Goal: Task Accomplishment & Management: Use online tool/utility

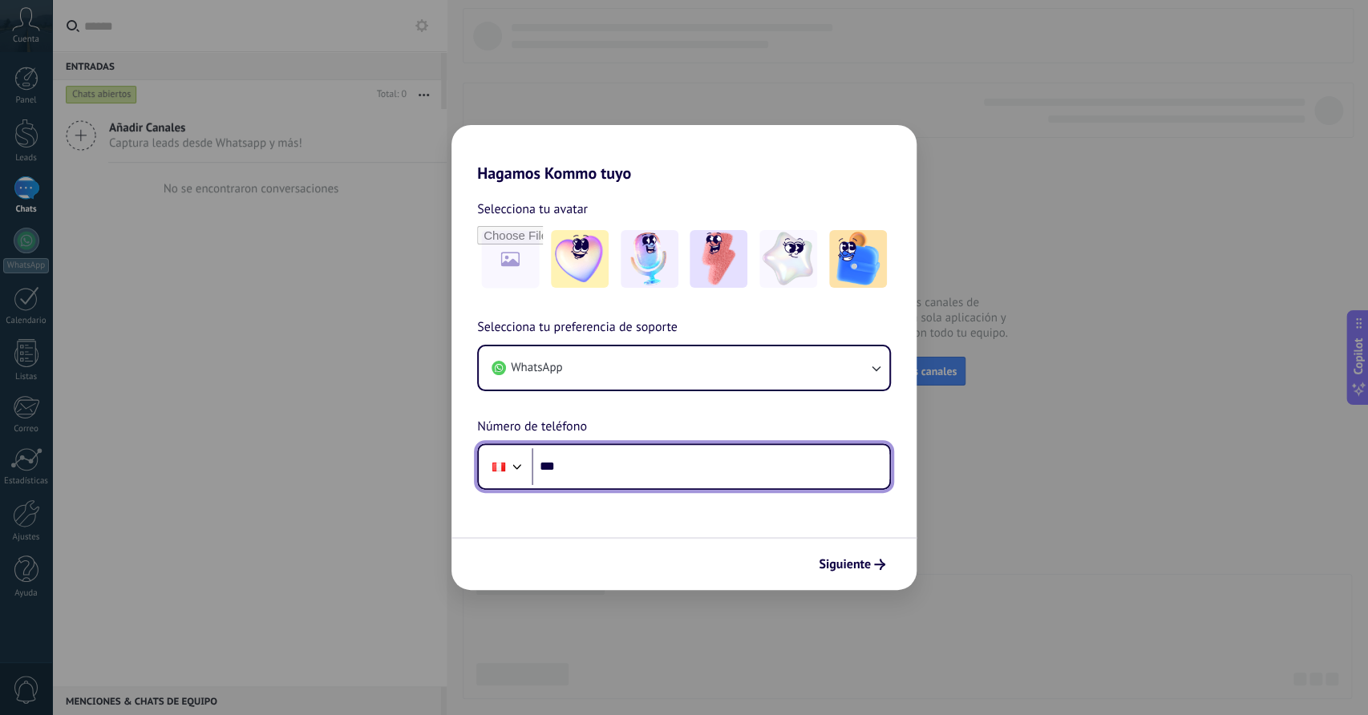
click at [601, 461] on input "***" at bounding box center [711, 466] width 358 height 37
click at [626, 461] on input "***" at bounding box center [711, 466] width 358 height 37
type input "**********"
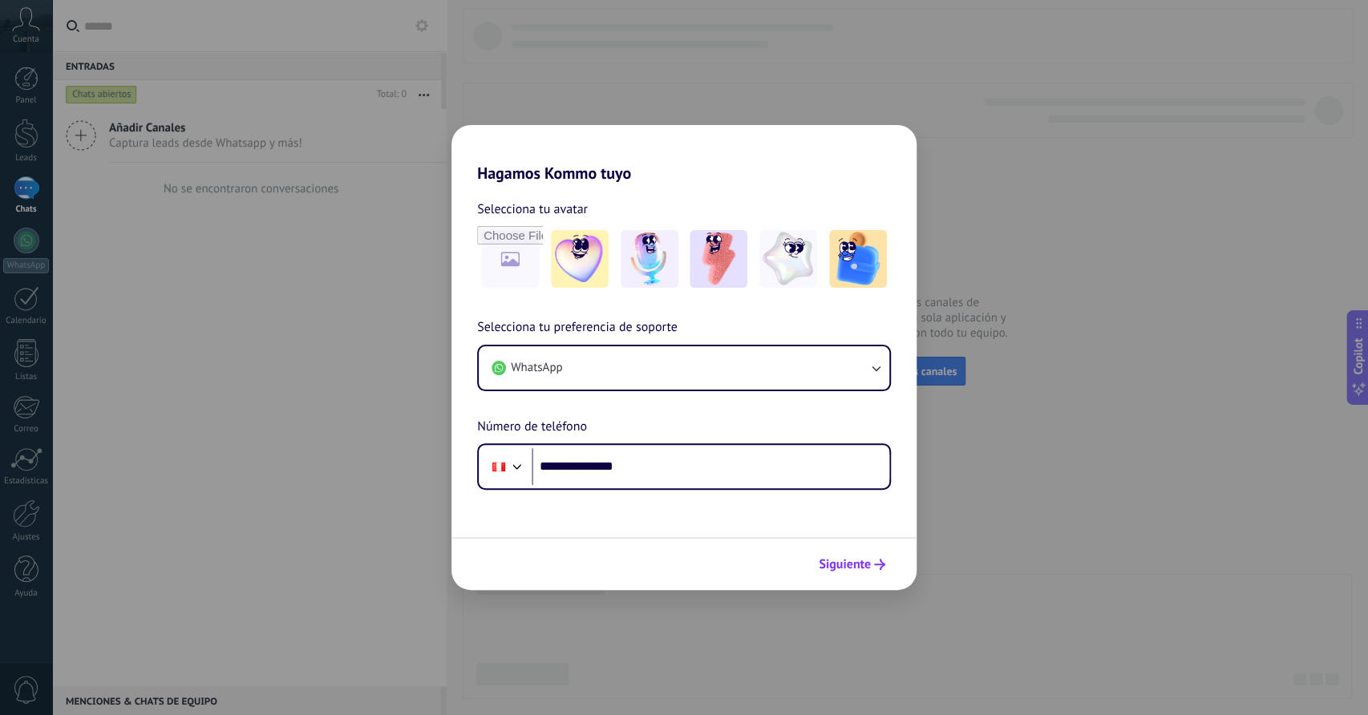
click at [836, 561] on span "Siguiente" at bounding box center [845, 564] width 52 height 11
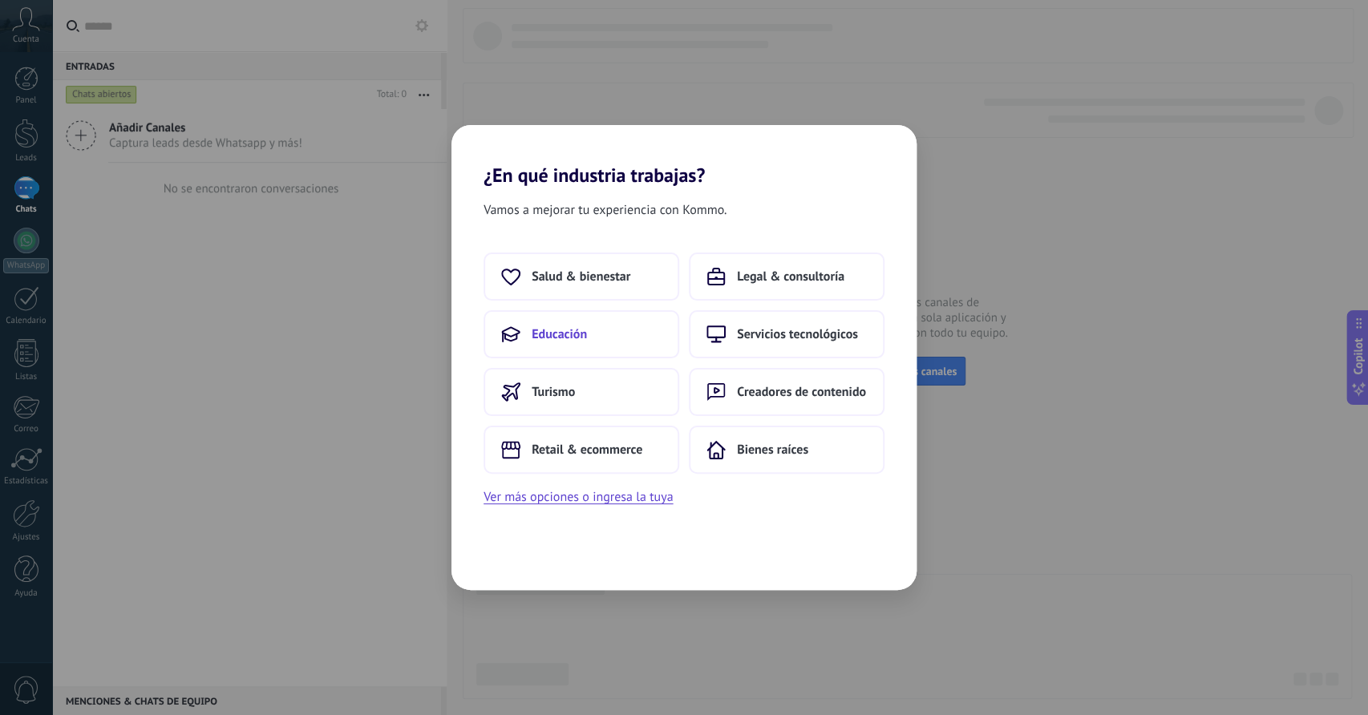
click at [580, 342] on span "Educación" at bounding box center [559, 334] width 55 height 16
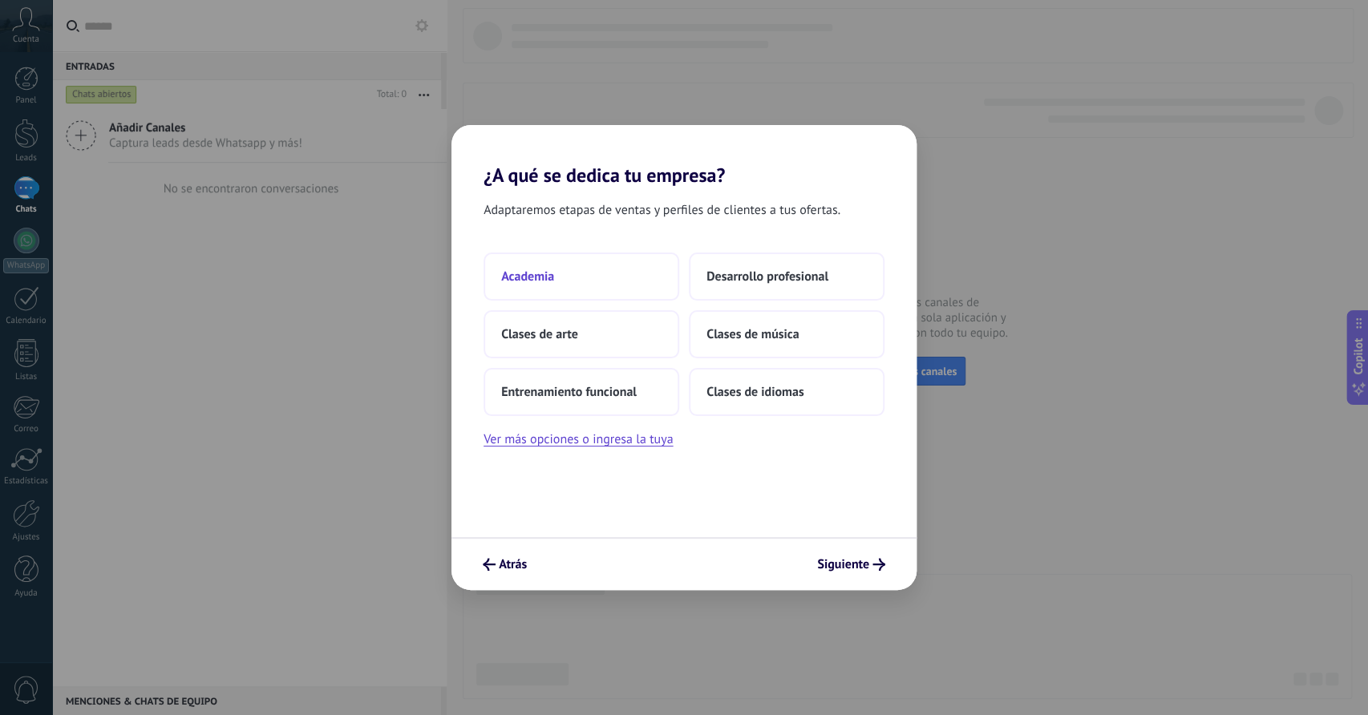
click at [608, 289] on button "Academia" at bounding box center [582, 277] width 196 height 48
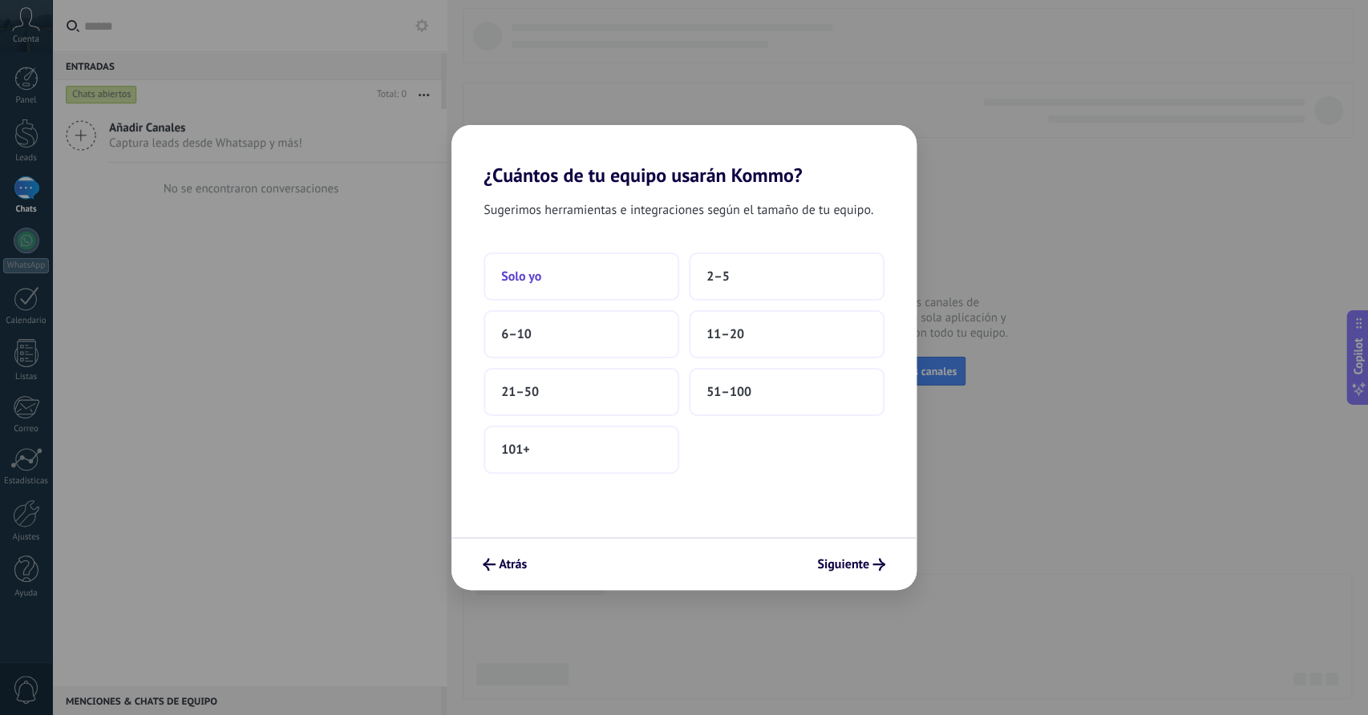
click at [649, 288] on button "Solo yo" at bounding box center [582, 277] width 196 height 48
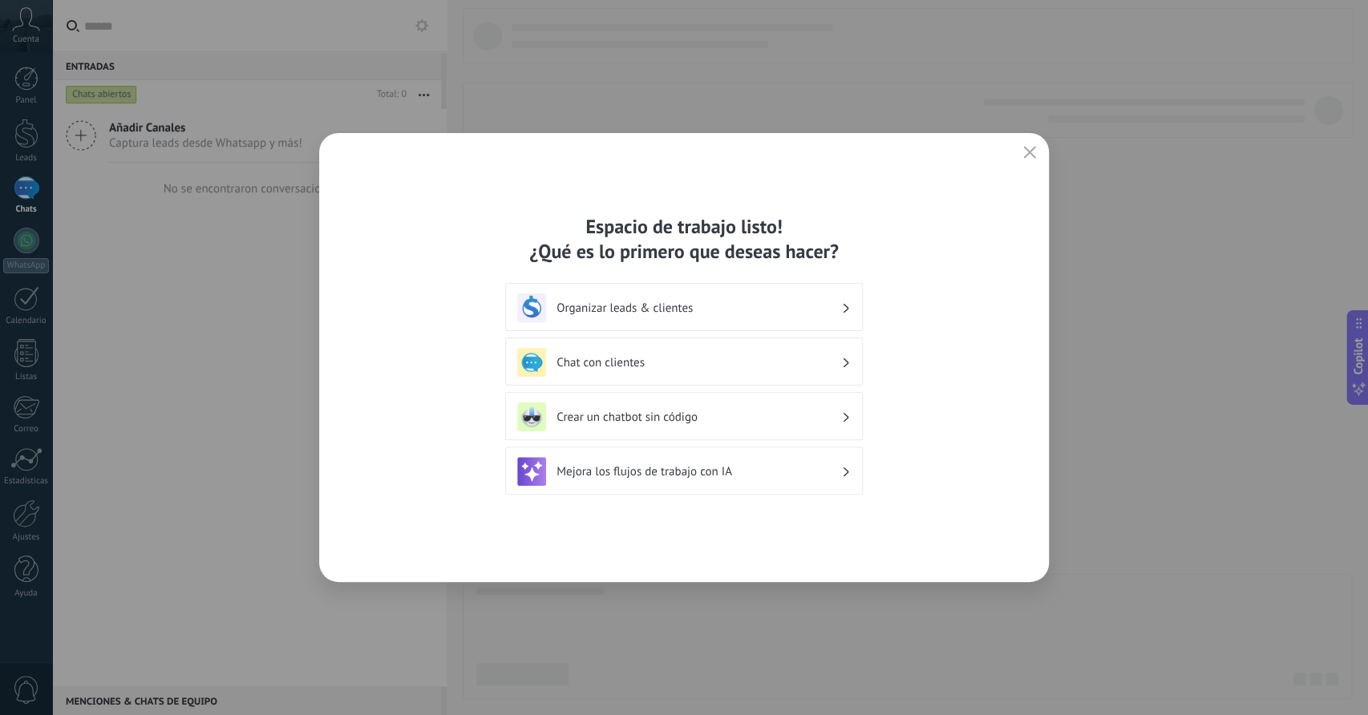
click at [715, 306] on h3 "Organizar leads & clientes" at bounding box center [699, 308] width 285 height 15
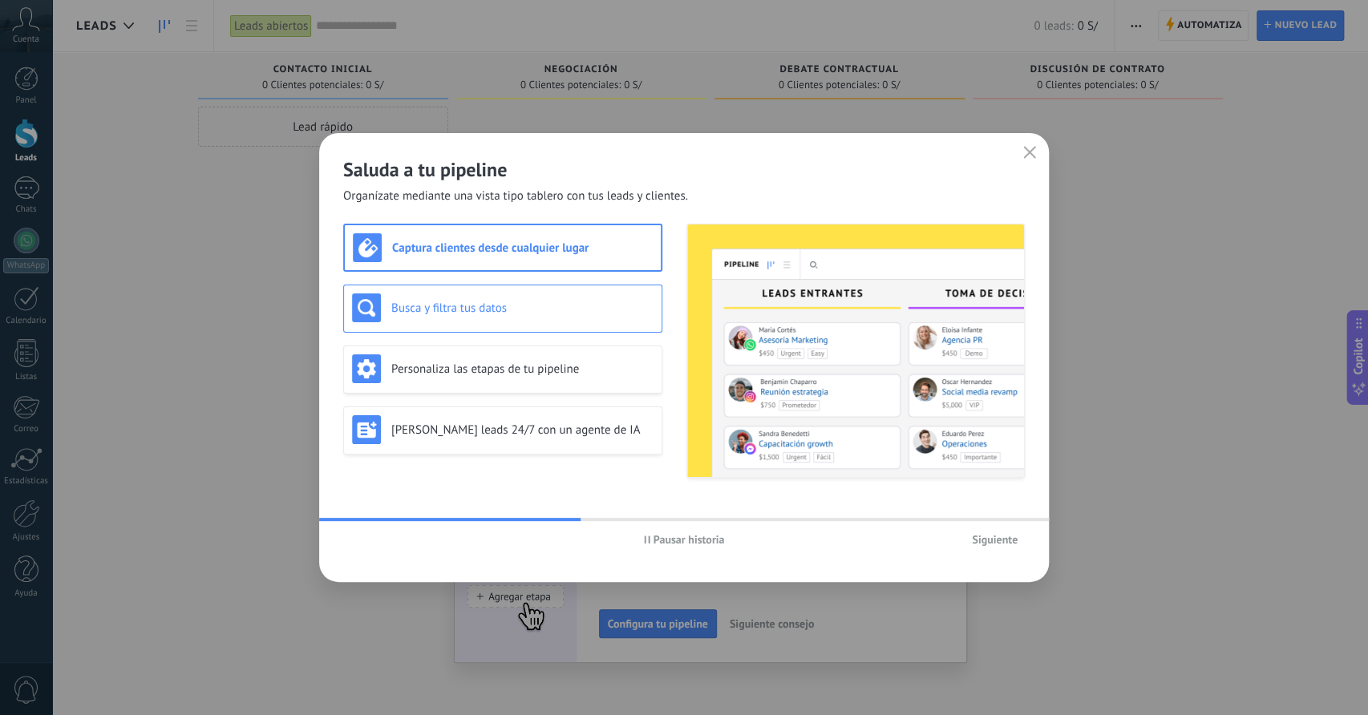
click at [551, 314] on h3 "Busca y filtra tus datos" at bounding box center [522, 308] width 262 height 15
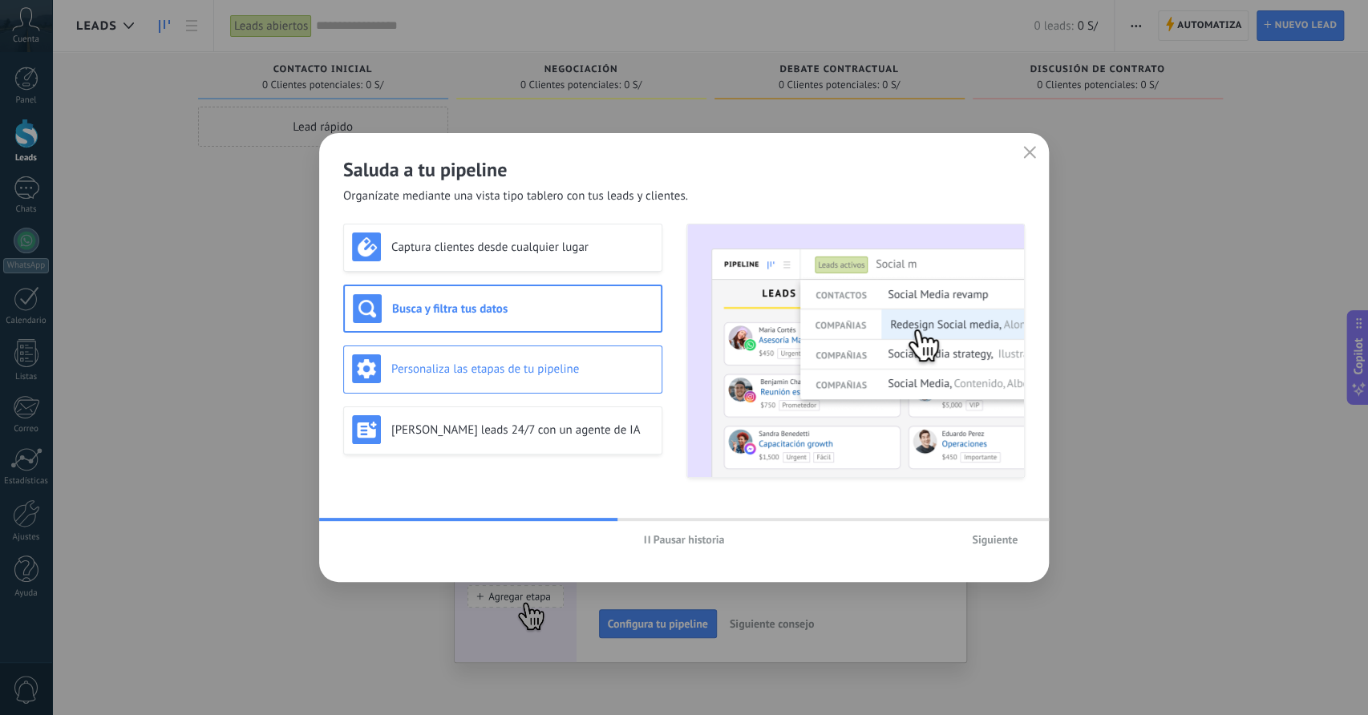
click at [541, 363] on h3 "Personaliza las etapas de tu pipeline" at bounding box center [522, 369] width 262 height 15
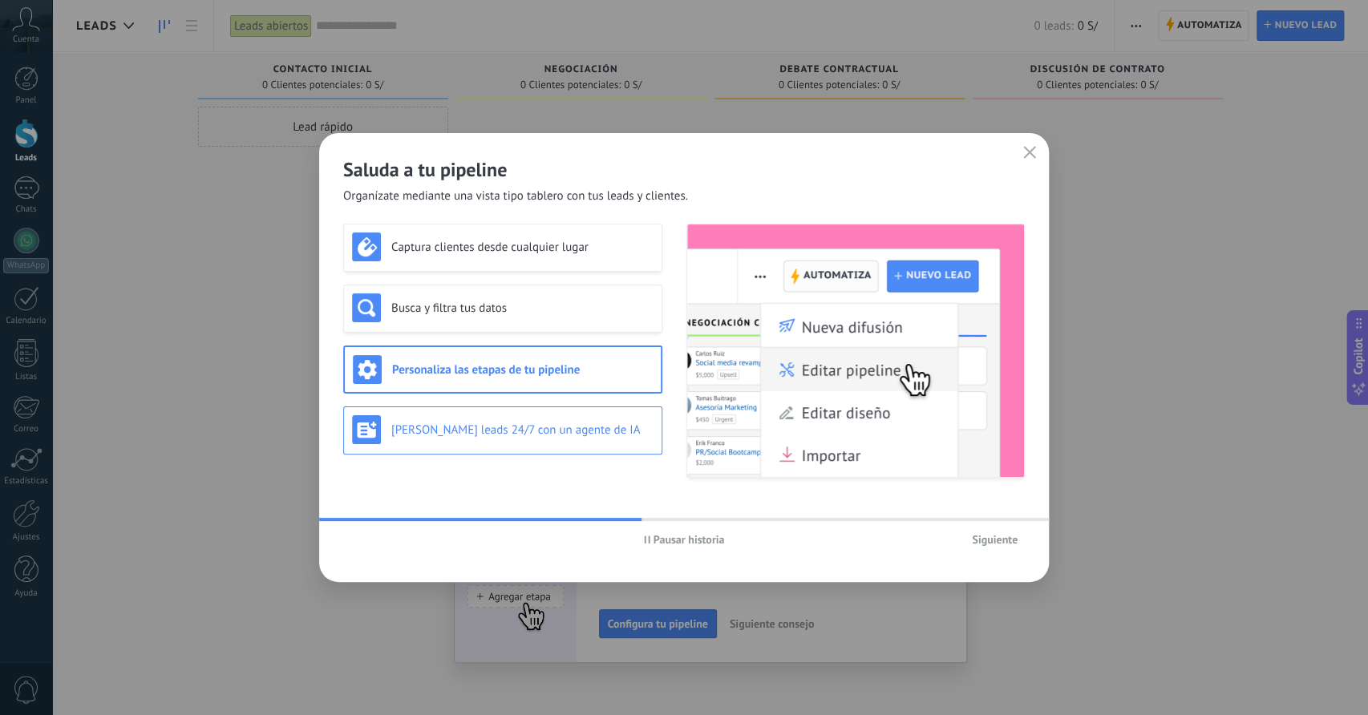
click at [527, 415] on div "[PERSON_NAME] leads 24/7 con un agente de IA" at bounding box center [502, 431] width 319 height 48
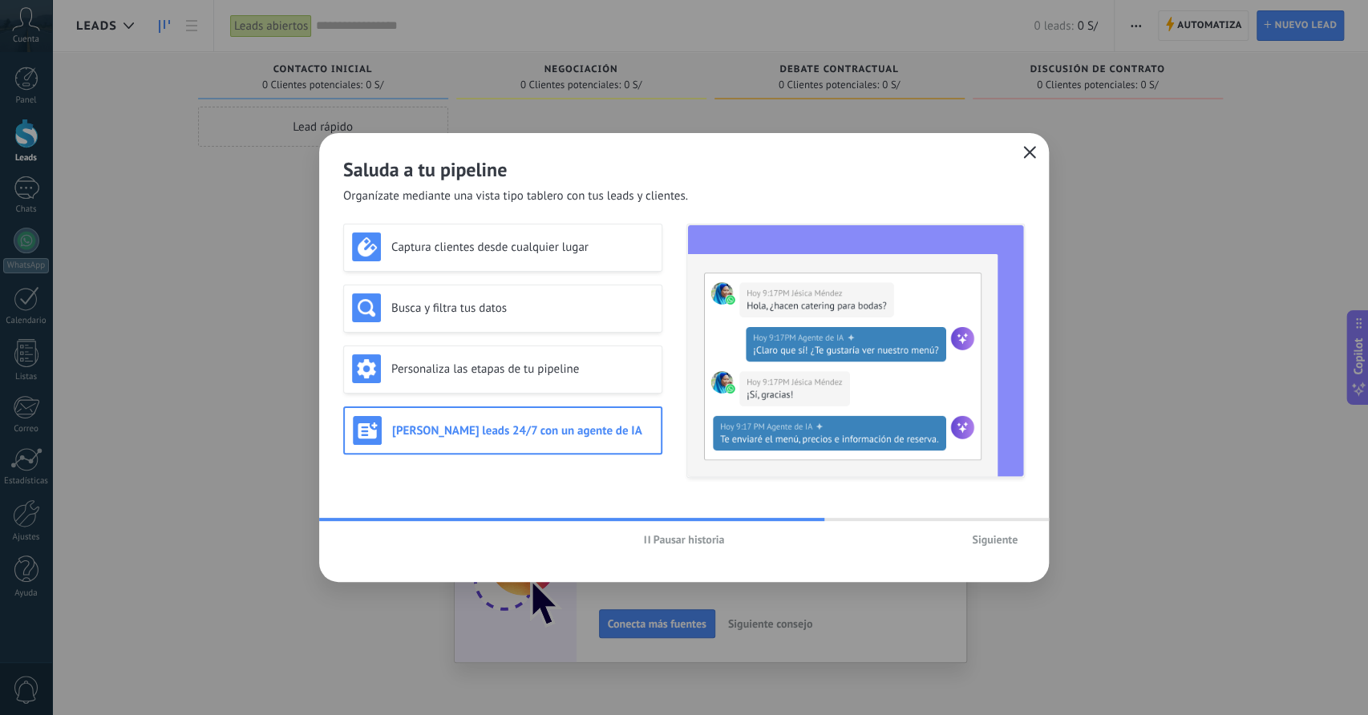
click at [1035, 160] on span "button" at bounding box center [1029, 153] width 13 height 14
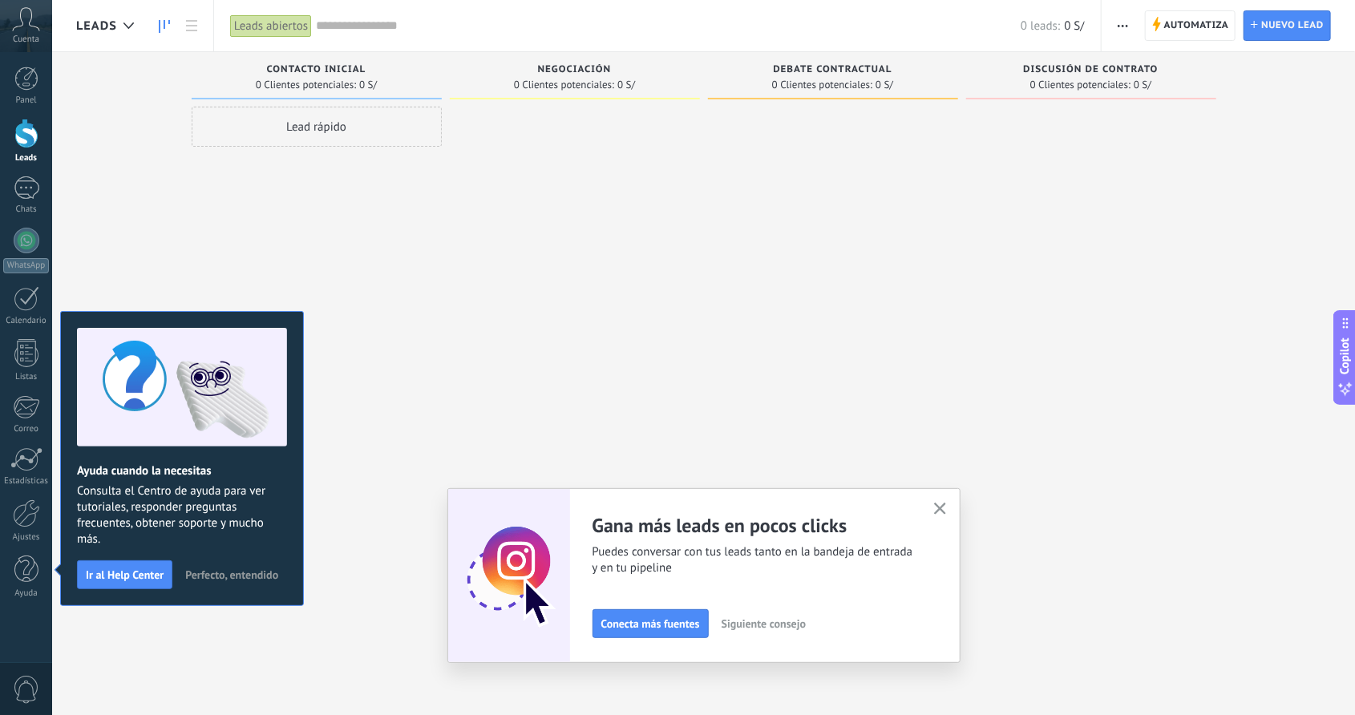
click at [946, 511] on icon "button" at bounding box center [940, 509] width 12 height 12
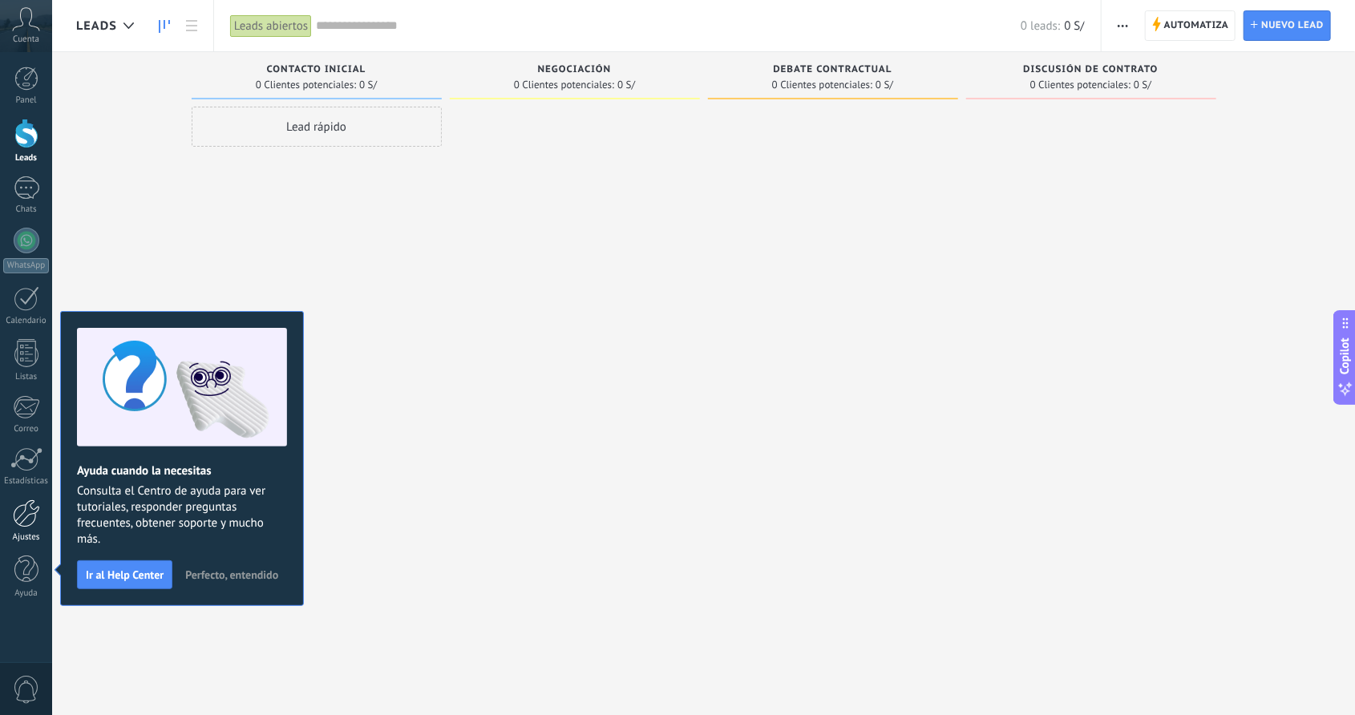
click at [47, 515] on link "Ajustes" at bounding box center [26, 521] width 52 height 43
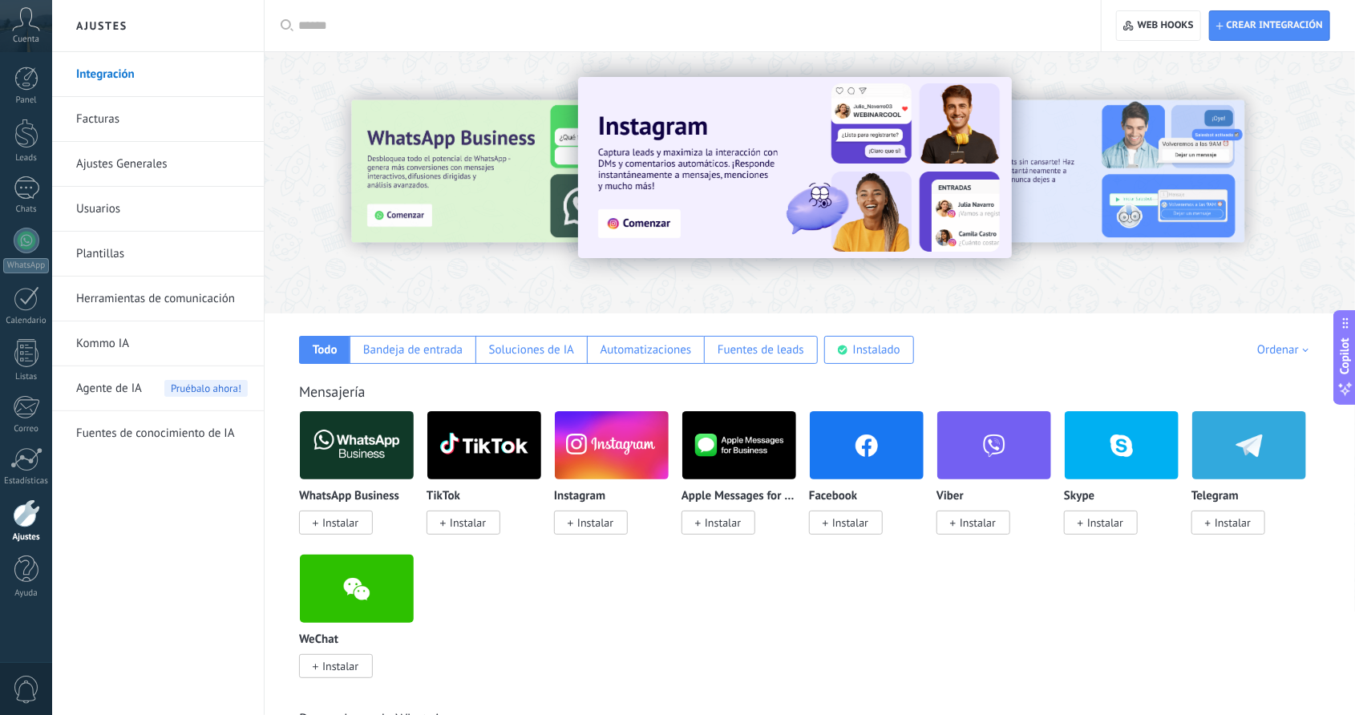
click at [315, 30] on input "text" at bounding box center [688, 26] width 780 height 17
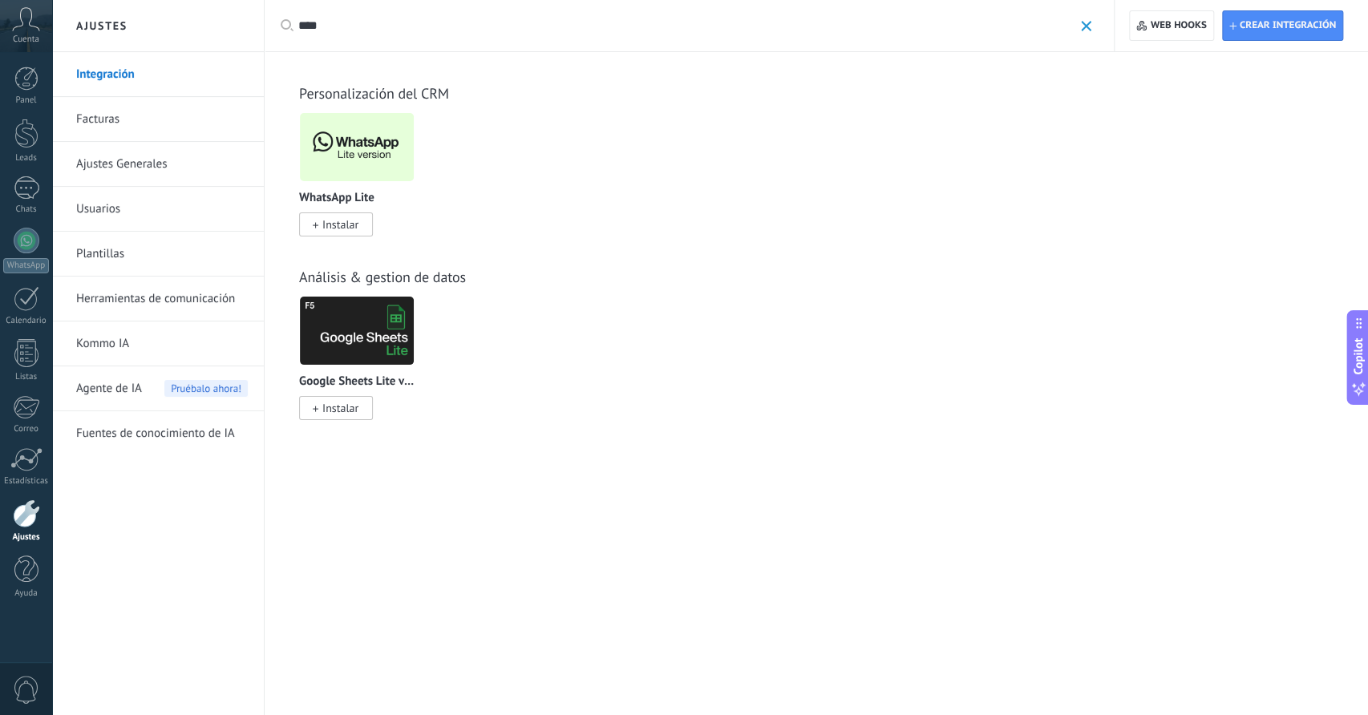
type input "****"
click at [343, 232] on span "Instalar" at bounding box center [340, 224] width 36 height 14
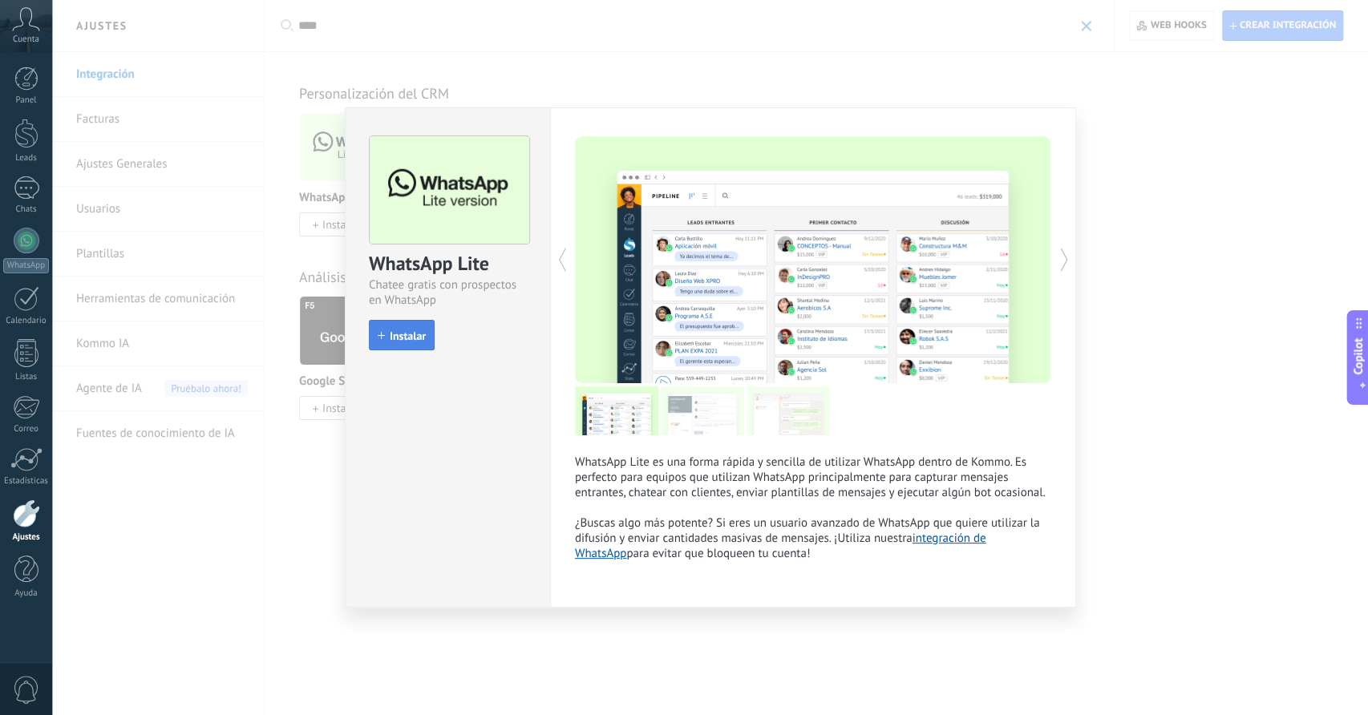
click at [428, 327] on button "Instalar" at bounding box center [402, 335] width 66 height 30
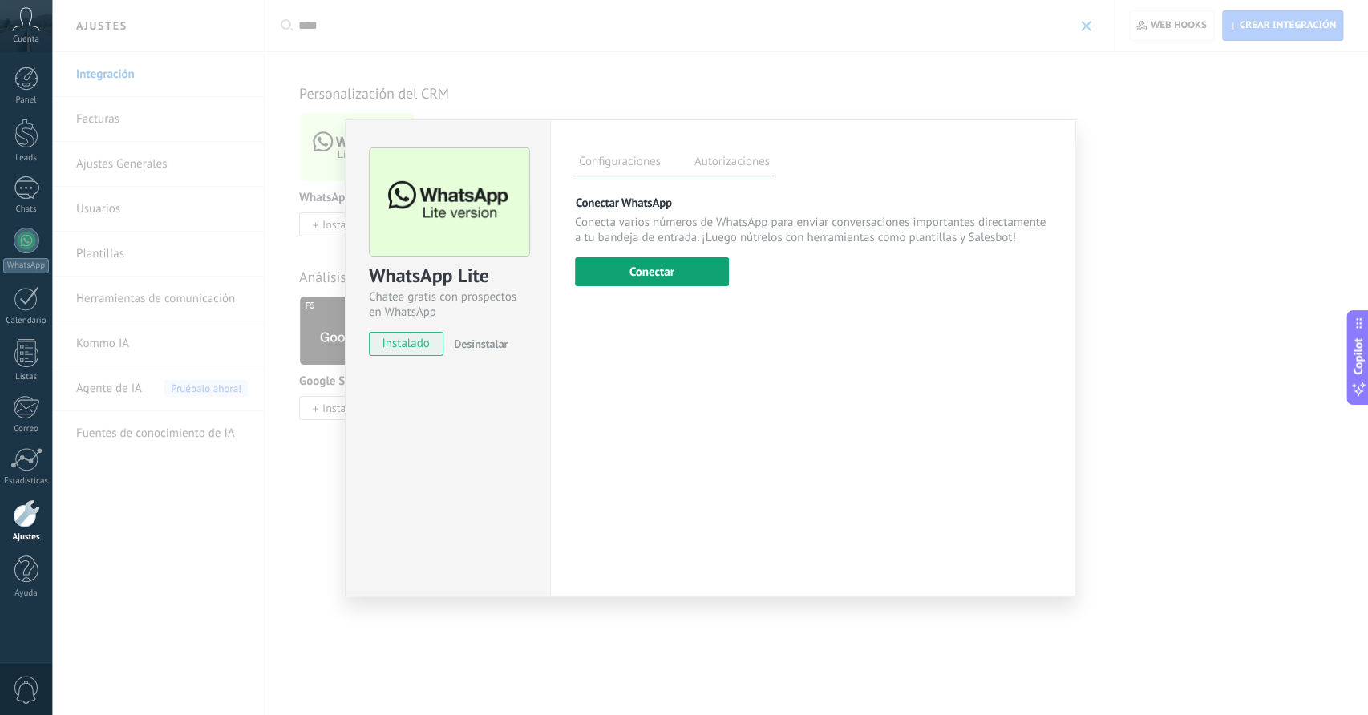
click at [627, 283] on button "Conectar" at bounding box center [652, 271] width 154 height 29
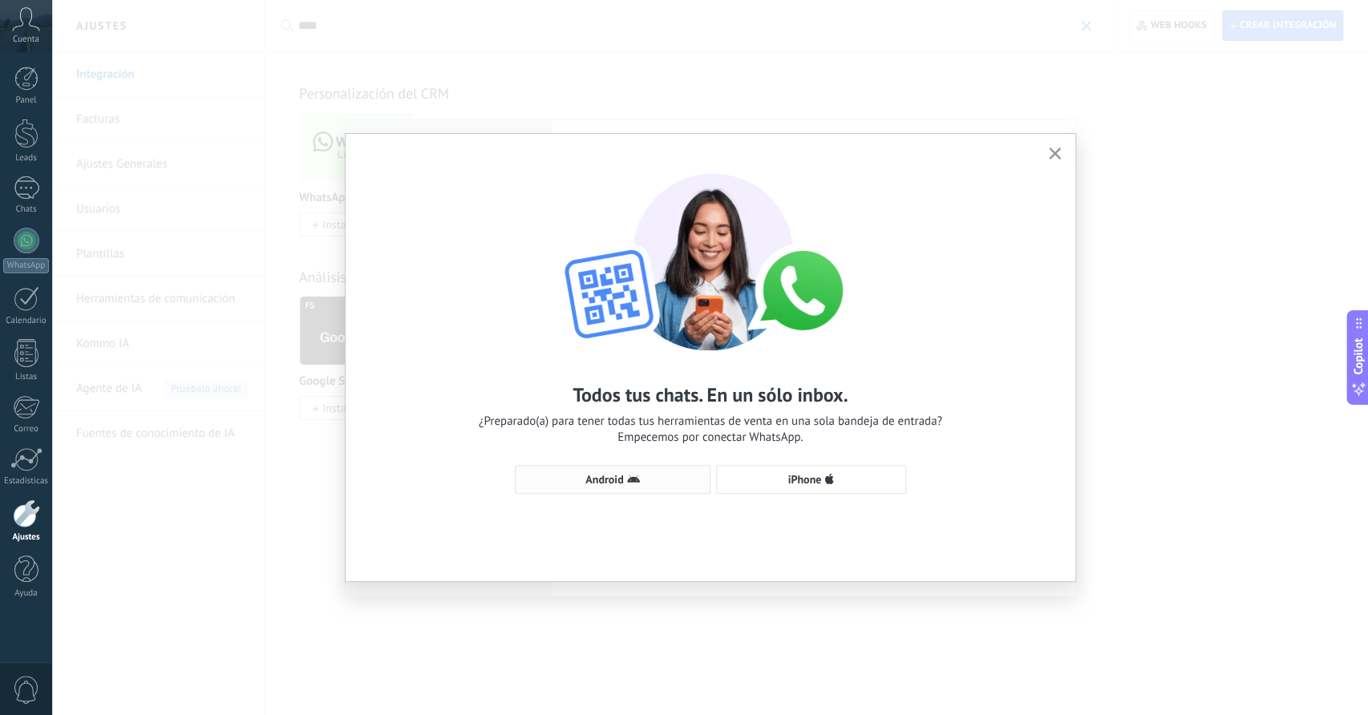
click at [669, 476] on span "Android" at bounding box center [613, 479] width 178 height 13
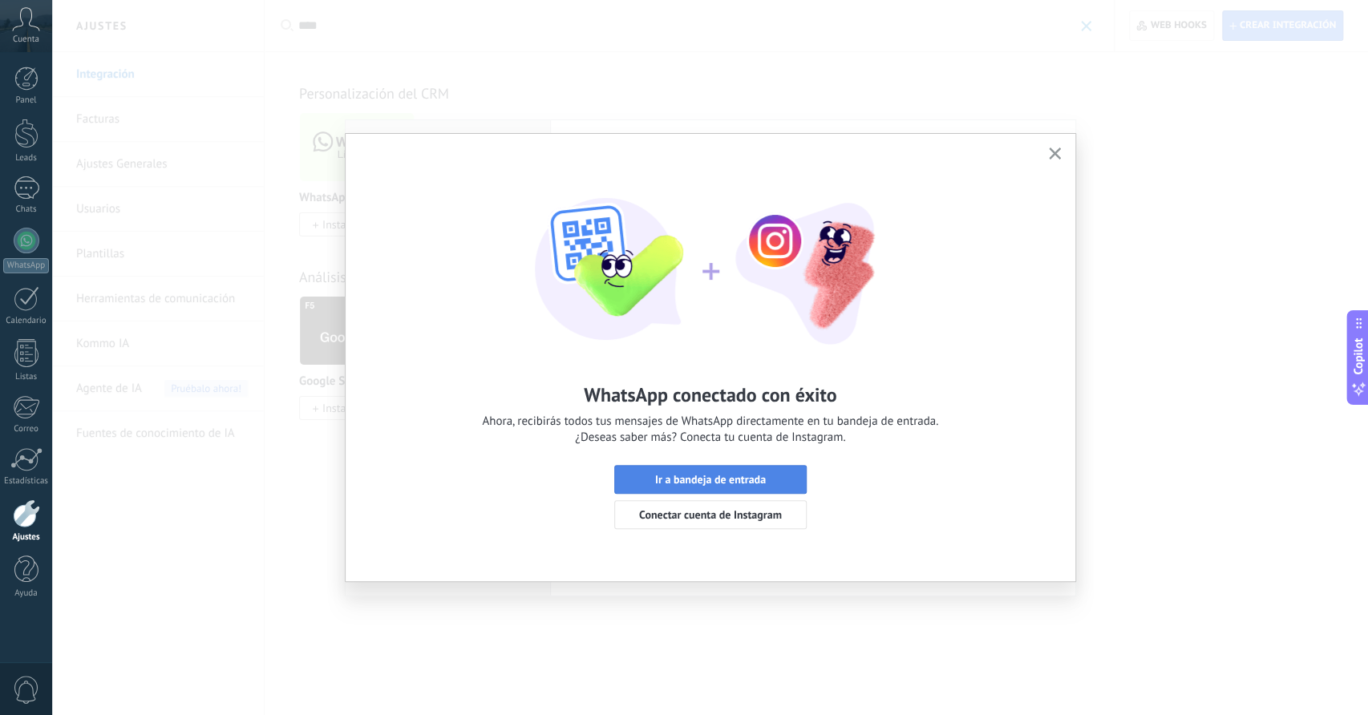
click at [739, 471] on button "Ir a bandeja de entrada" at bounding box center [710, 479] width 192 height 29
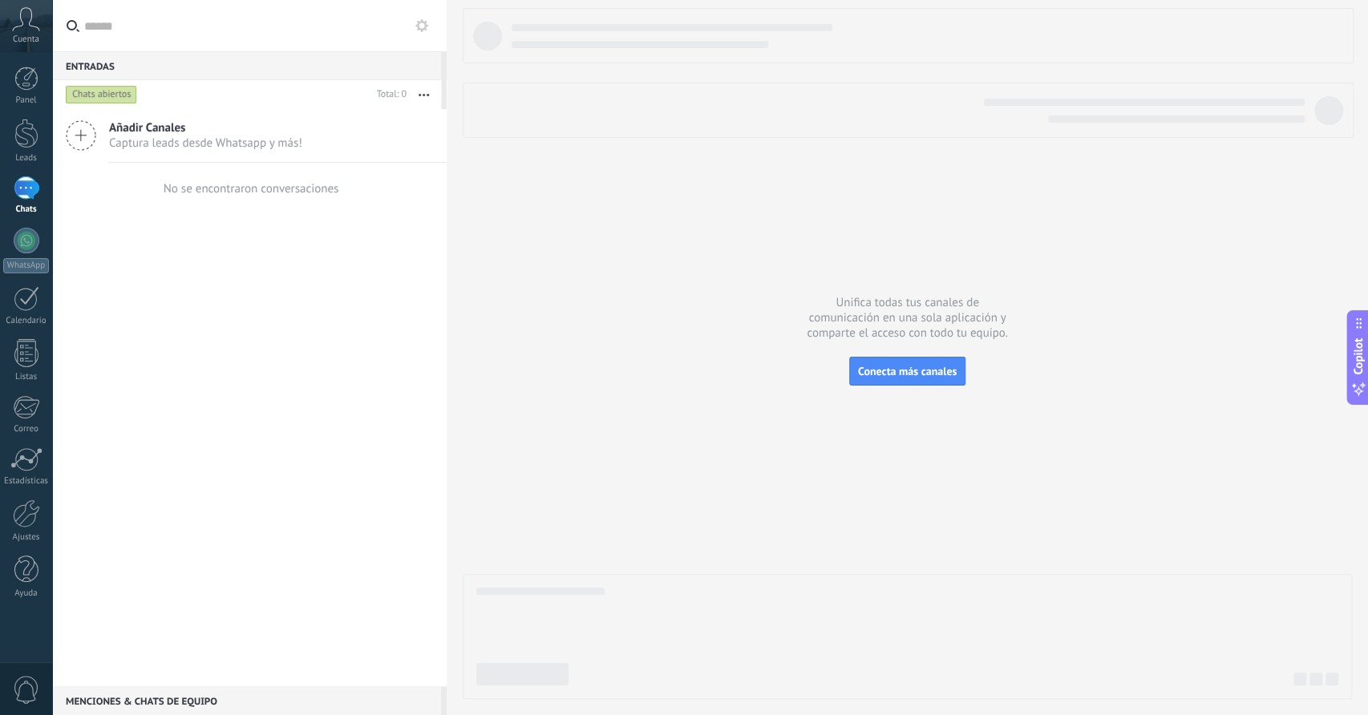
click at [415, 31] on button at bounding box center [421, 25] width 19 height 19
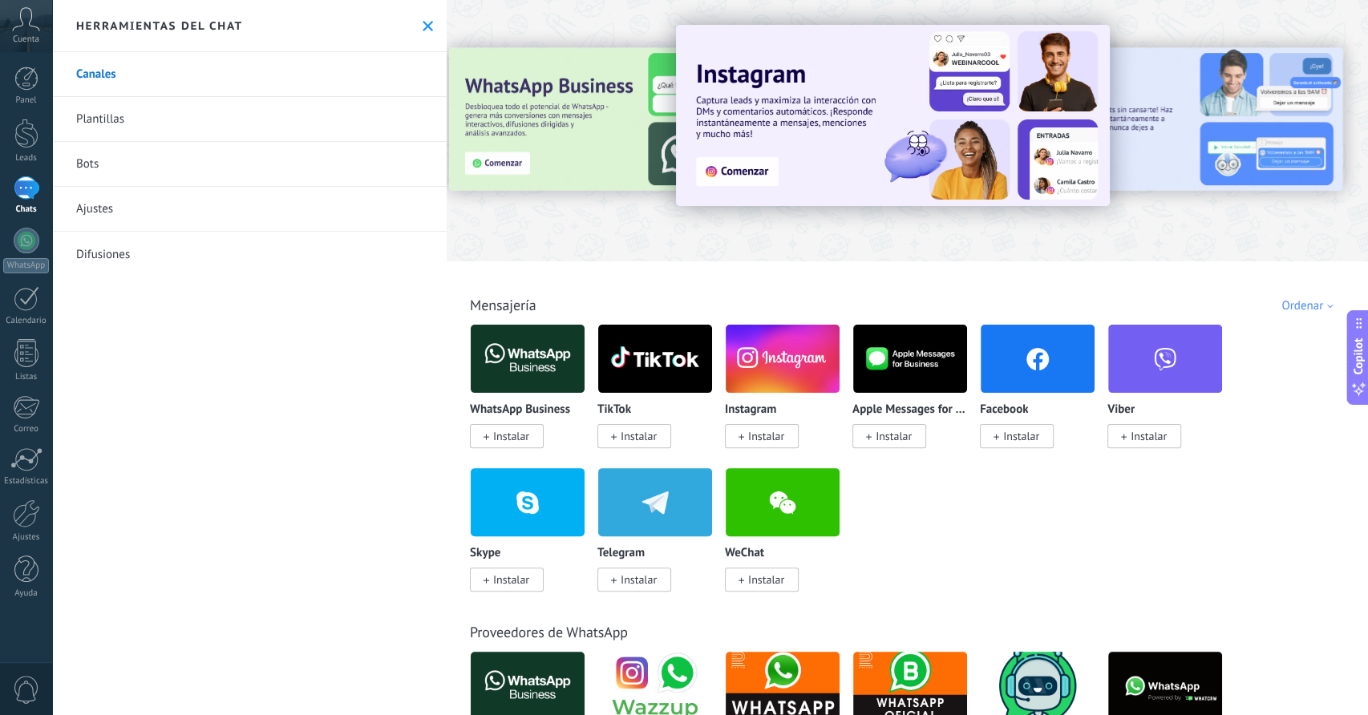
click at [128, 156] on link "Bots" at bounding box center [249, 164] width 395 height 45
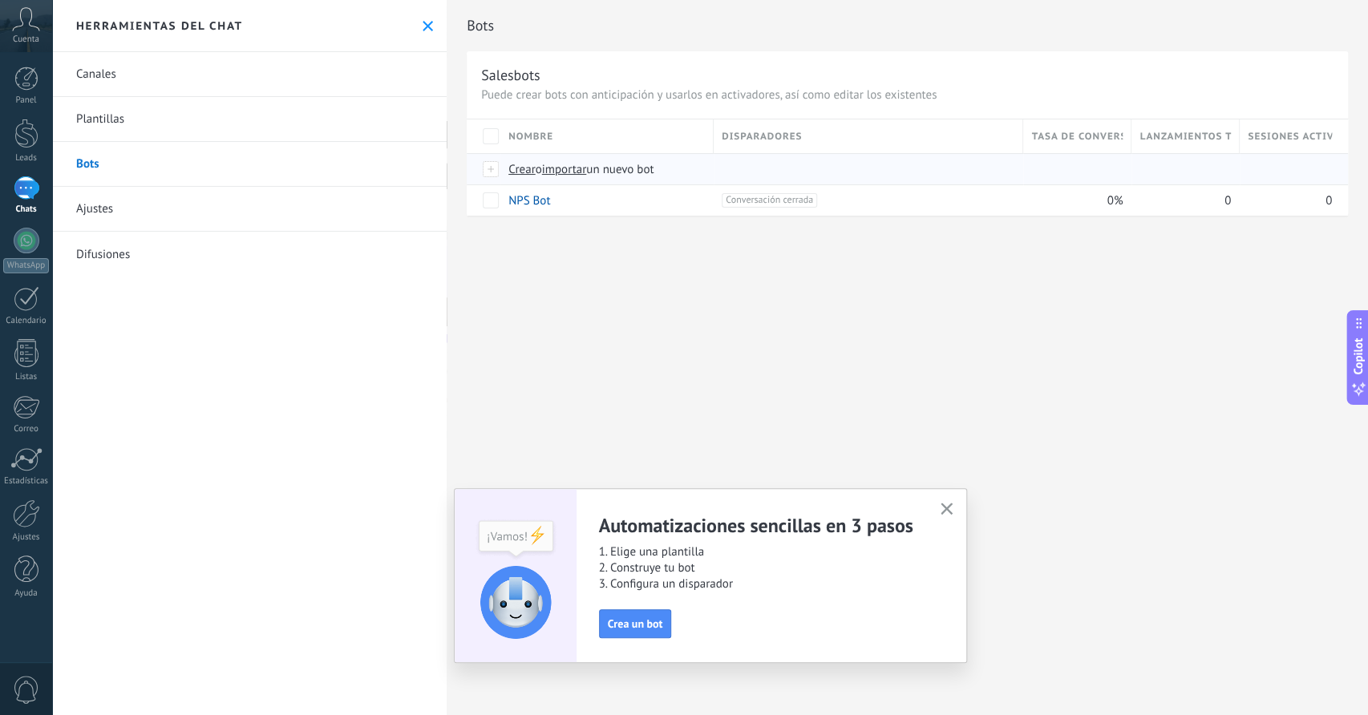
click at [571, 160] on div "Crear o importar un nuevo bot" at bounding box center [785, 169] width 570 height 30
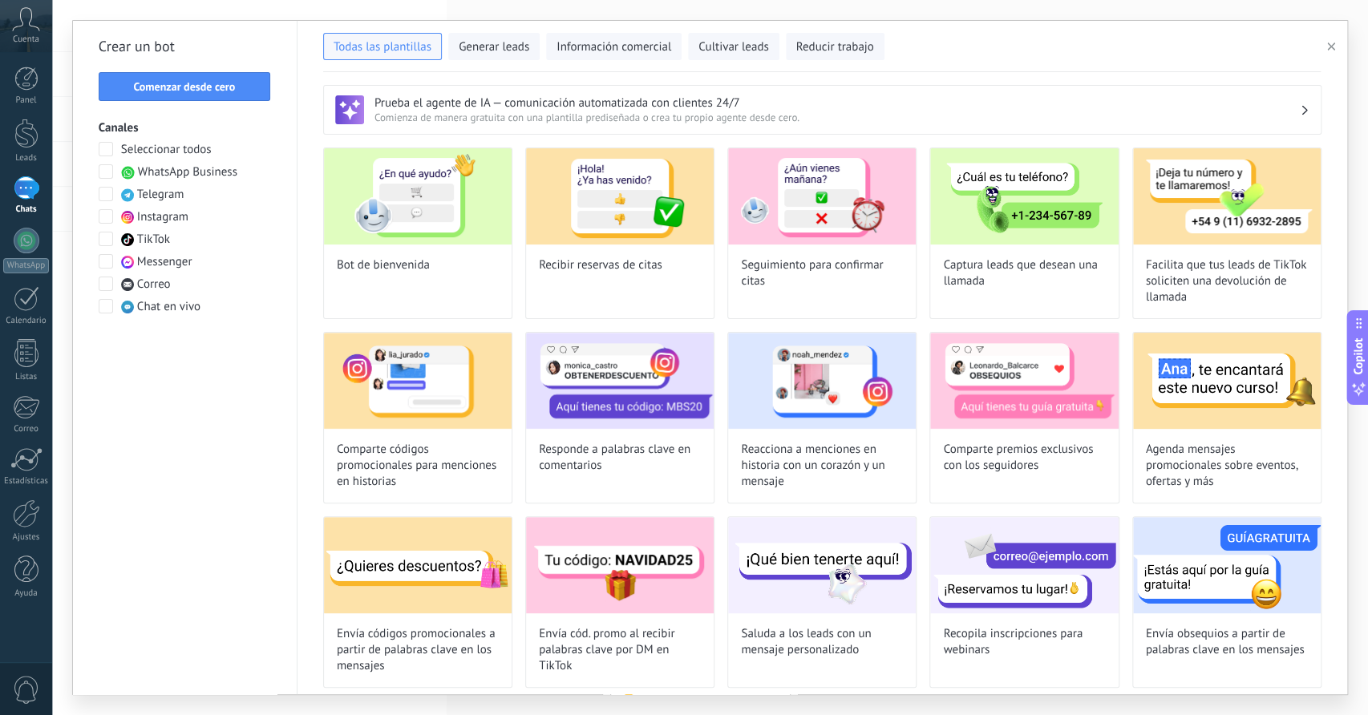
click at [1333, 43] on span "button" at bounding box center [1331, 46] width 8 height 11
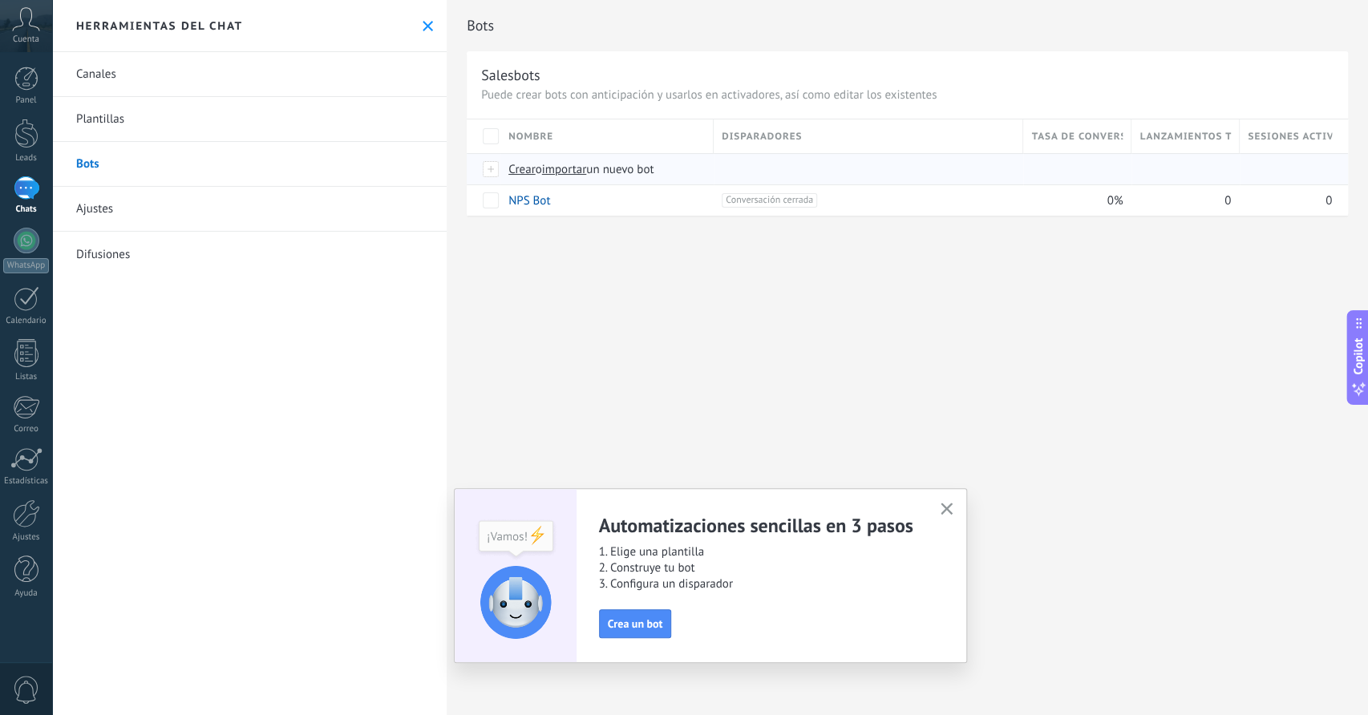
click at [564, 172] on span "importar" at bounding box center [564, 169] width 45 height 15
click at [0, 0] on input "importar un nuevo bot" at bounding box center [0, 0] width 0 height 0
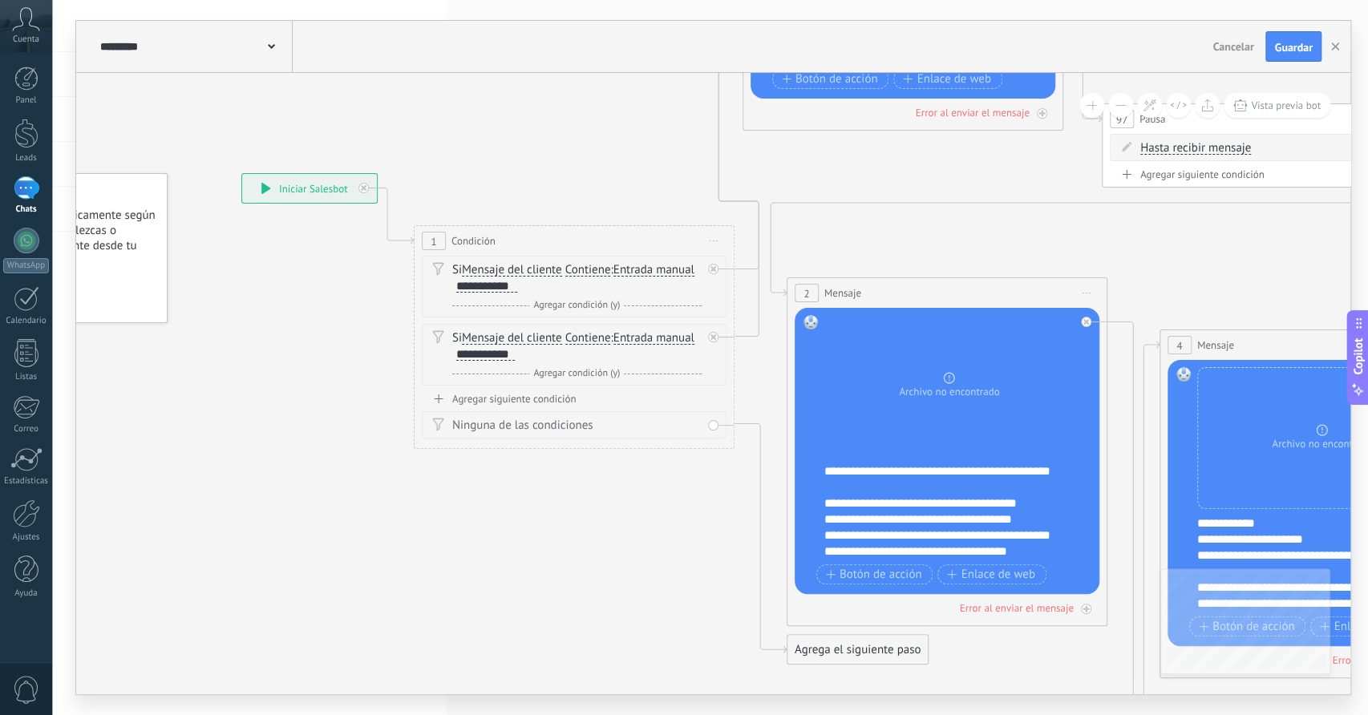
drag, startPoint x: 800, startPoint y: 577, endPoint x: 570, endPoint y: 527, distance: 235.5
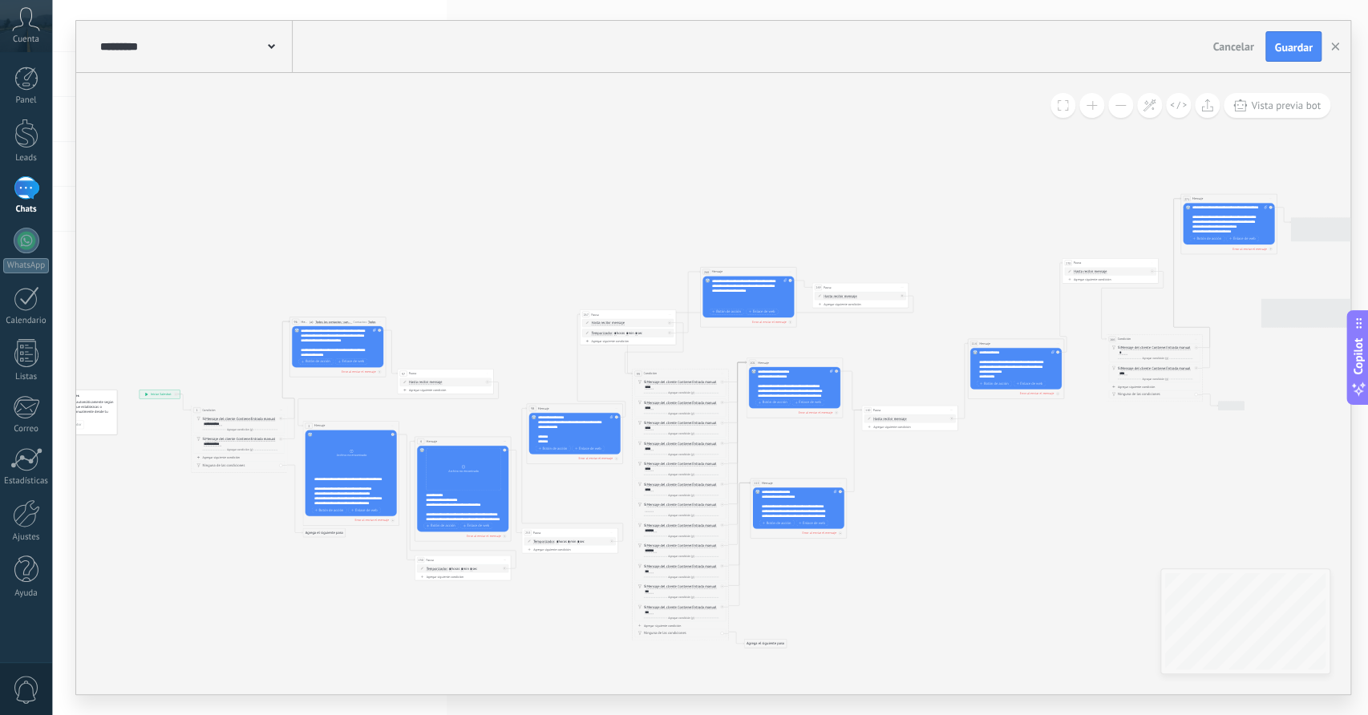
drag, startPoint x: 601, startPoint y: 586, endPoint x: 234, endPoint y: 563, distance: 367.3
click at [235, 565] on icon at bounding box center [856, 421] width 1676 height 695
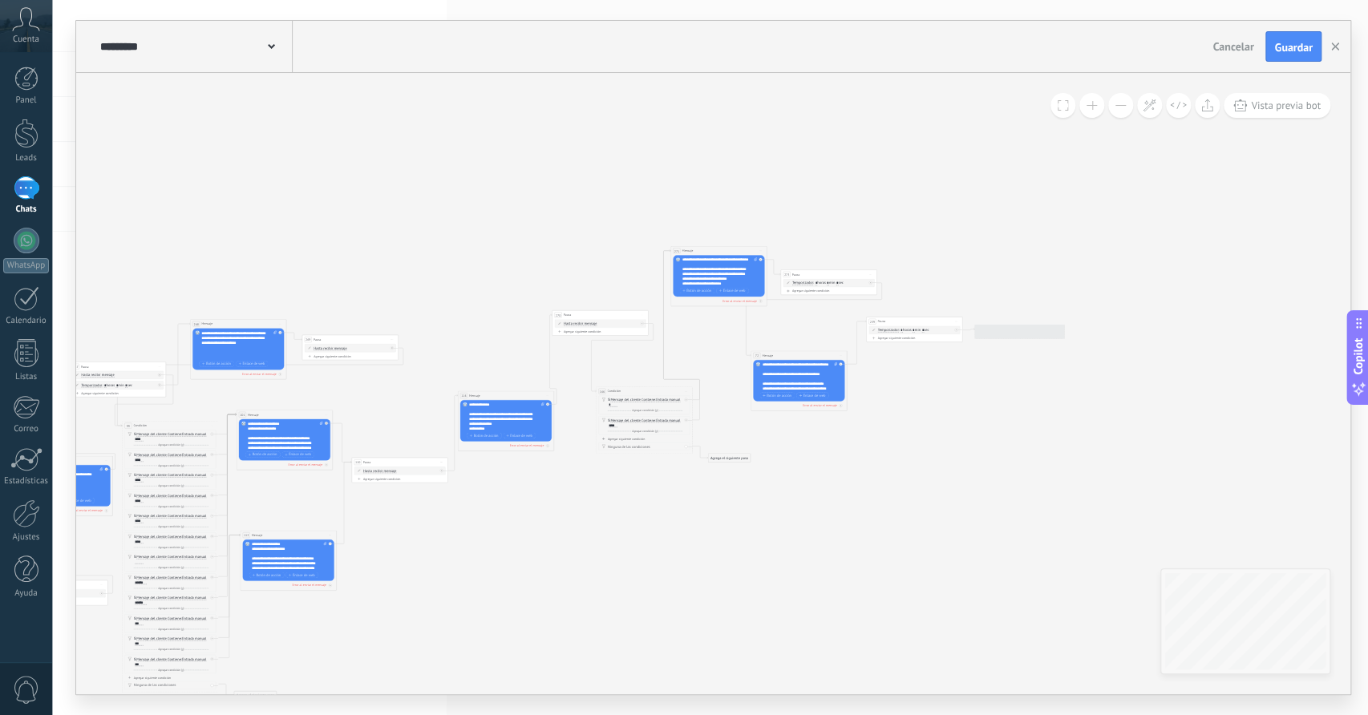
drag, startPoint x: 1016, startPoint y: 473, endPoint x: 608, endPoint y: 531, distance: 412.3
click at [573, 538] on icon at bounding box center [346, 473] width 1676 height 695
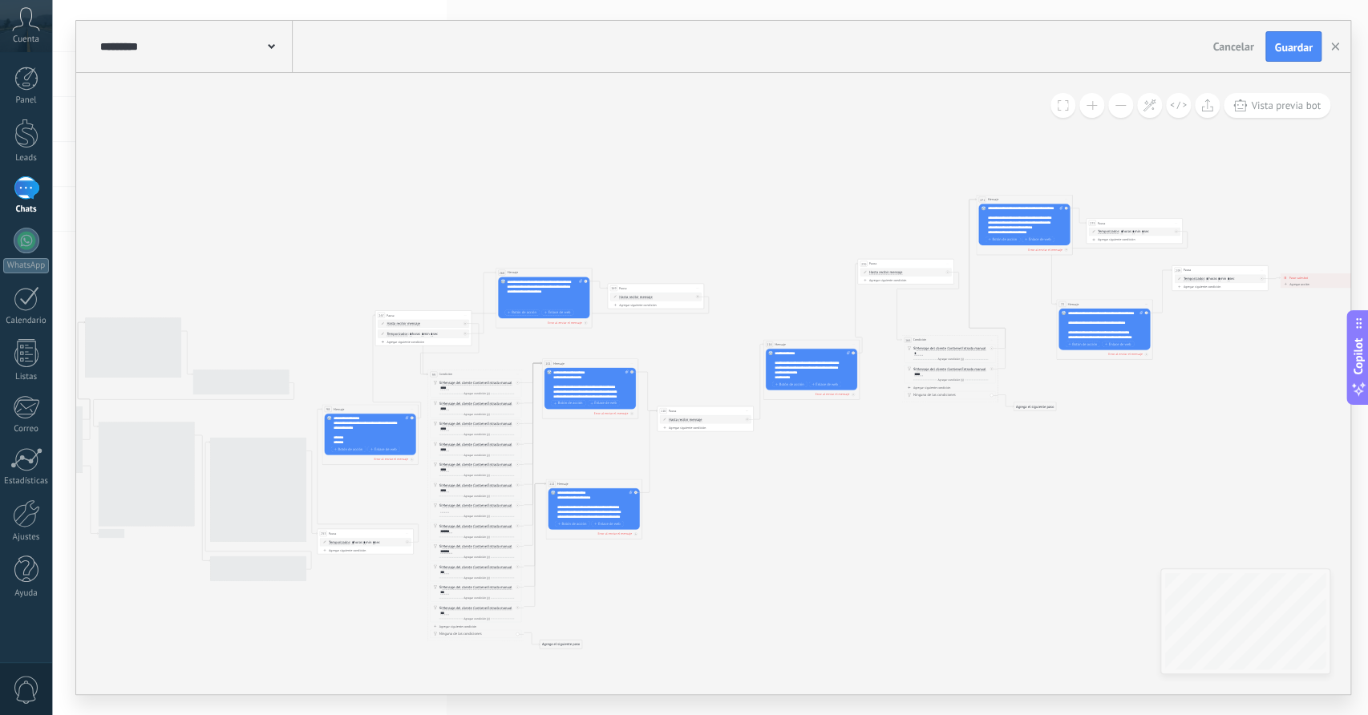
drag, startPoint x: 762, startPoint y: 518, endPoint x: 1140, endPoint y: 395, distance: 398.2
click at [1140, 395] on icon at bounding box center [652, 422] width 1676 height 695
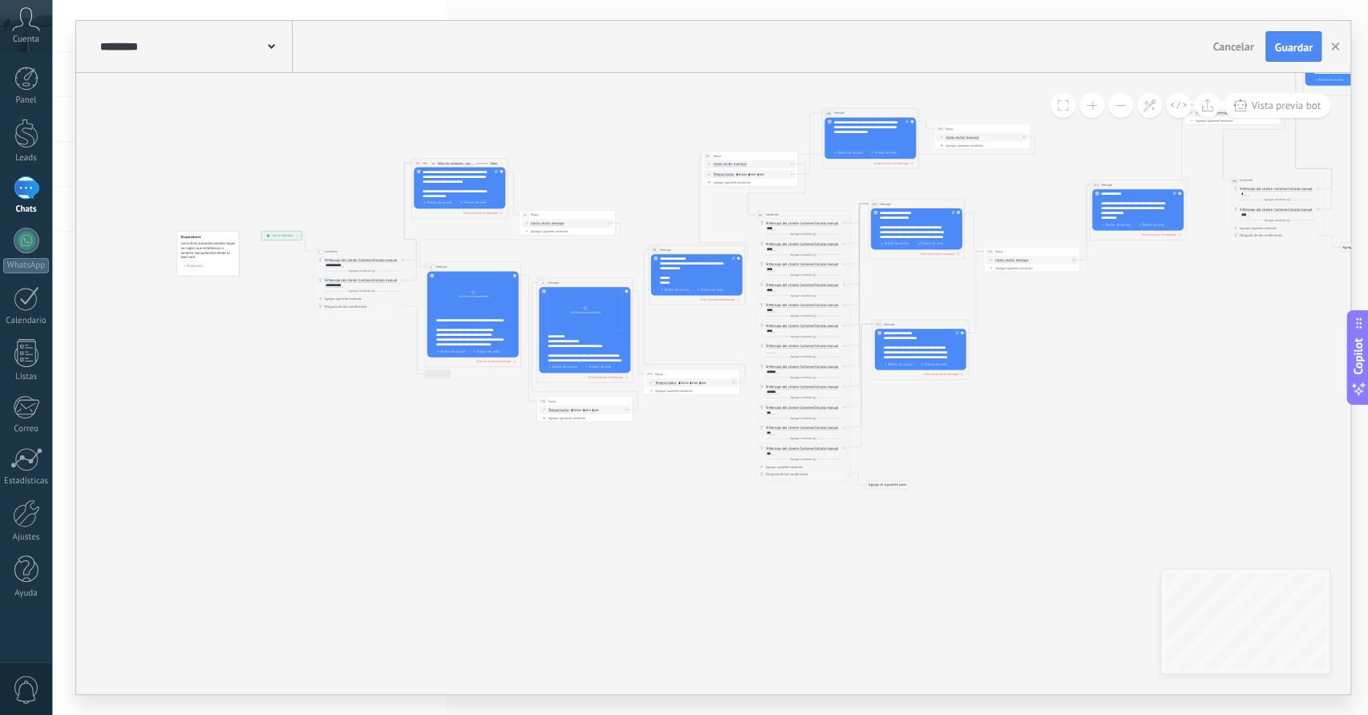
drag, startPoint x: 727, startPoint y: 551, endPoint x: 1057, endPoint y: 445, distance: 346.2
click at [1057, 445] on icon at bounding box center [978, 262] width 1676 height 695
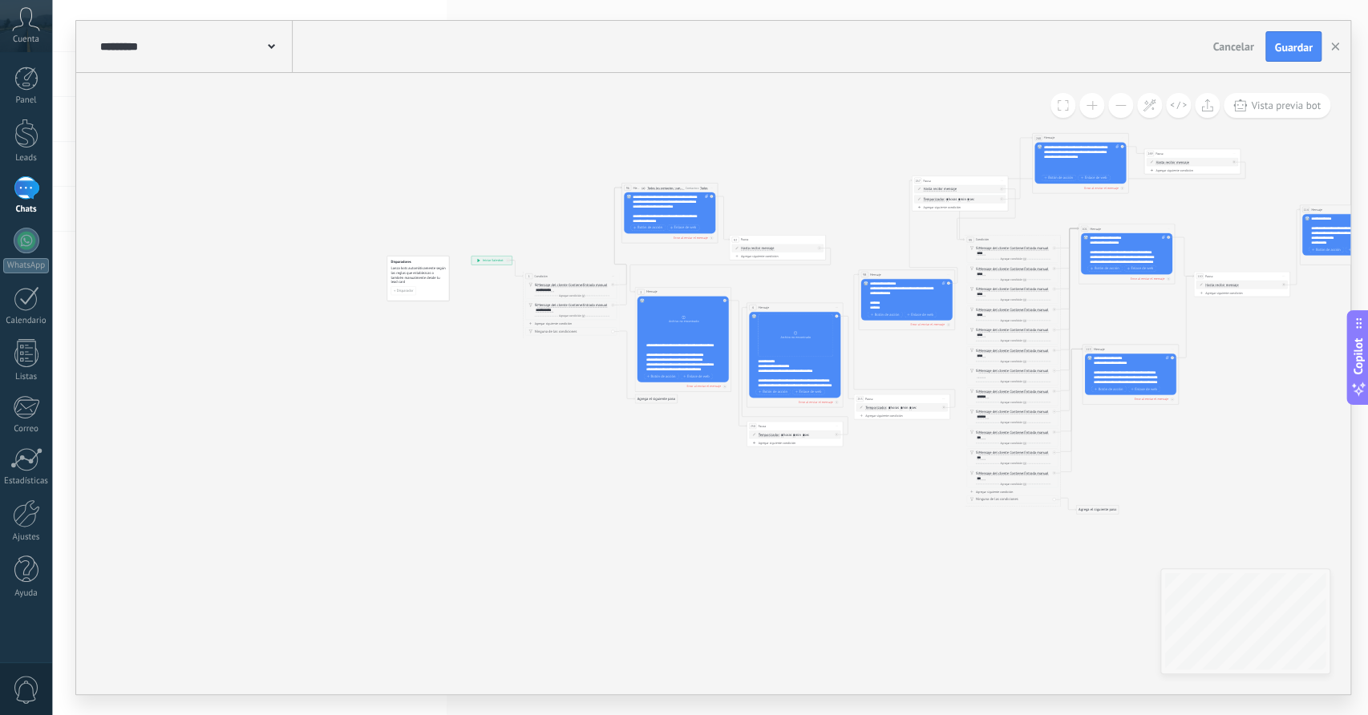
drag, startPoint x: 644, startPoint y: 472, endPoint x: 828, endPoint y: 523, distance: 190.5
click at [828, 523] on icon at bounding box center [1188, 287] width 1676 height 695
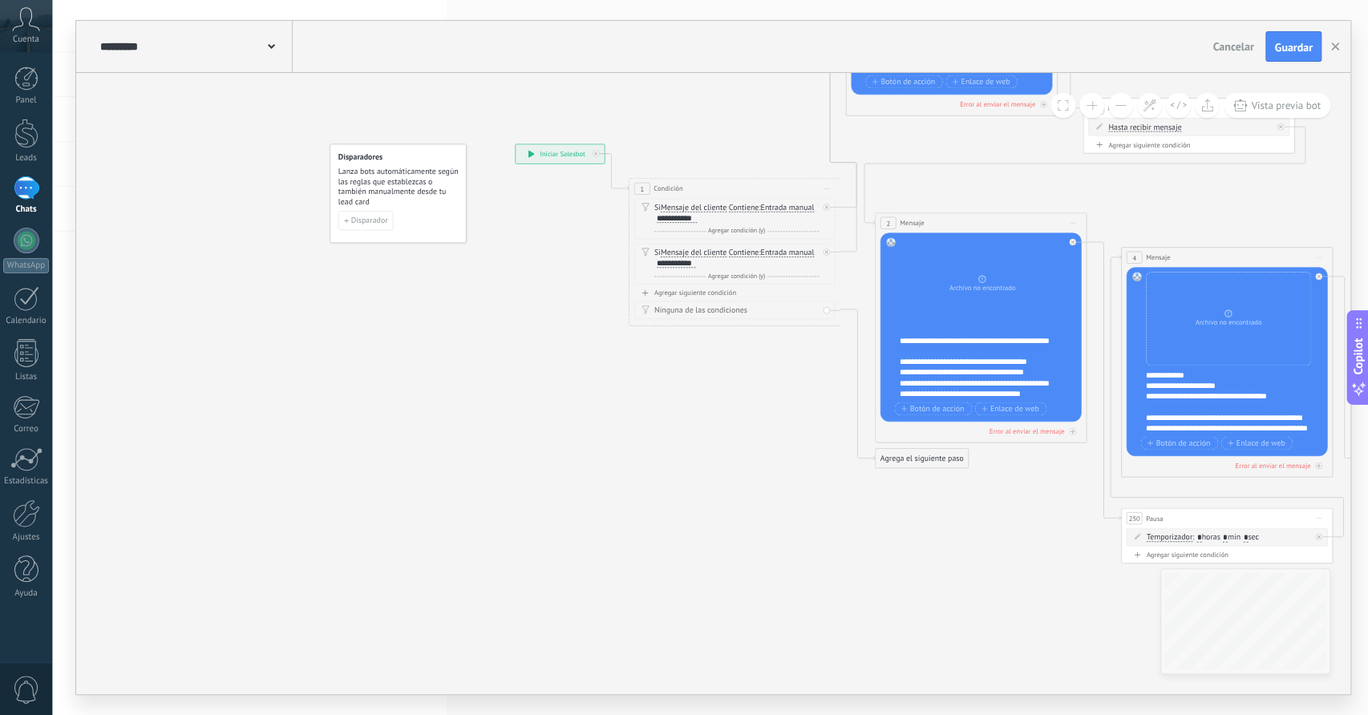
drag, startPoint x: 583, startPoint y: 403, endPoint x: 592, endPoint y: 561, distance: 159.0
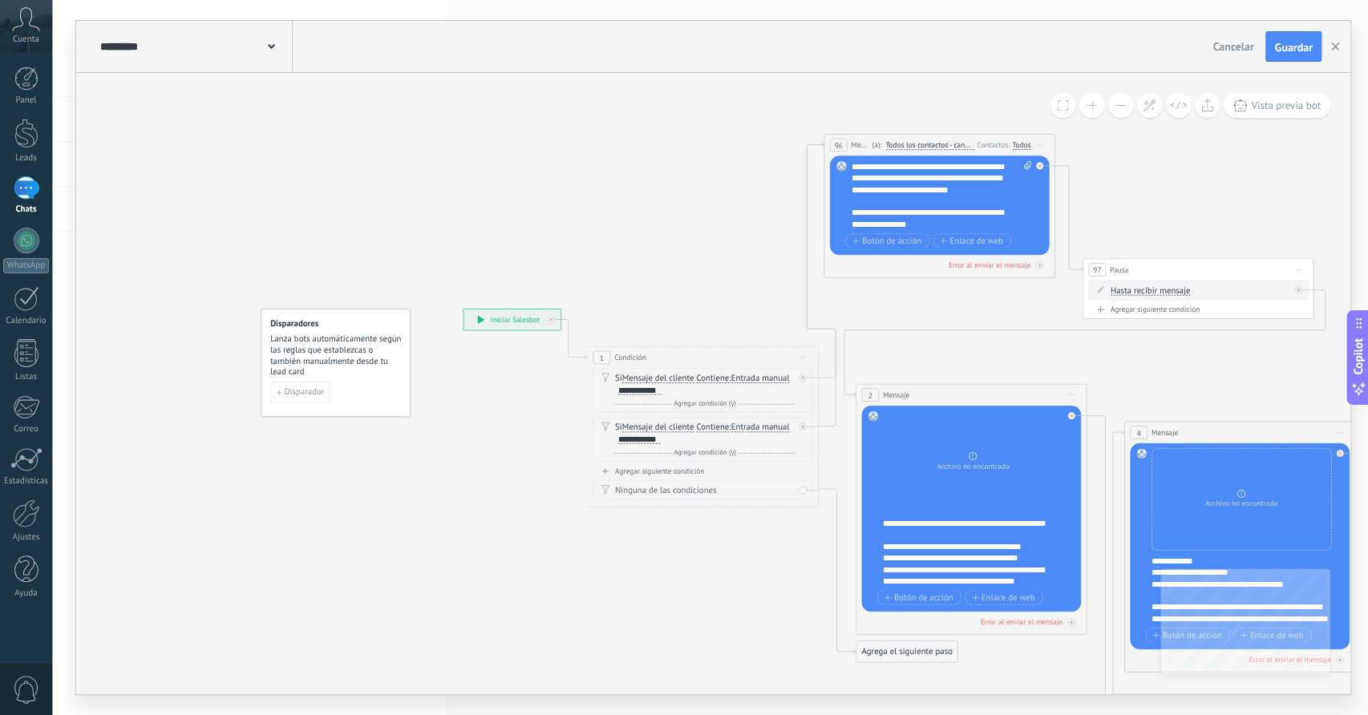
drag, startPoint x: 535, startPoint y: 376, endPoint x: 479, endPoint y: 441, distance: 85.9
click at [298, 396] on span "Disparador" at bounding box center [304, 392] width 40 height 8
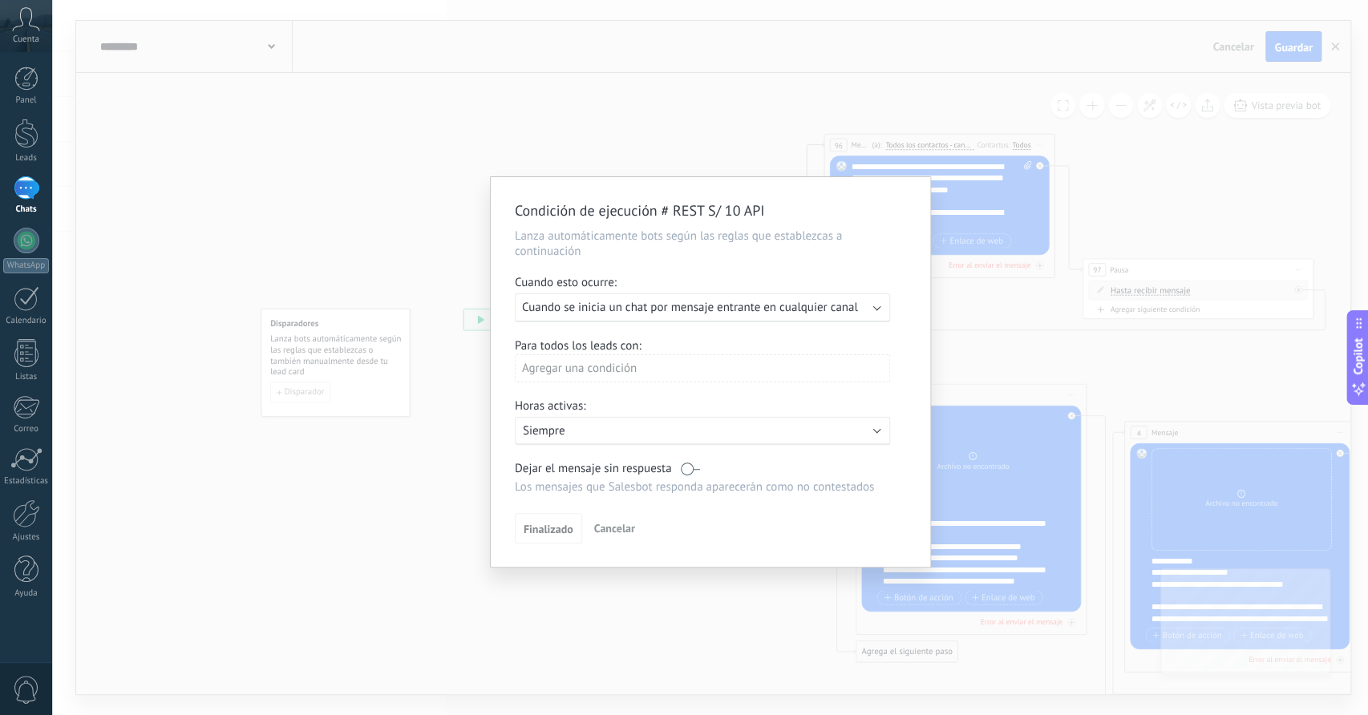
click at [819, 311] on span "Cuando se inicia un chat por mensaje entrante en cualquier canal" at bounding box center [690, 307] width 336 height 15
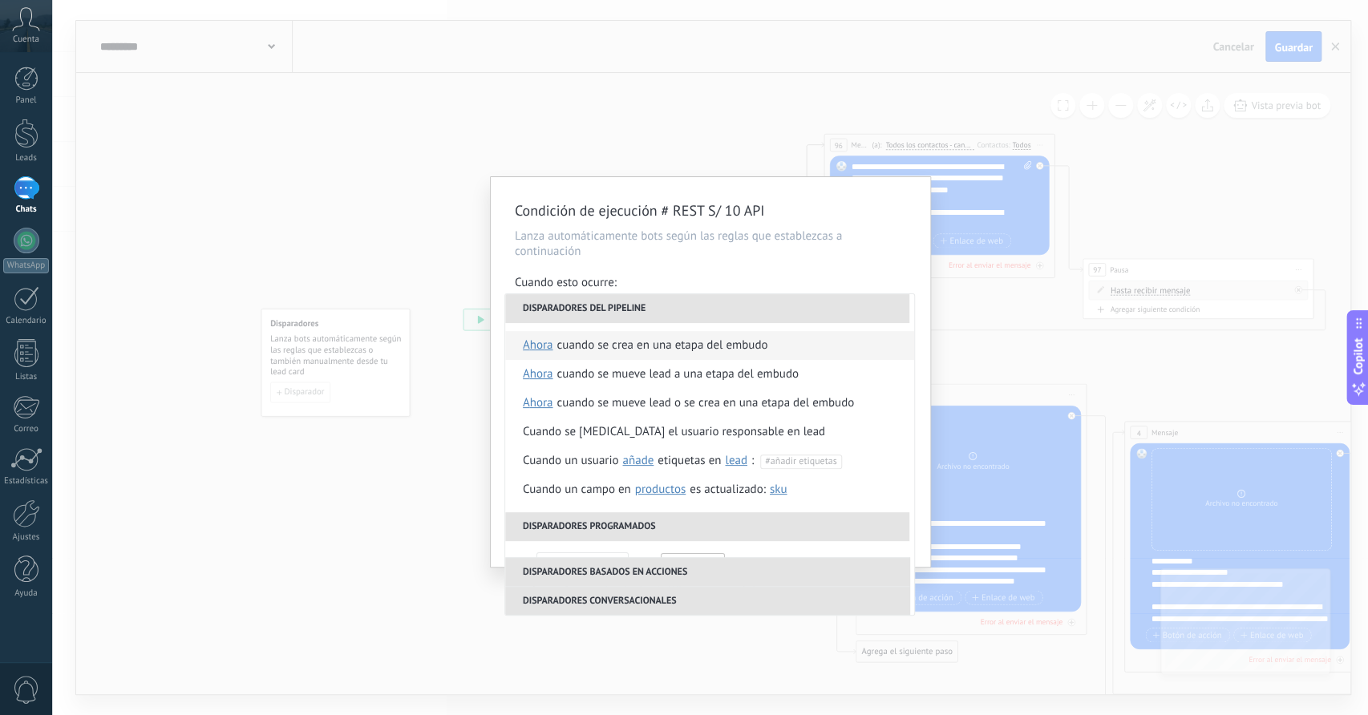
click at [660, 351] on div "Cuando se crea en una etapa del embudo" at bounding box center [662, 345] width 211 height 29
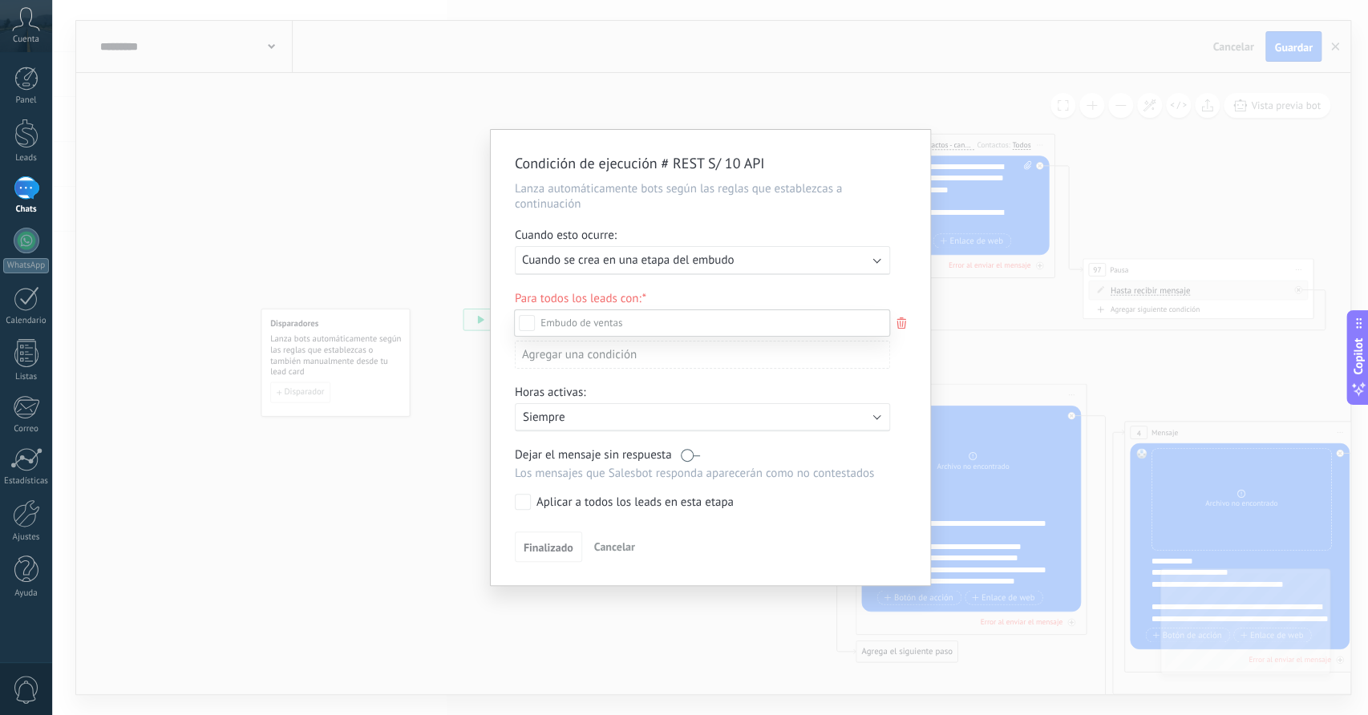
click at [555, 551] on div "Incoming leads Contacto inicial Negociación Debate contractual Discusión de con…" at bounding box center [702, 511] width 376 height 403
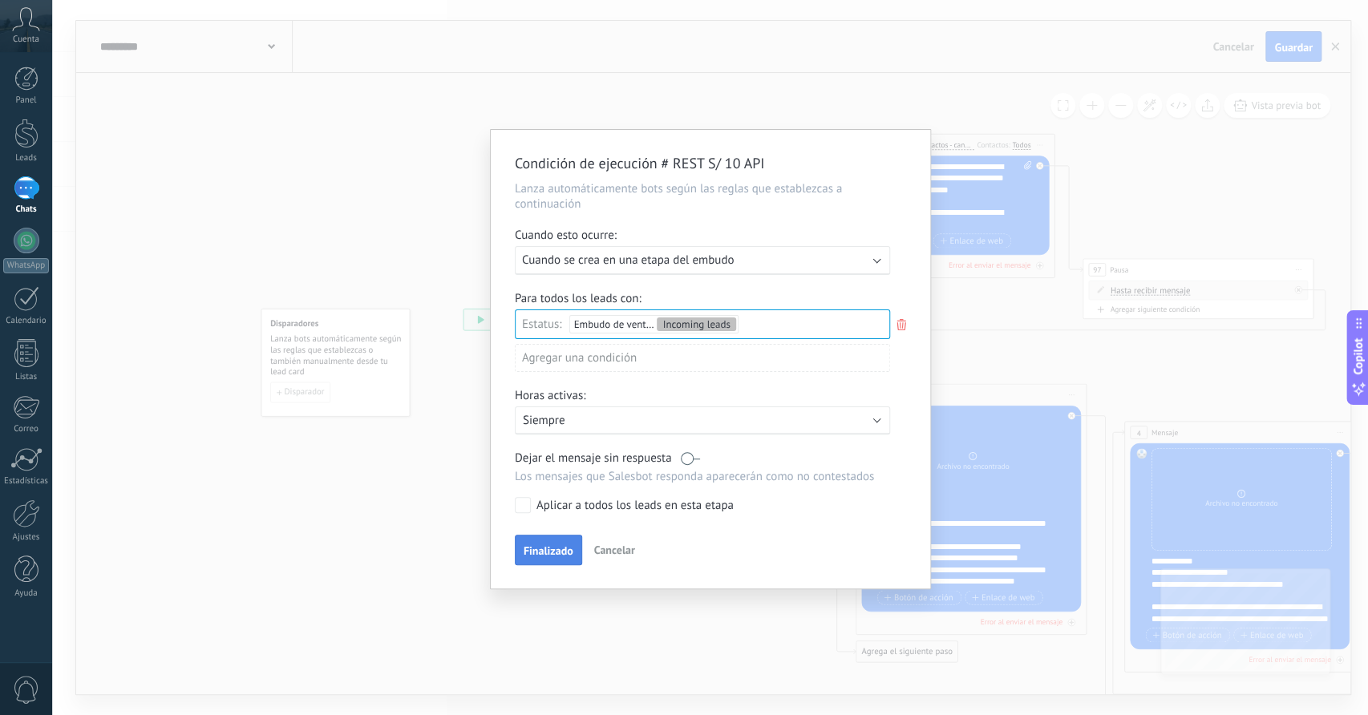
click at [535, 548] on span "Finalizado" at bounding box center [549, 550] width 50 height 11
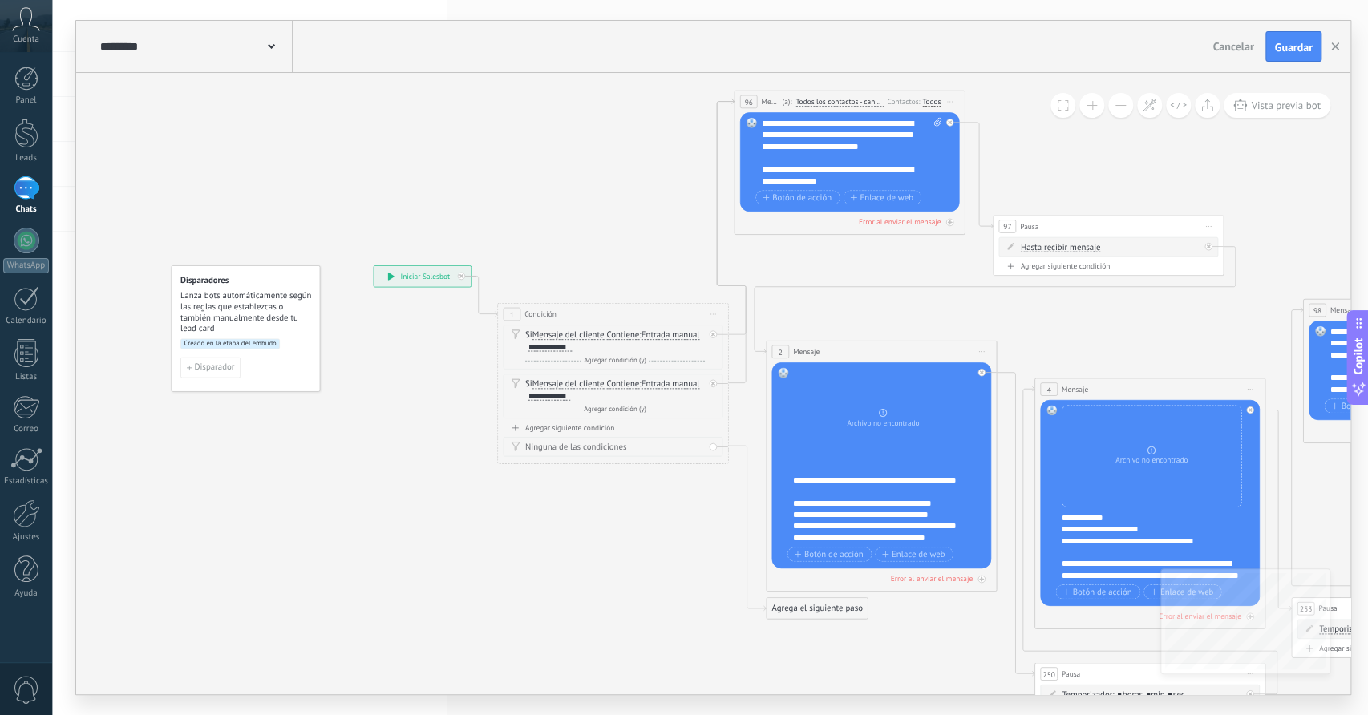
drag, startPoint x: 549, startPoint y: 548, endPoint x: 456, endPoint y: 501, distance: 104.7
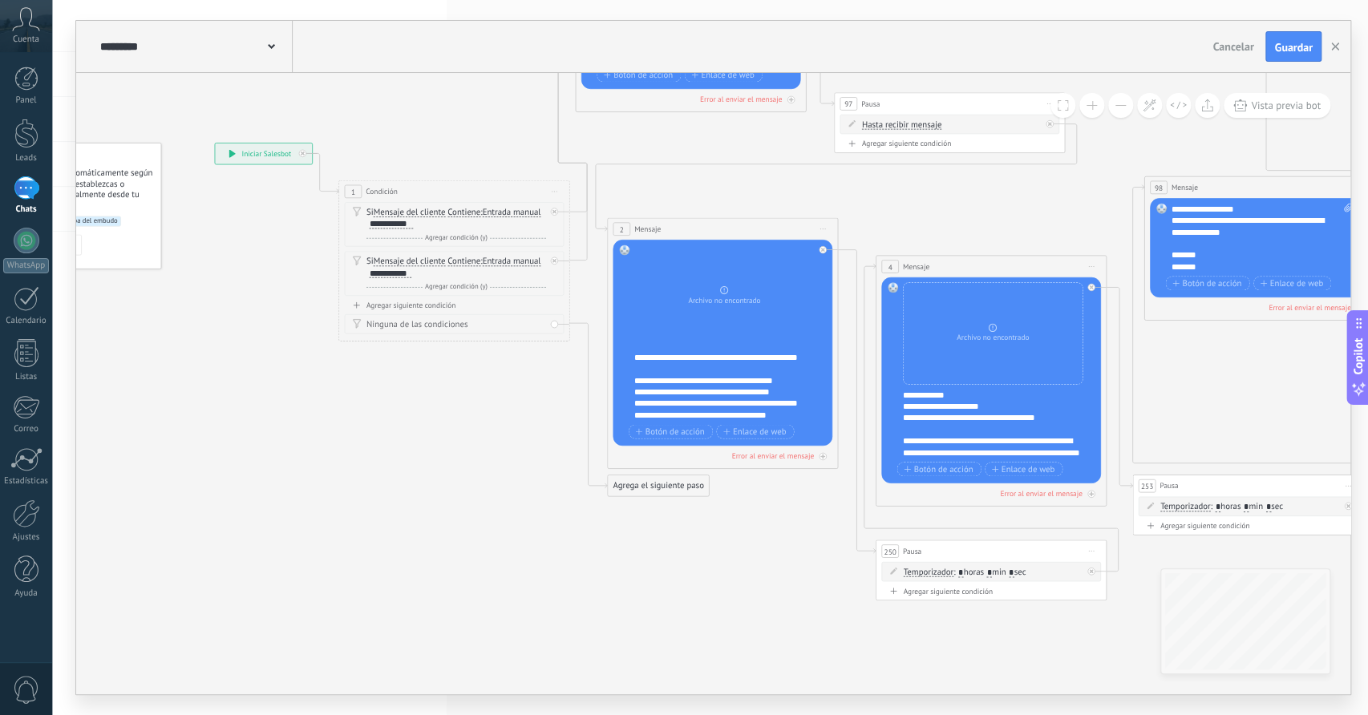
drag, startPoint x: 542, startPoint y: 538, endPoint x: 371, endPoint y: 407, distance: 215.1
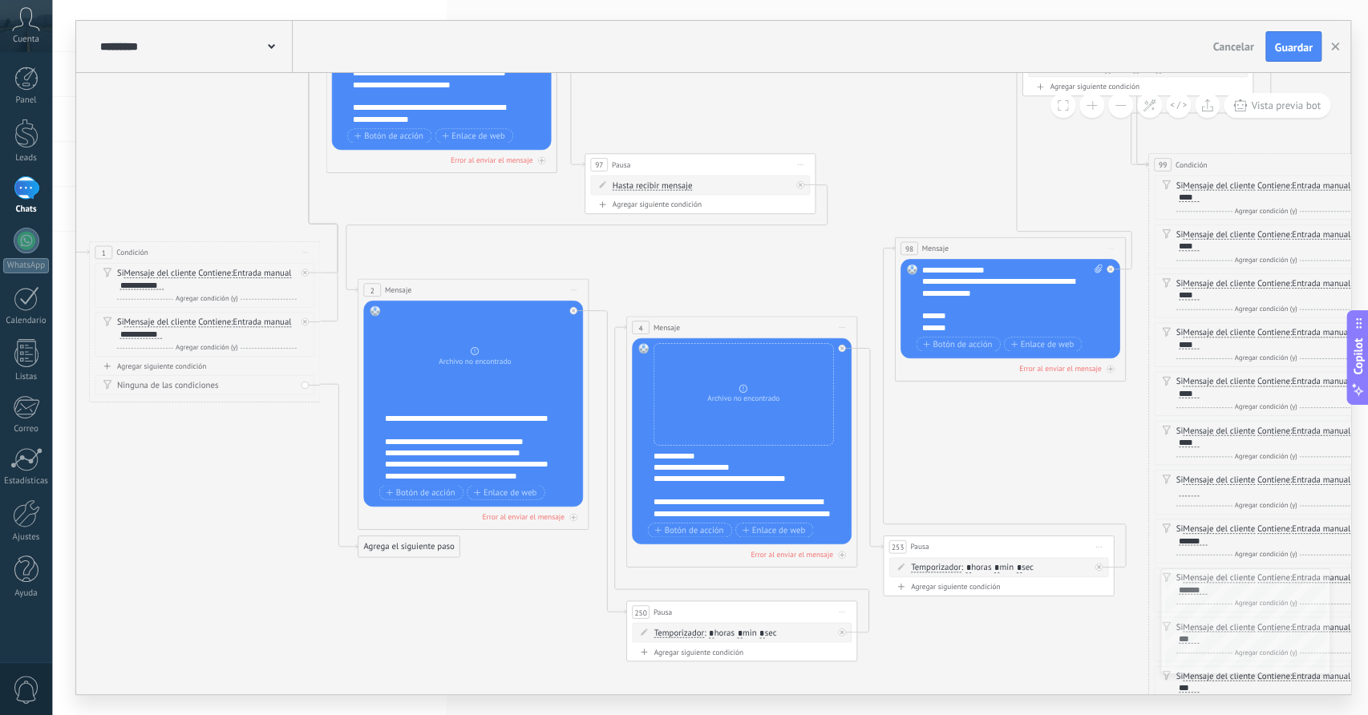
drag, startPoint x: 686, startPoint y: 592, endPoint x: 452, endPoint y: 664, distance: 245.1
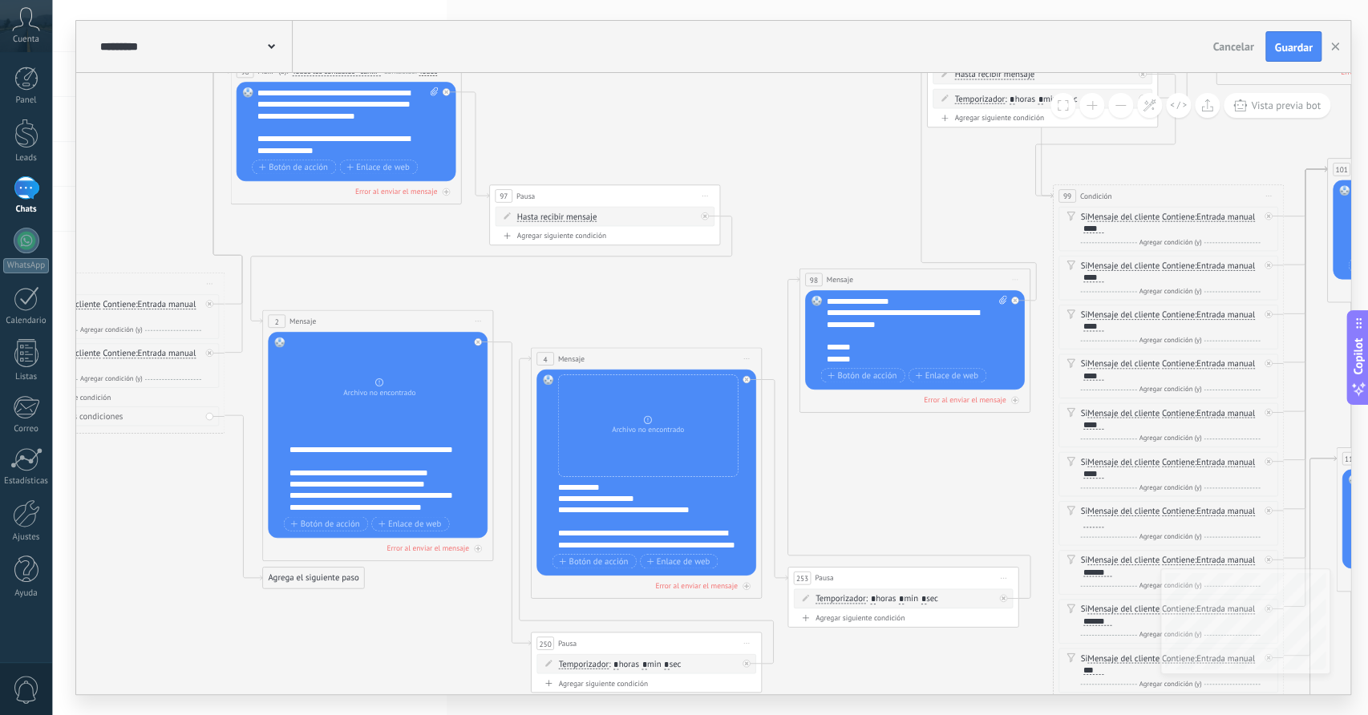
drag, startPoint x: 991, startPoint y: 418, endPoint x: 868, endPoint y: 464, distance: 131.2
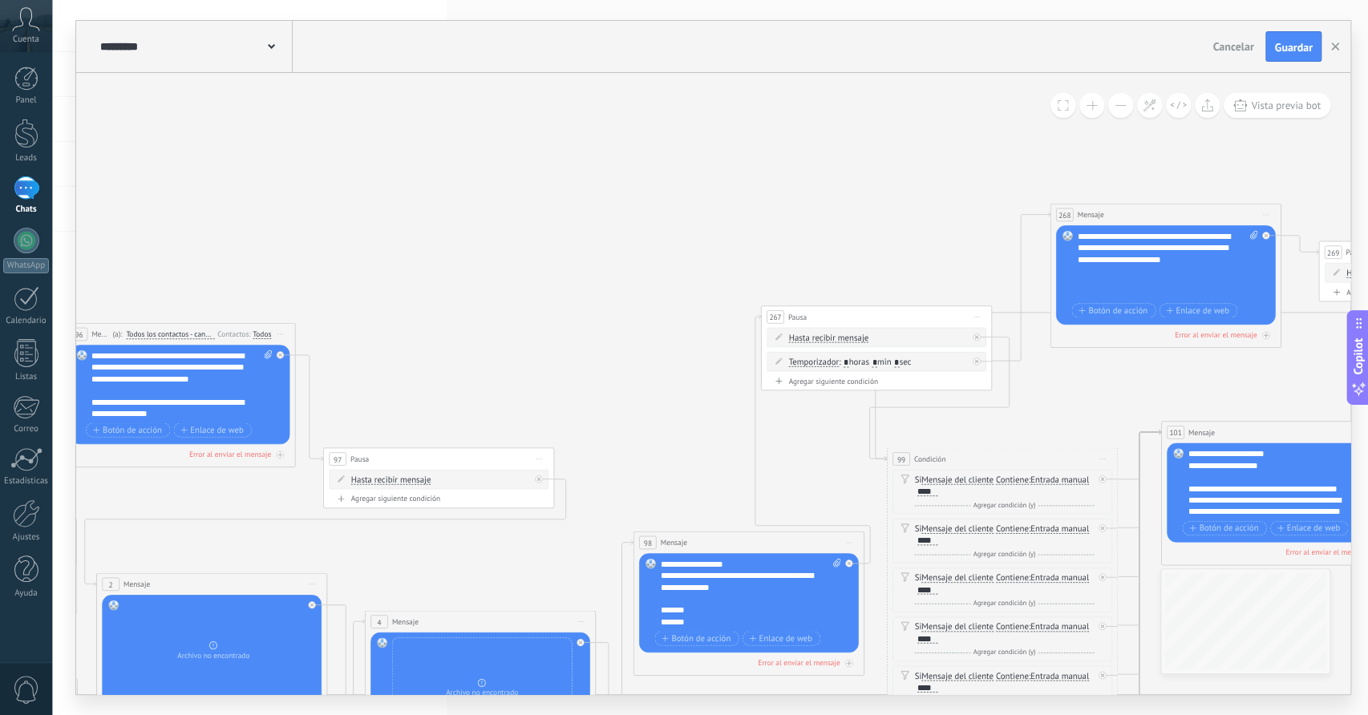
drag, startPoint x: 765, startPoint y: 138, endPoint x: 603, endPoint y: 419, distance: 324.1
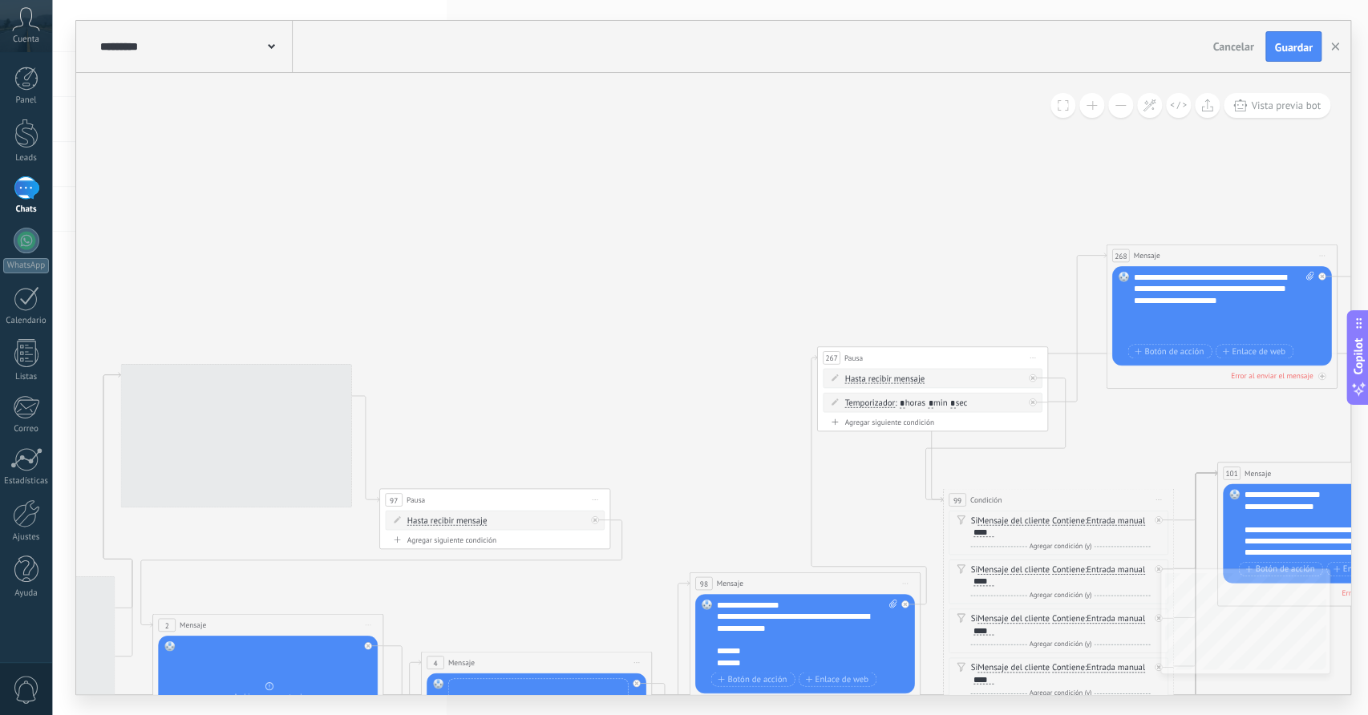
drag, startPoint x: 742, startPoint y: 262, endPoint x: 923, endPoint y: 256, distance: 181.4
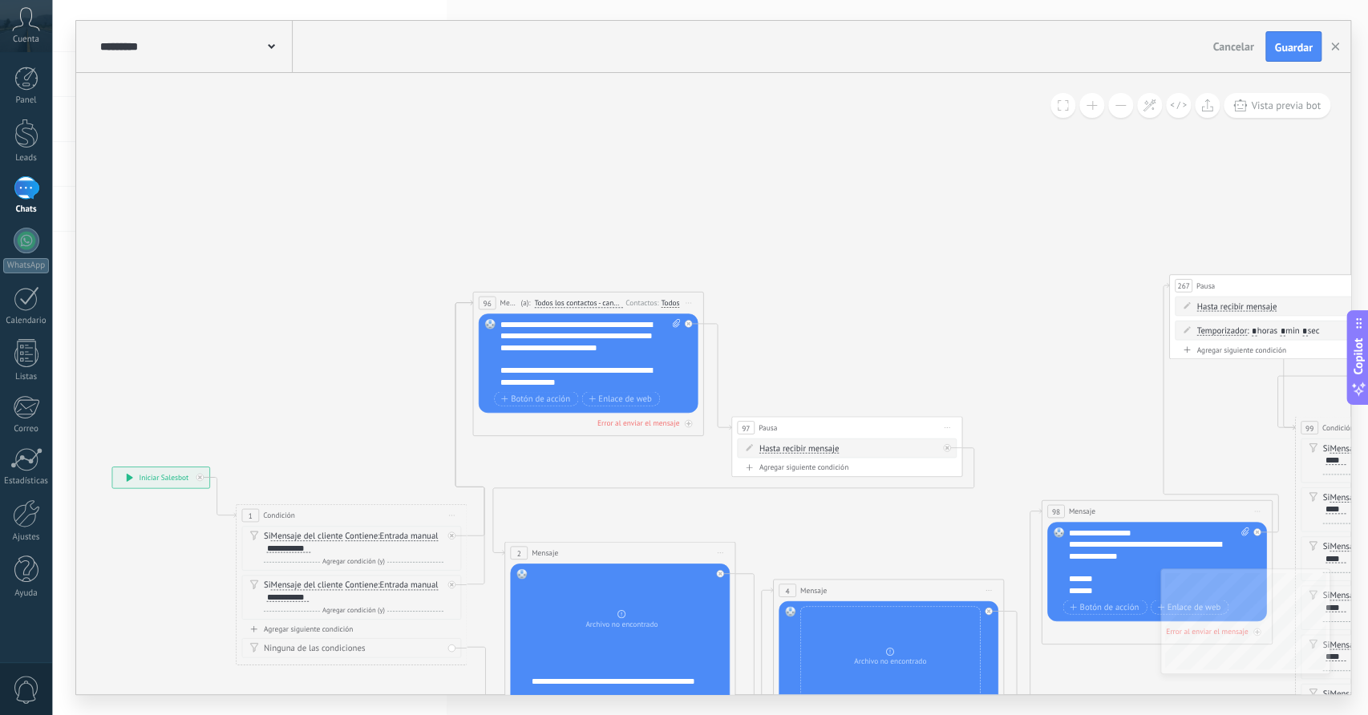
drag, startPoint x: 627, startPoint y: 302, endPoint x: 959, endPoint y: 205, distance: 345.9
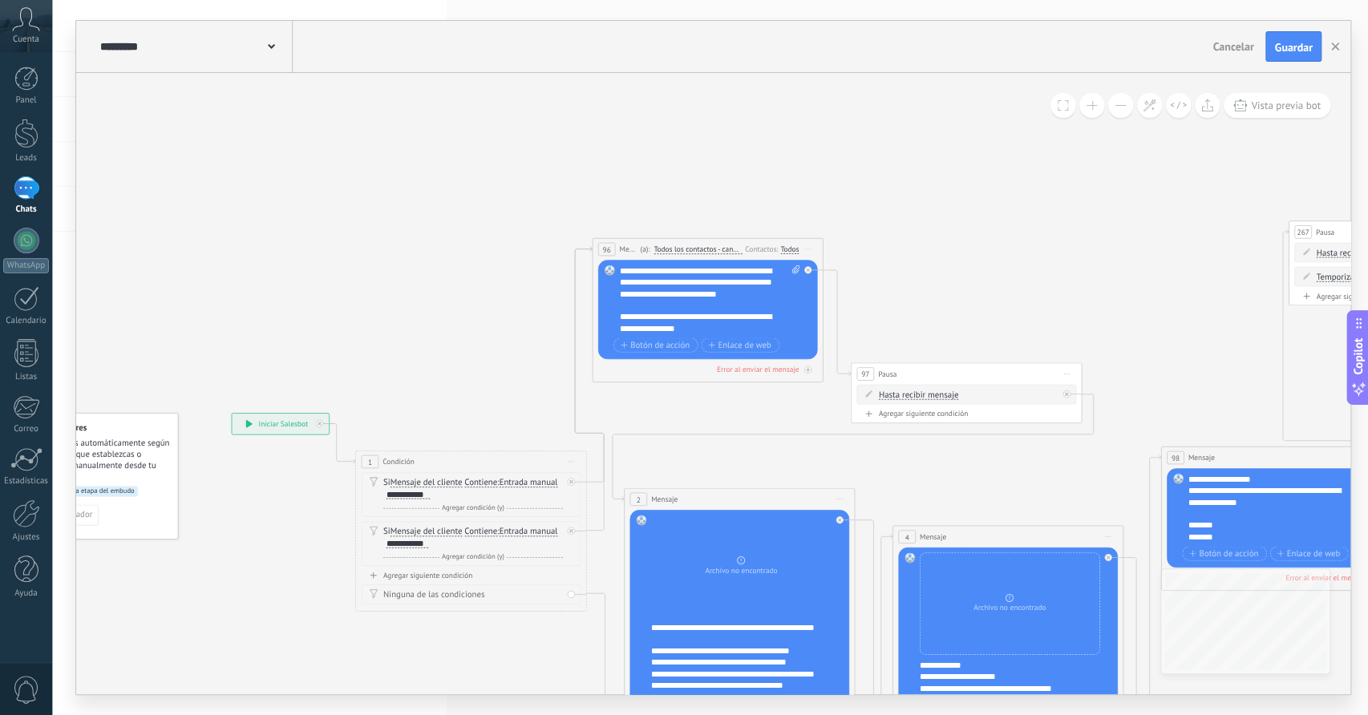
drag, startPoint x: 295, startPoint y: 281, endPoint x: 593, endPoint y: 180, distance: 314.0
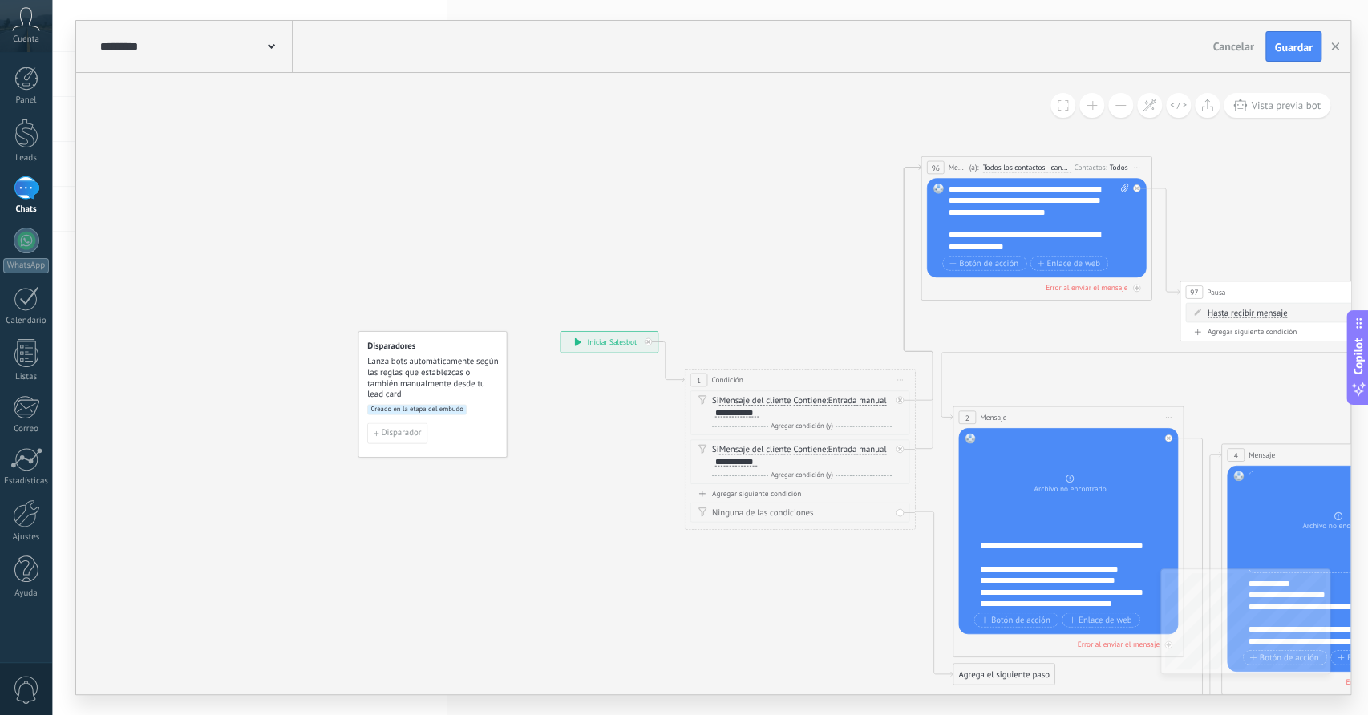
drag, startPoint x: 363, startPoint y: 207, endPoint x: 595, endPoint y: 186, distance: 233.5
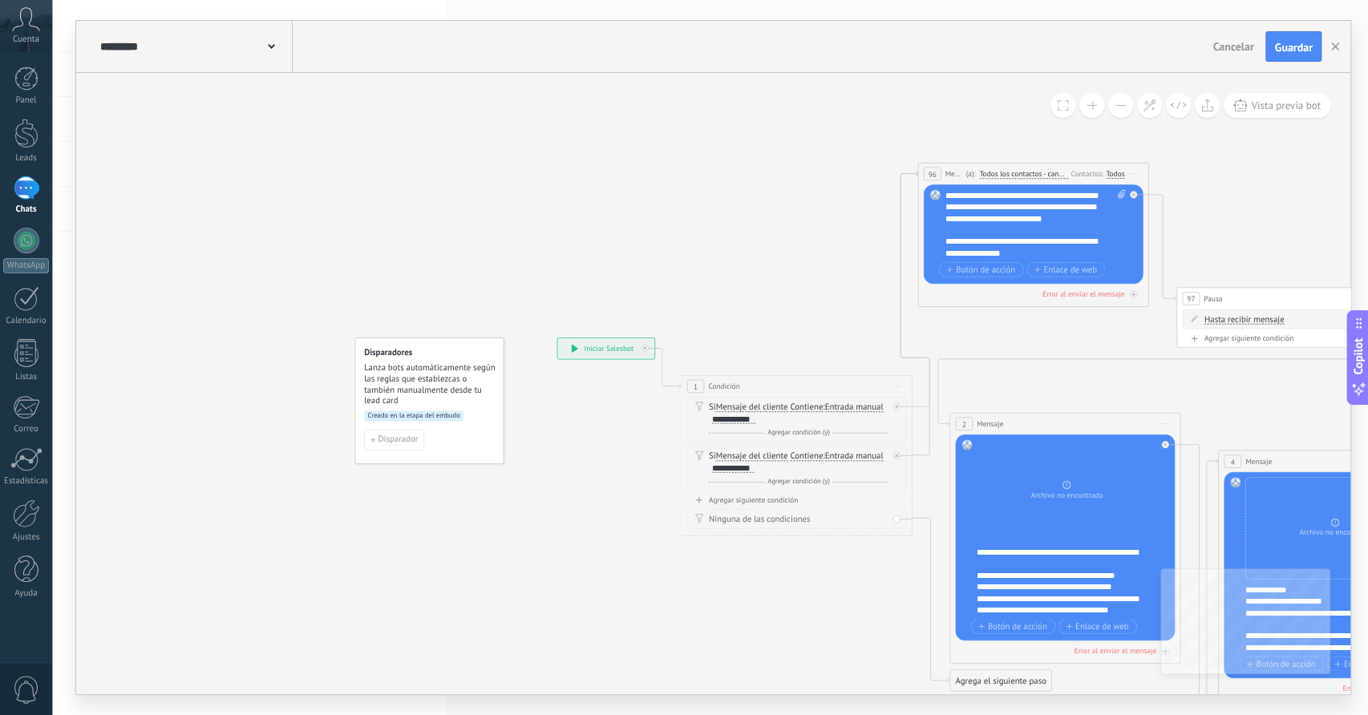
drag, startPoint x: 626, startPoint y: 211, endPoint x: 477, endPoint y: 228, distance: 149.3
click at [1274, 50] on button "Guardar" at bounding box center [1293, 46] width 55 height 30
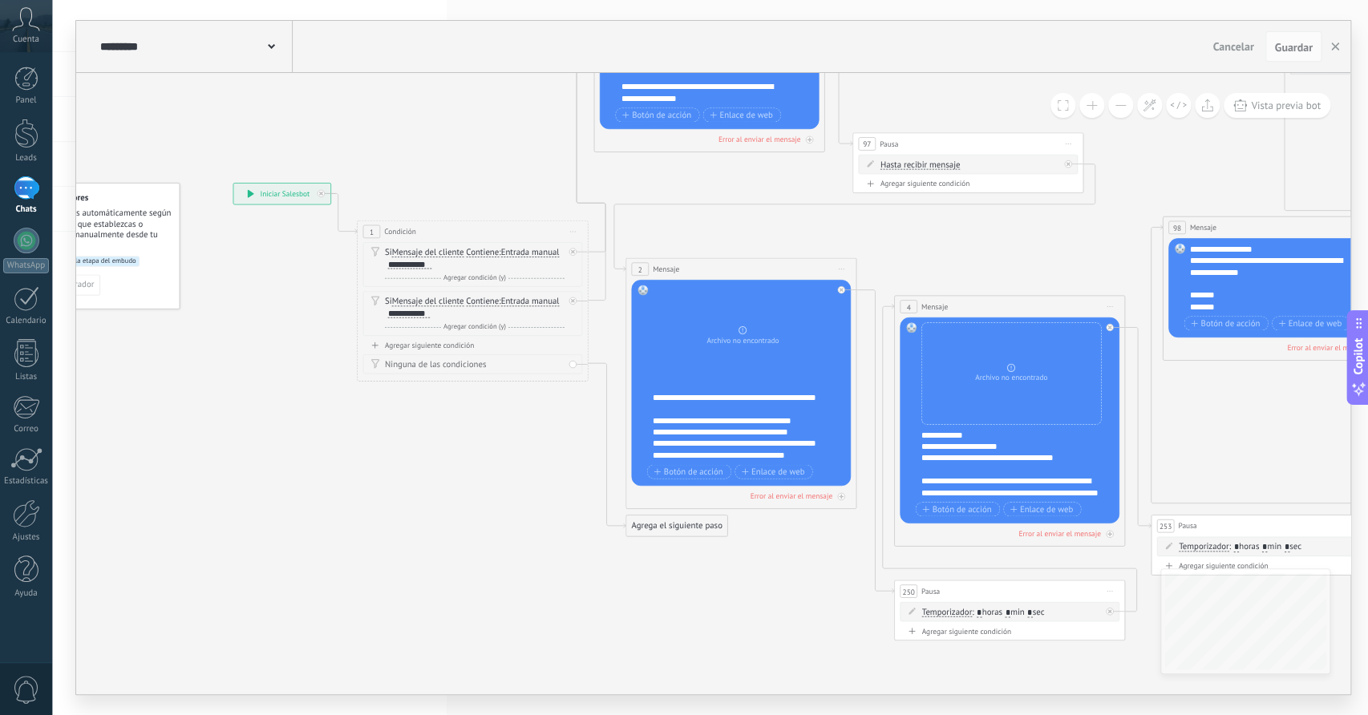
drag, startPoint x: 823, startPoint y: 328, endPoint x: 377, endPoint y: 126, distance: 489.6
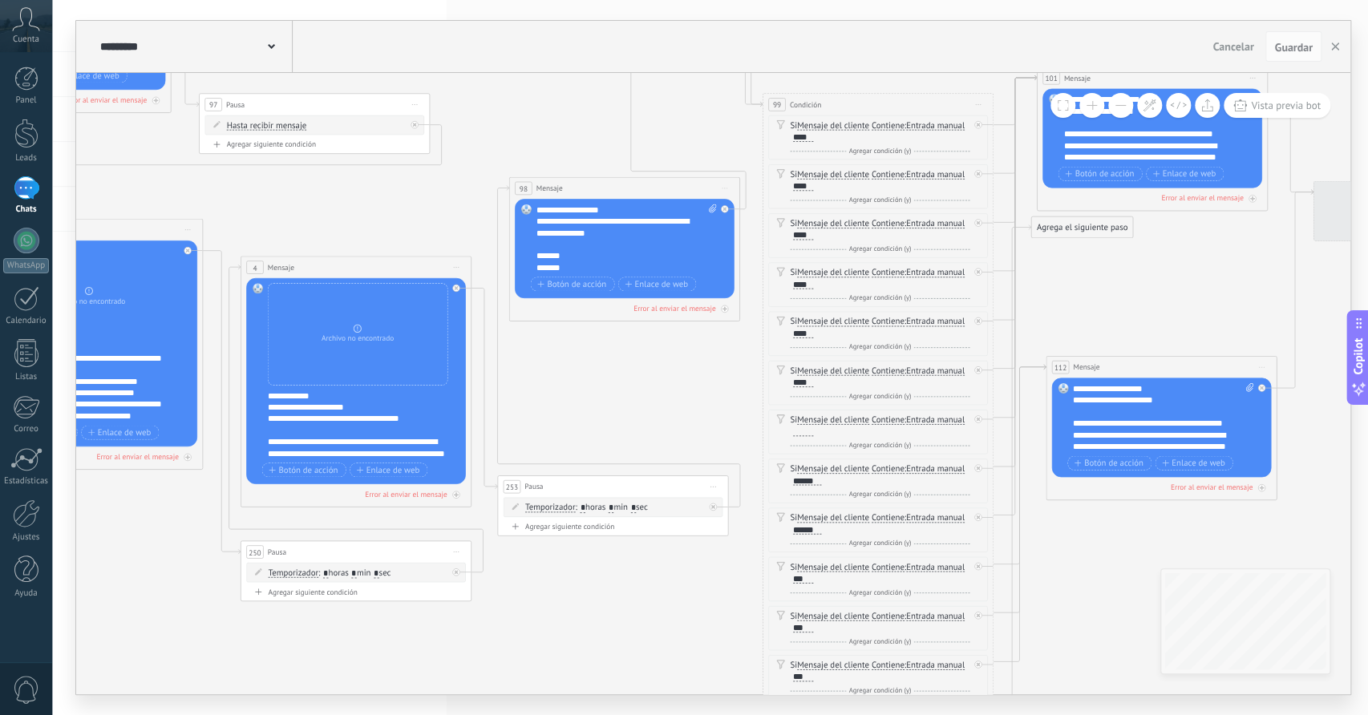
drag, startPoint x: 1052, startPoint y: 565, endPoint x: 521, endPoint y: 573, distance: 531.8
click at [521, 573] on icon at bounding box center [1301, 218] width 4023 height 1667
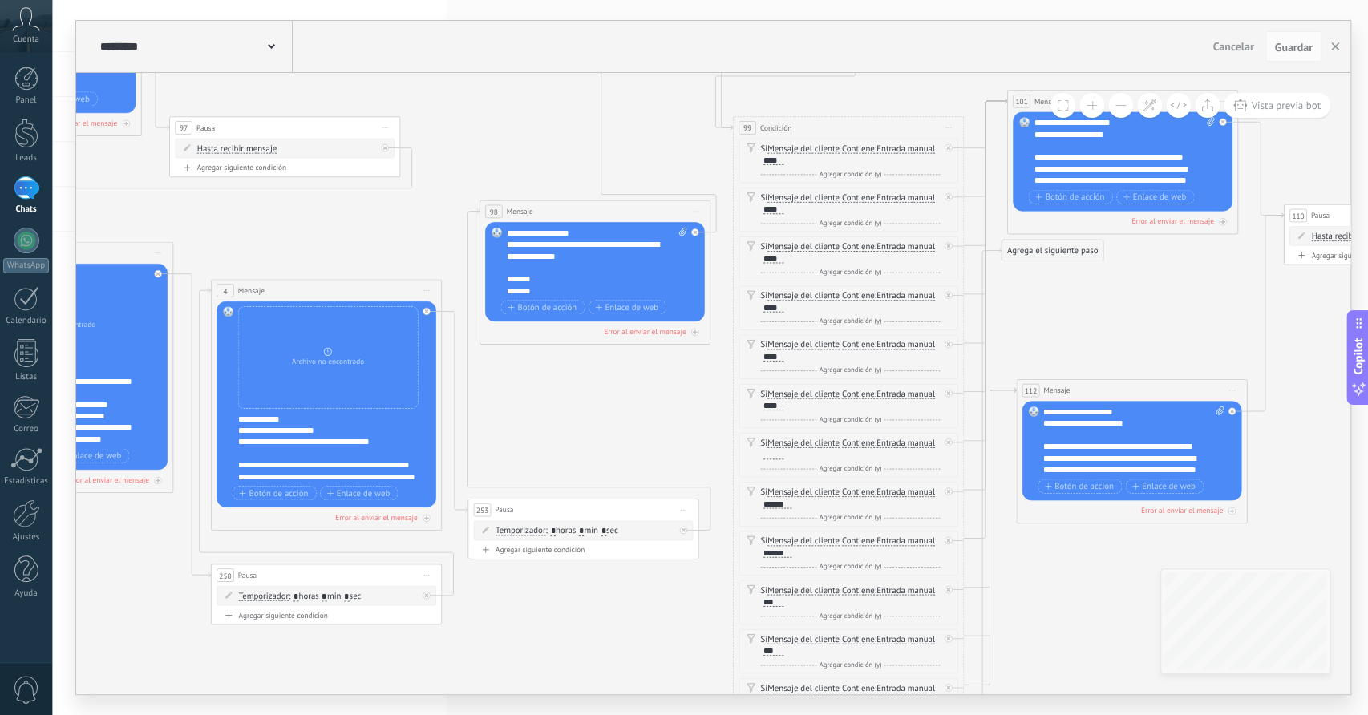
drag, startPoint x: 1097, startPoint y: 537, endPoint x: 1067, endPoint y: 561, distance: 37.7
click at [1067, 561] on icon at bounding box center [1272, 241] width 4023 height 1667
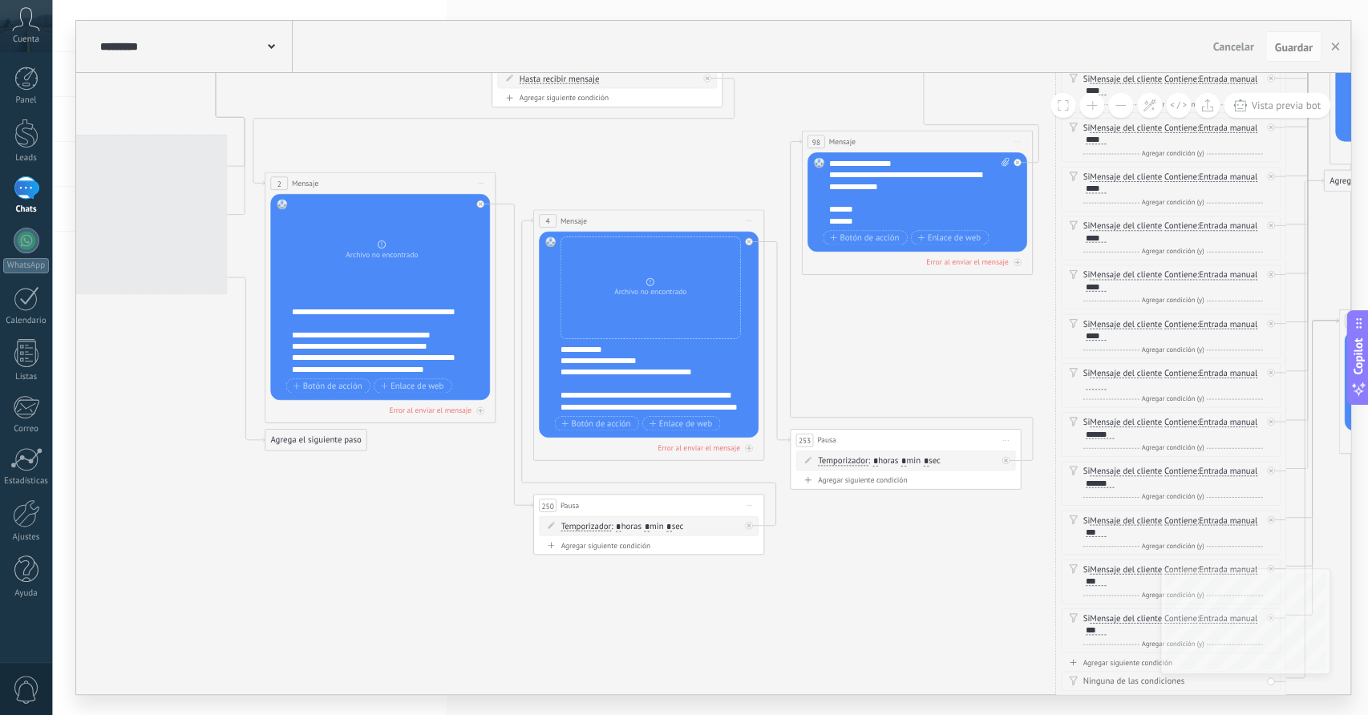
drag, startPoint x: 644, startPoint y: 408, endPoint x: 966, endPoint y: 338, distance: 329.9
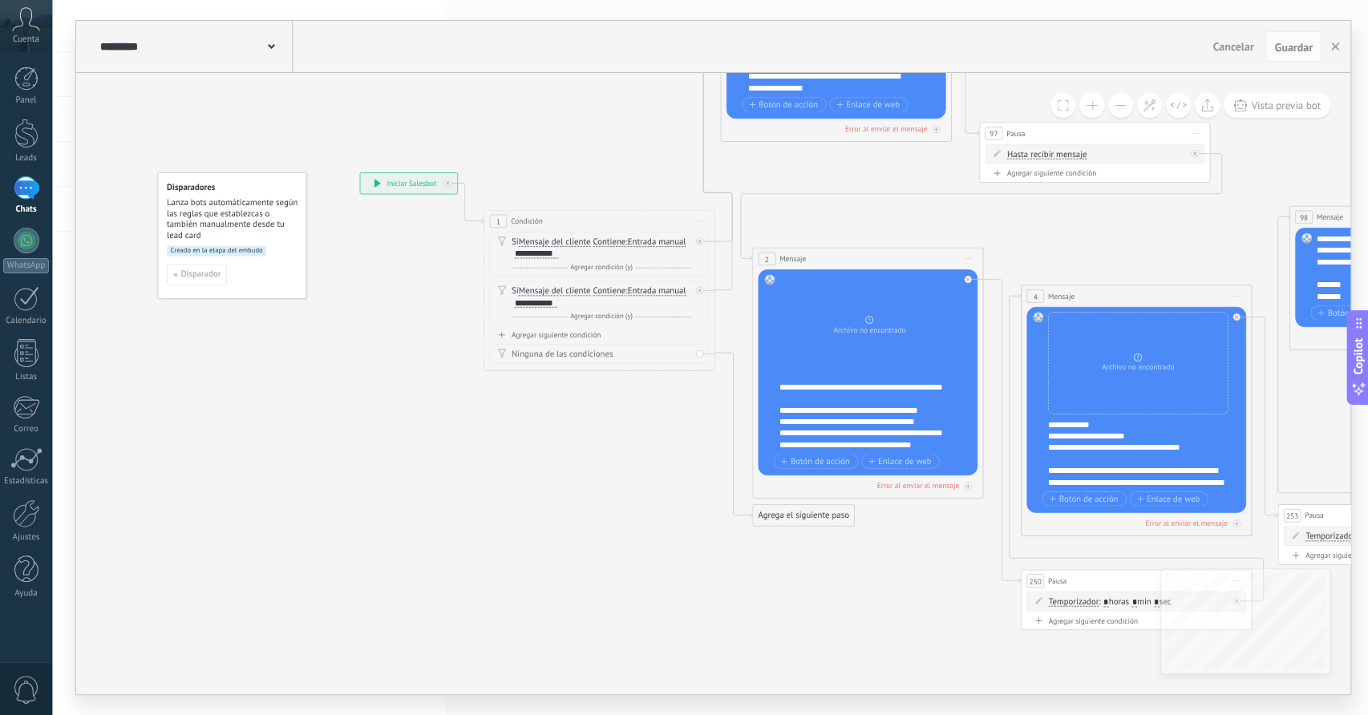
drag, startPoint x: 352, startPoint y: 502, endPoint x: 885, endPoint y: 582, distance: 539.3
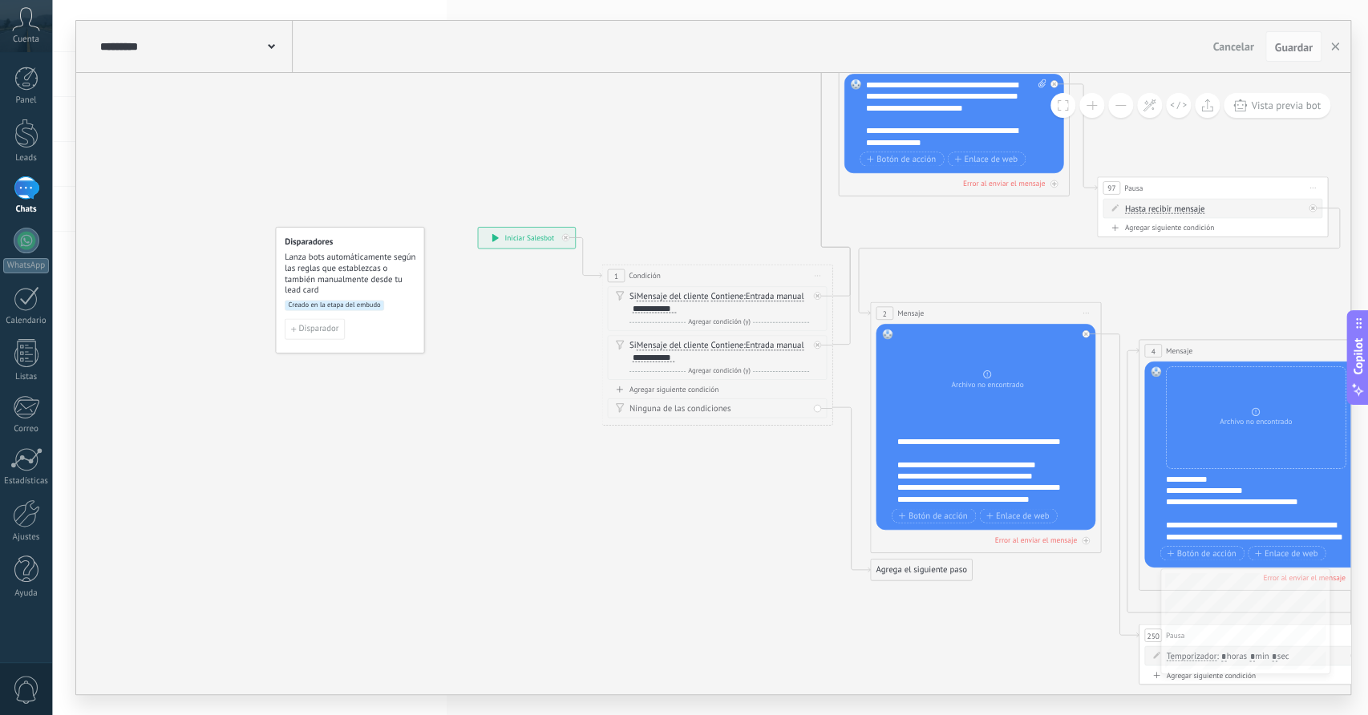
drag, startPoint x: 530, startPoint y: 545, endPoint x: 565, endPoint y: 568, distance: 41.2
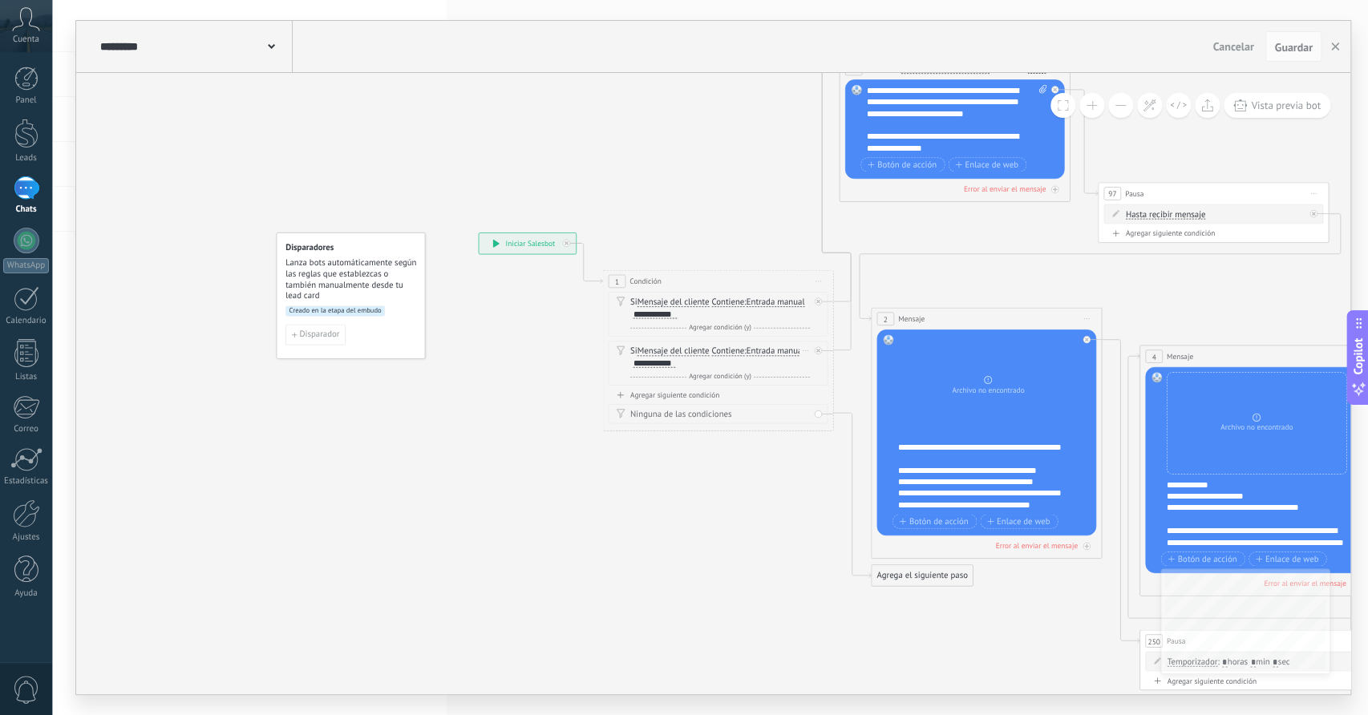
click at [670, 363] on div "**********" at bounding box center [654, 363] width 42 height 9
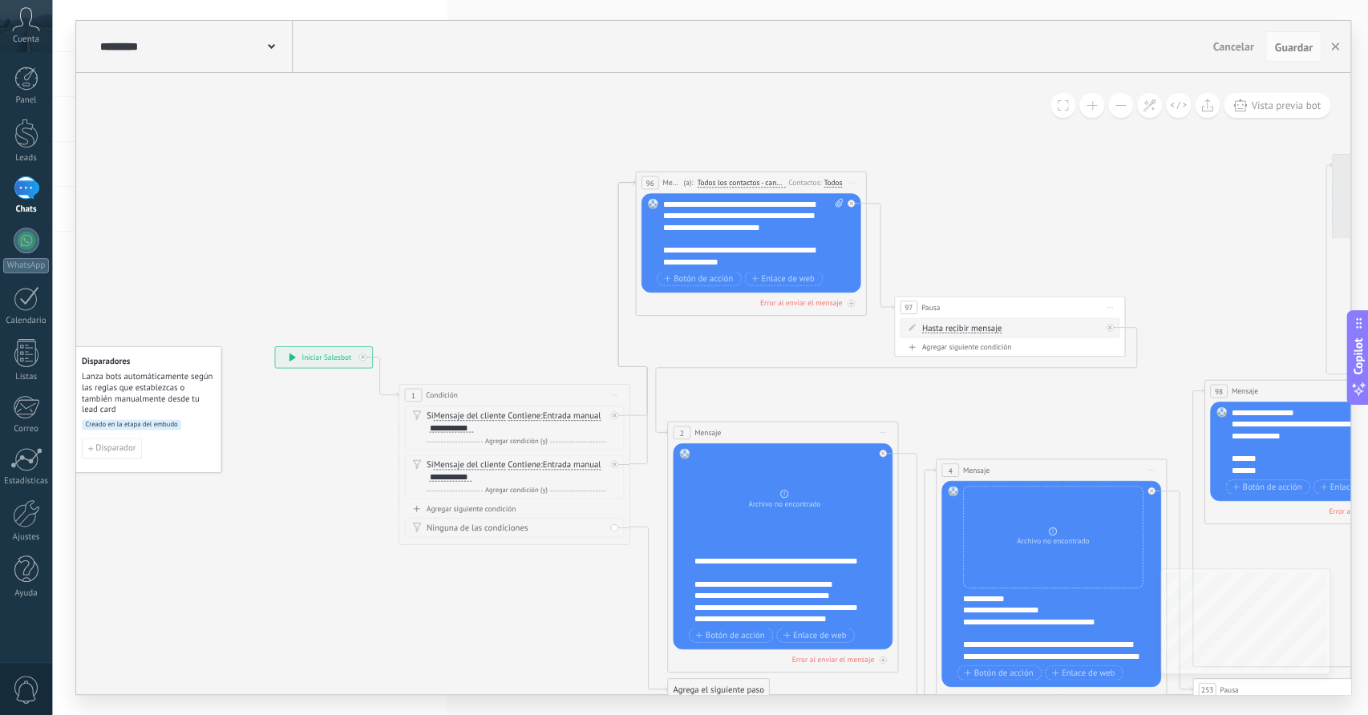
drag, startPoint x: 784, startPoint y: 233, endPoint x: 580, endPoint y: 347, distance: 233.4
click at [784, 205] on div "**********" at bounding box center [752, 233] width 181 height 69
click at [683, 251] on div "**********" at bounding box center [752, 233] width 181 height 69
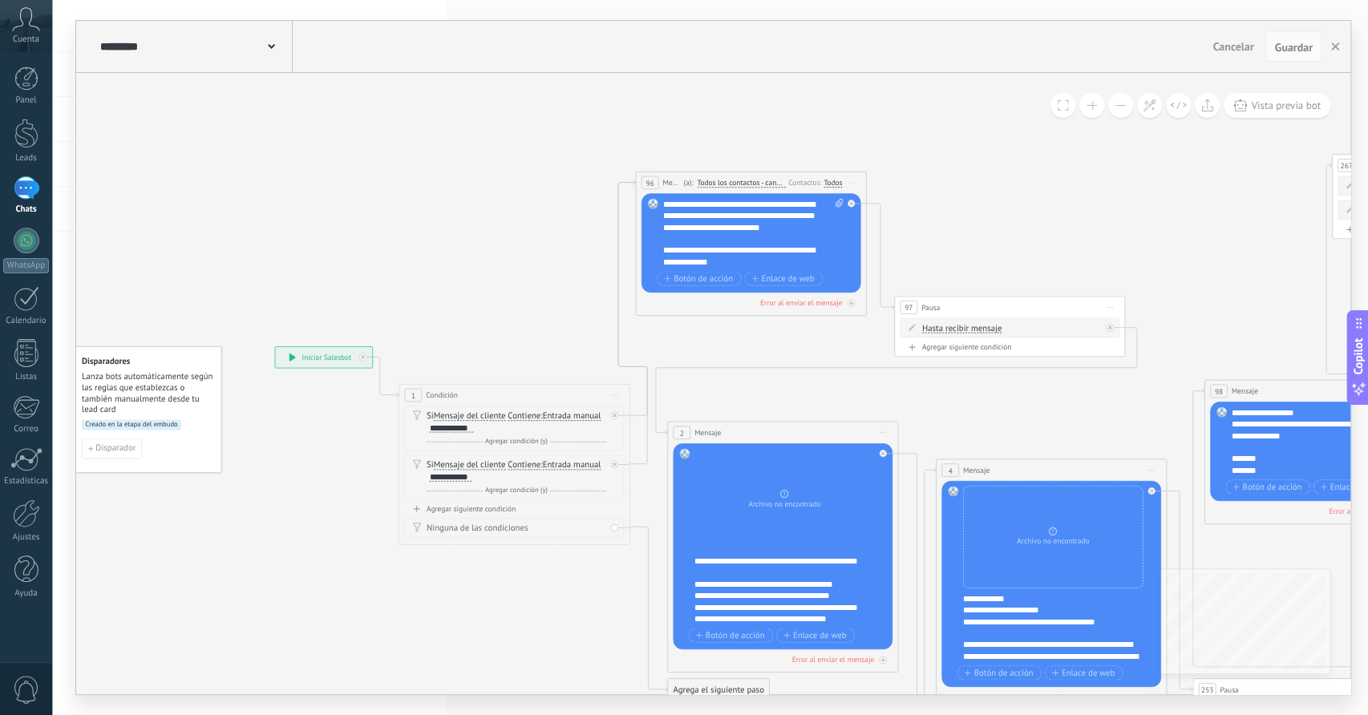
click at [777, 205] on div "**********" at bounding box center [752, 233] width 181 height 69
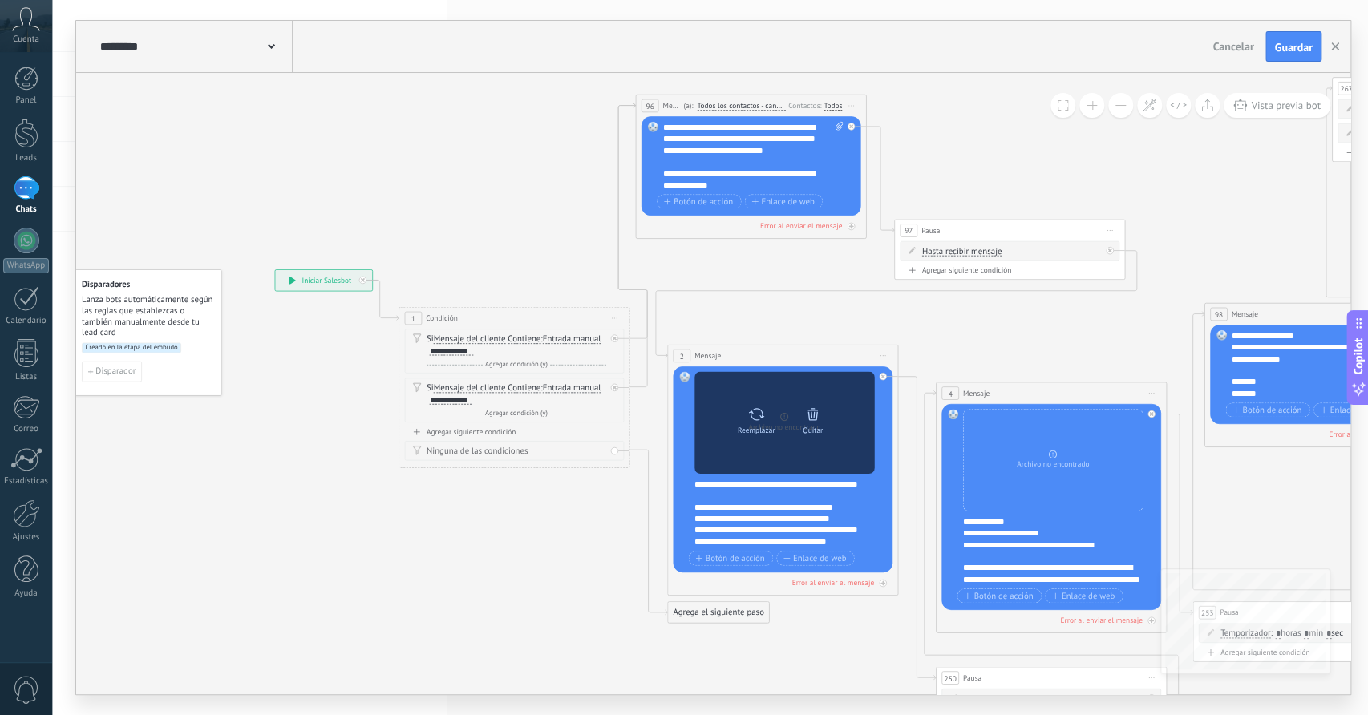
click at [760, 414] on icon at bounding box center [755, 414] width 17 height 16
click input "Subir" at bounding box center [0, 0] width 0 height 0
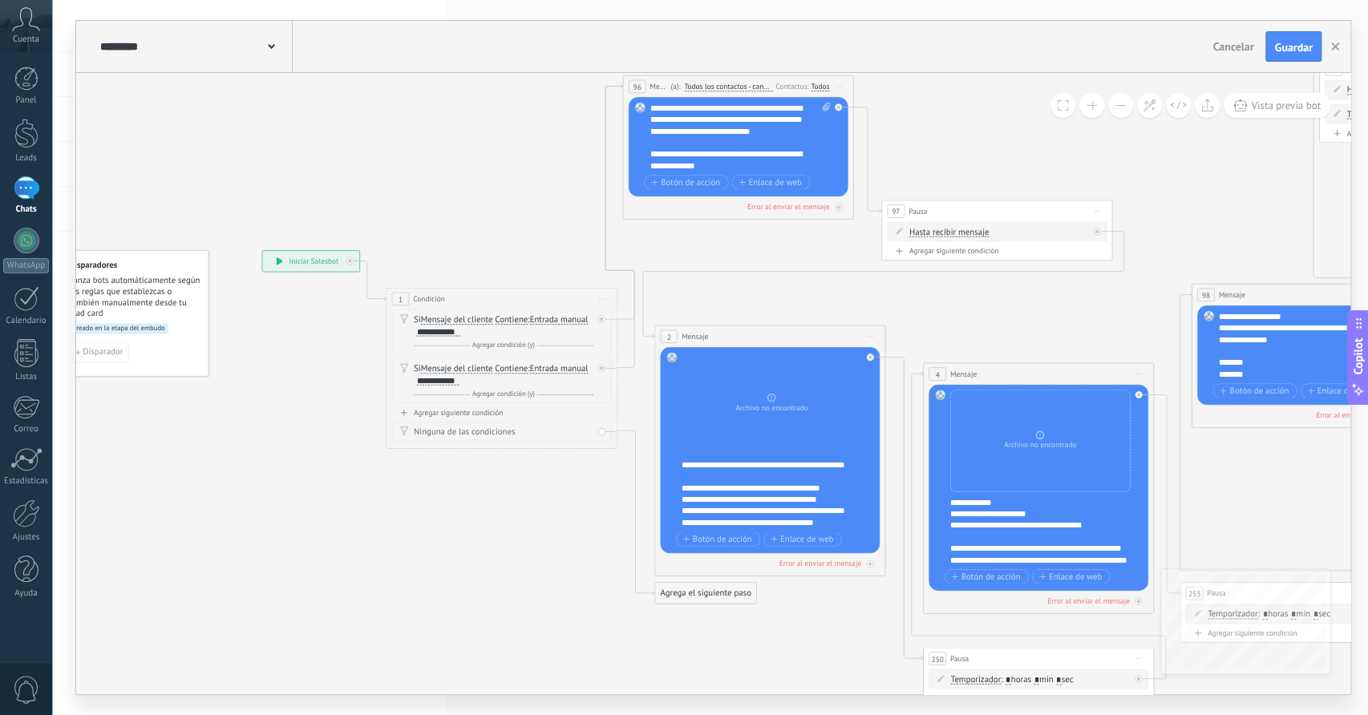
drag, startPoint x: 982, startPoint y: 347, endPoint x: 917, endPoint y: 324, distance: 69.0
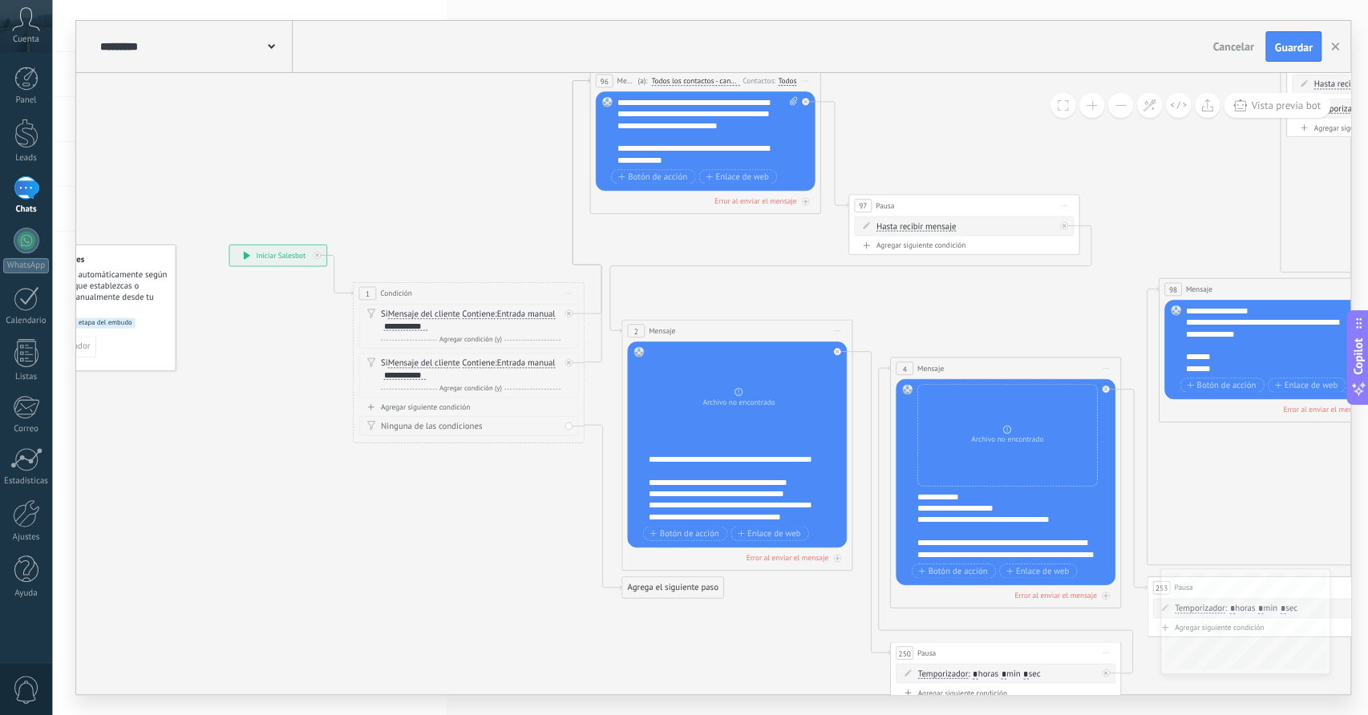
click at [756, 512] on div "**********" at bounding box center [745, 488] width 192 height 69
drag, startPoint x: 772, startPoint y: 505, endPoint x: 787, endPoint y: 523, distance: 22.8
click at [787, 523] on div "**********" at bounding box center [739, 444] width 180 height 197
click at [771, 488] on div "**********" at bounding box center [745, 488] width 192 height 69
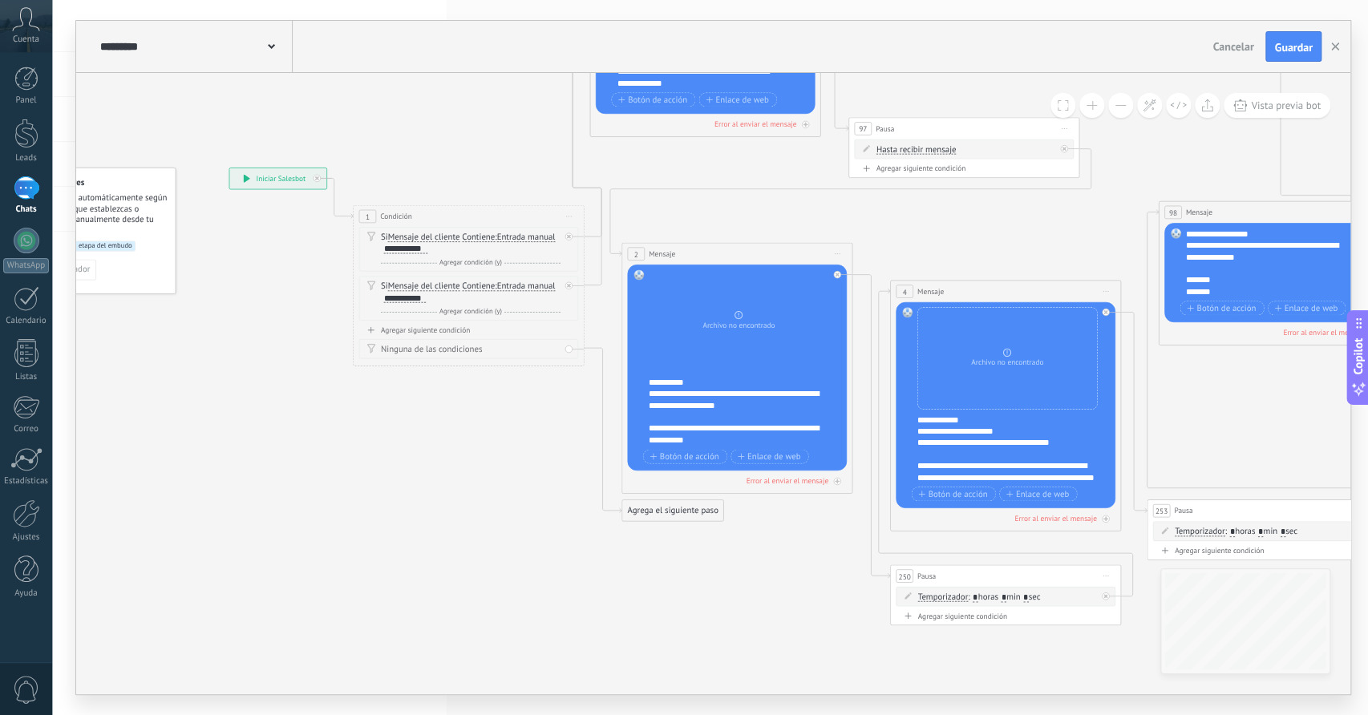
scroll to position [0, 0]
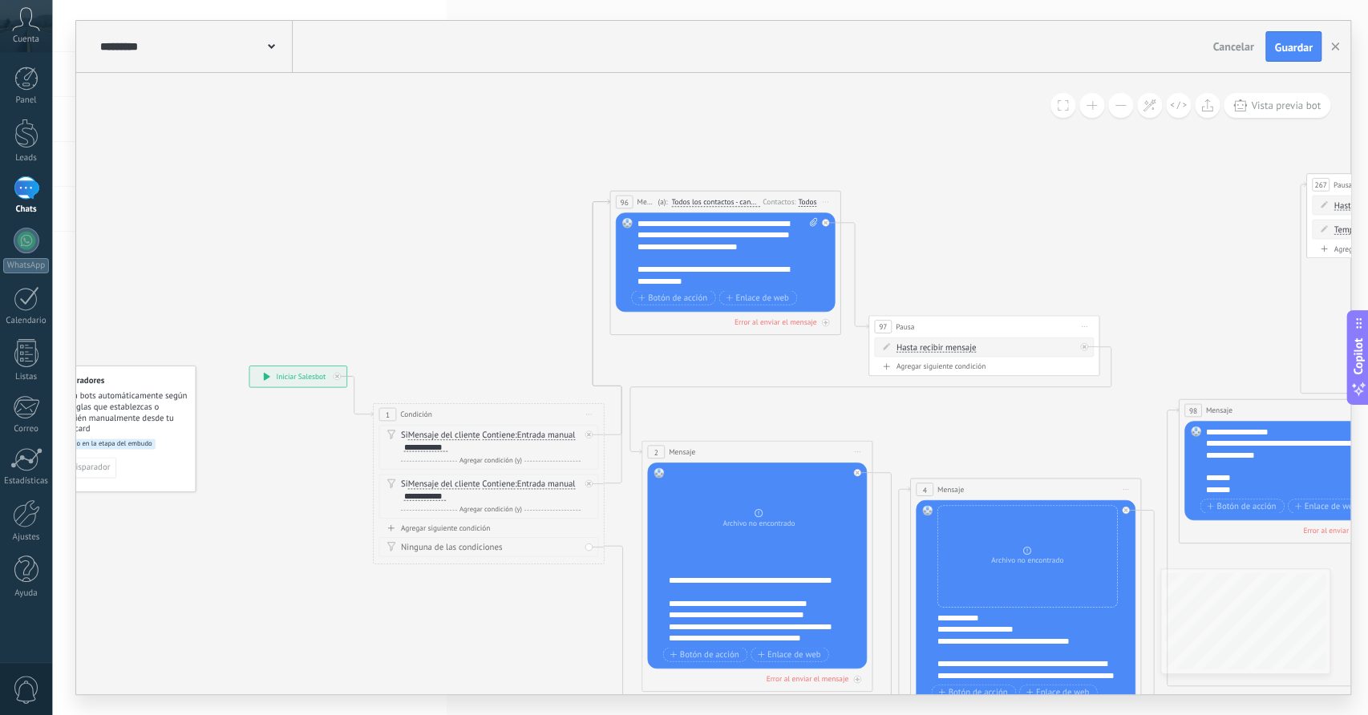
drag, startPoint x: 1005, startPoint y: 253, endPoint x: 1027, endPoint y: 411, distance: 160.4
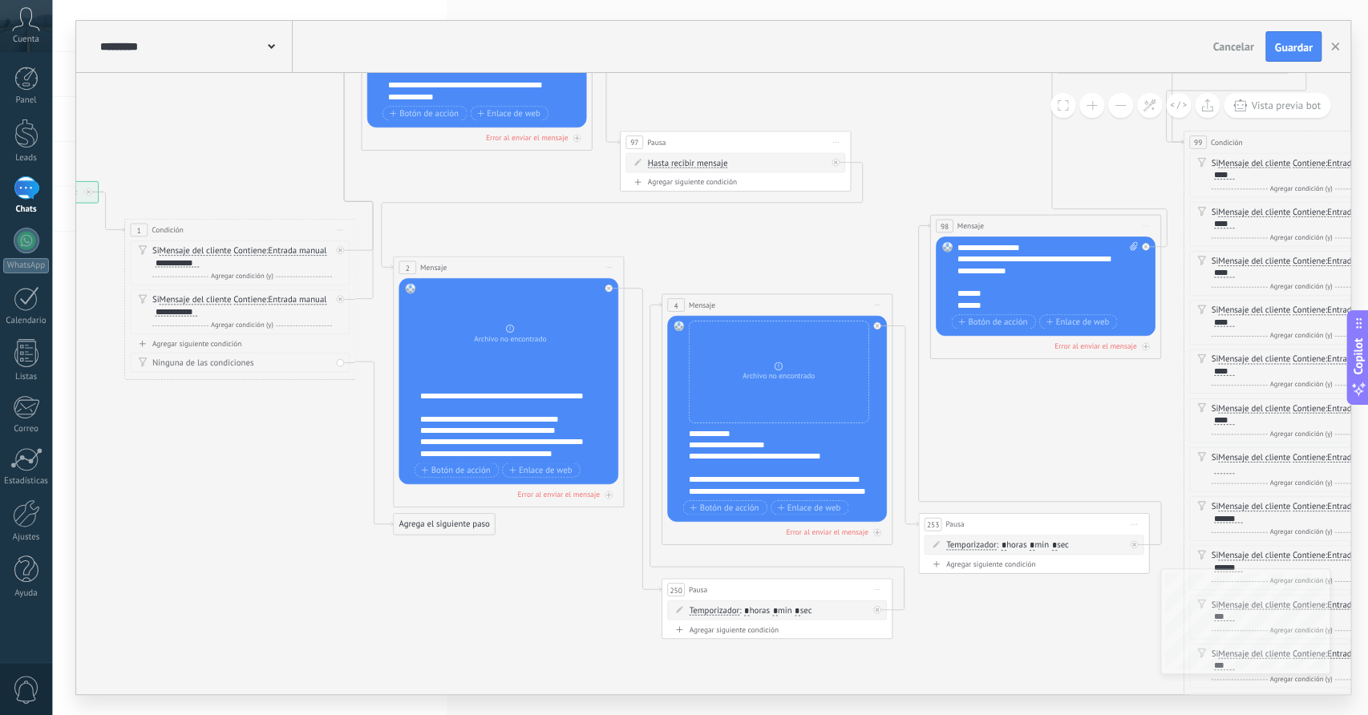
drag, startPoint x: 994, startPoint y: 458, endPoint x: 749, endPoint y: 274, distance: 305.9
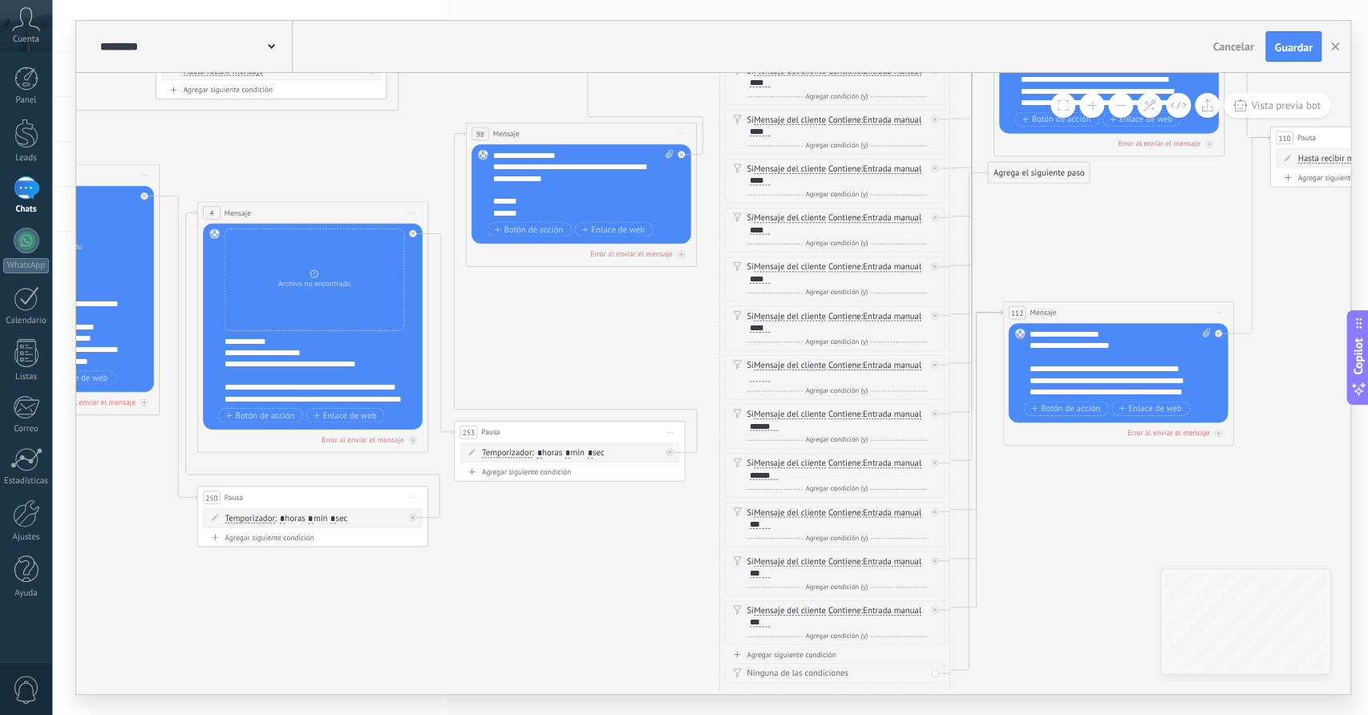
drag, startPoint x: 1036, startPoint y: 432, endPoint x: 569, endPoint y: 334, distance: 476.9
click at [569, 334] on icon at bounding box center [1258, 163] width 4023 height 1667
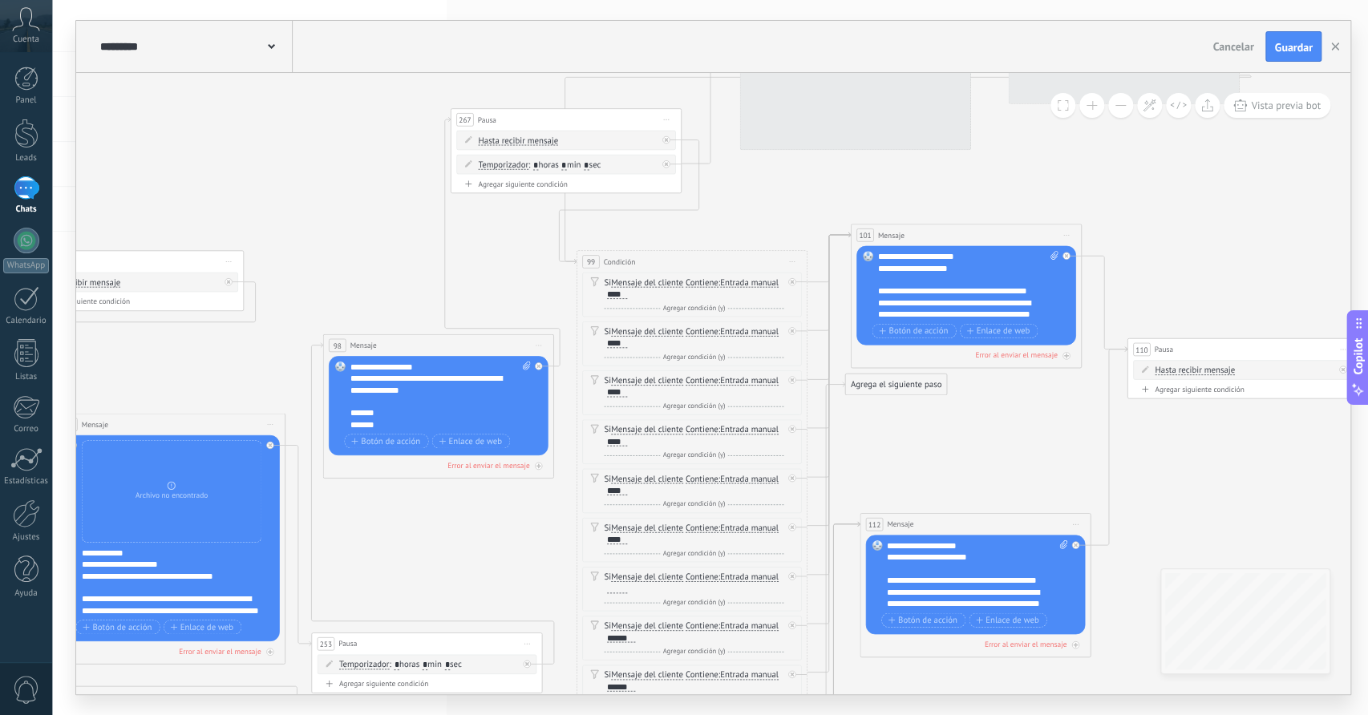
drag, startPoint x: 645, startPoint y: 279, endPoint x: 504, endPoint y: 499, distance: 261.2
click at [504, 499] on icon at bounding box center [1115, 375] width 4023 height 1667
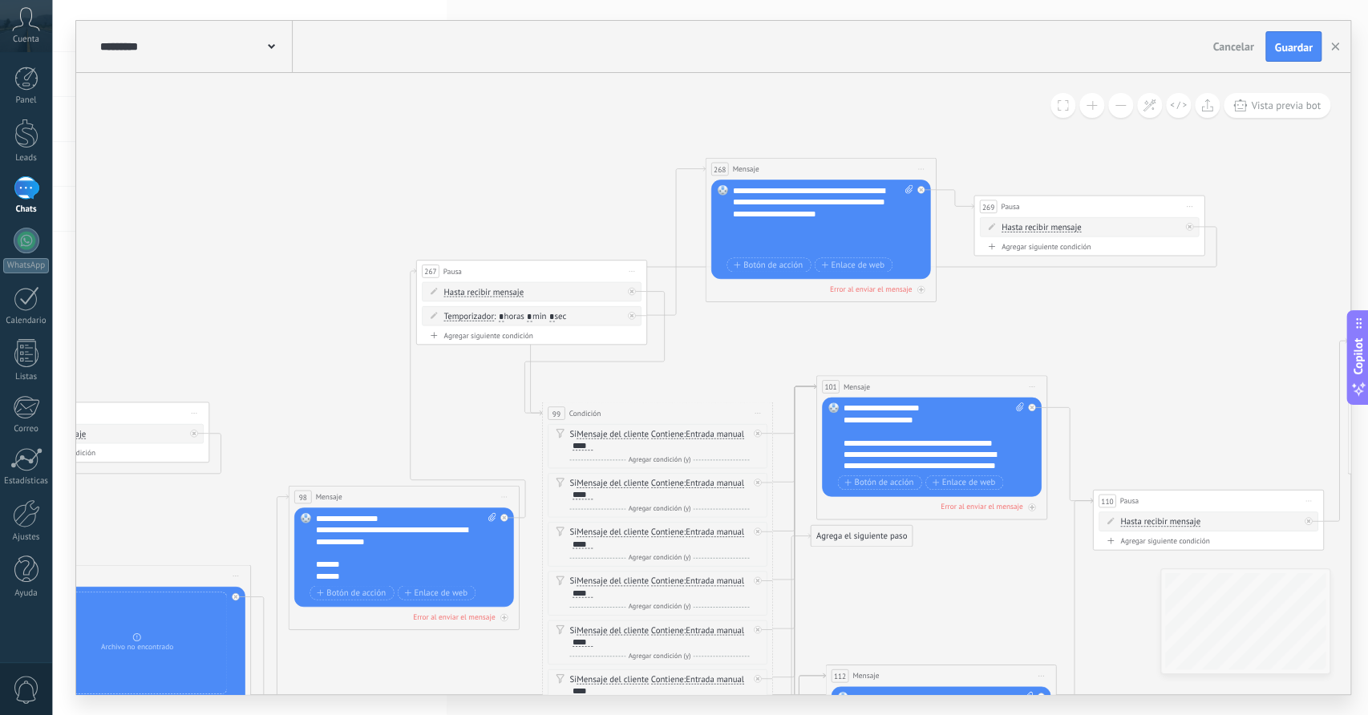
drag, startPoint x: 499, startPoint y: 282, endPoint x: 464, endPoint y: 436, distance: 157.2
click at [464, 436] on icon at bounding box center [1081, 527] width 4023 height 1667
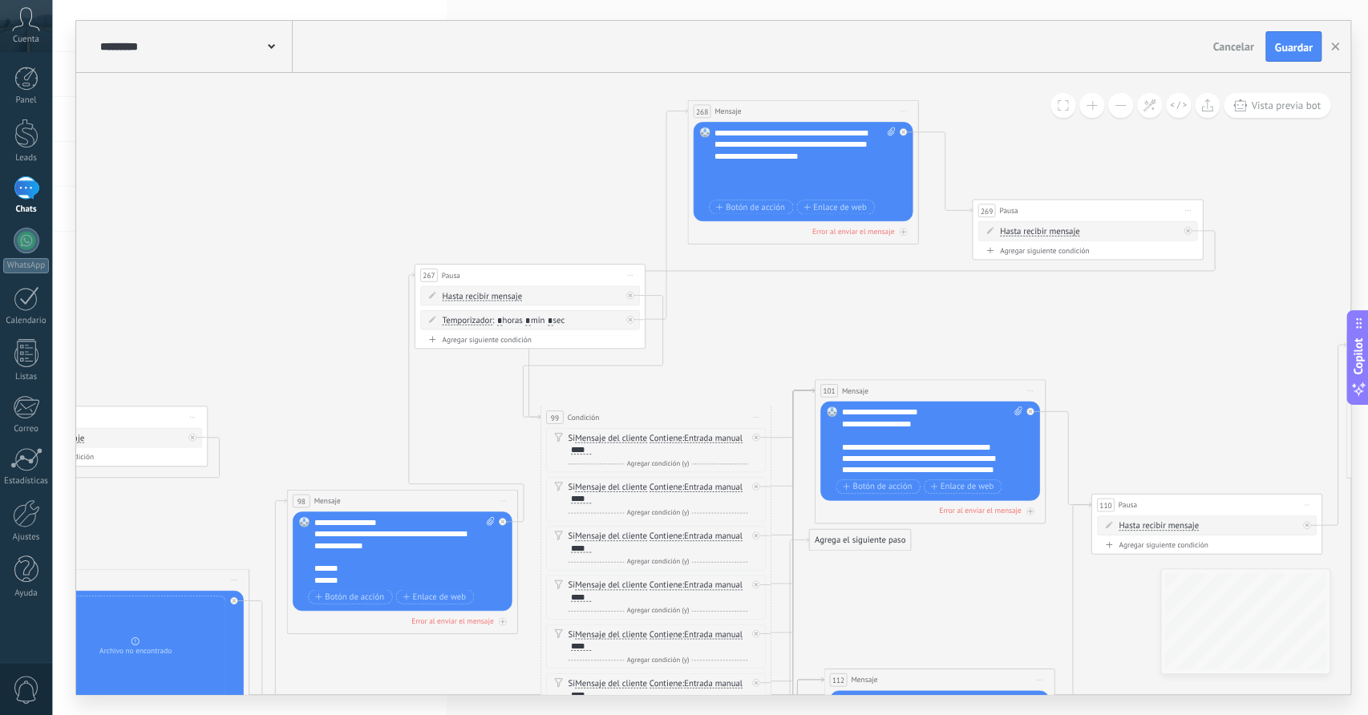
drag, startPoint x: 852, startPoint y: 175, endPoint x: 836, endPoint y: 113, distance: 63.8
click at [836, 113] on div "268 Mensaje ******* (a): Todos los contactos - [PERSON_NAME] seleccionados Todo…" at bounding box center [803, 112] width 230 height 22
drag, startPoint x: 778, startPoint y: 152, endPoint x: 813, endPoint y: 182, distance: 46.6
click at [813, 182] on div "**********" at bounding box center [805, 162] width 181 height 69
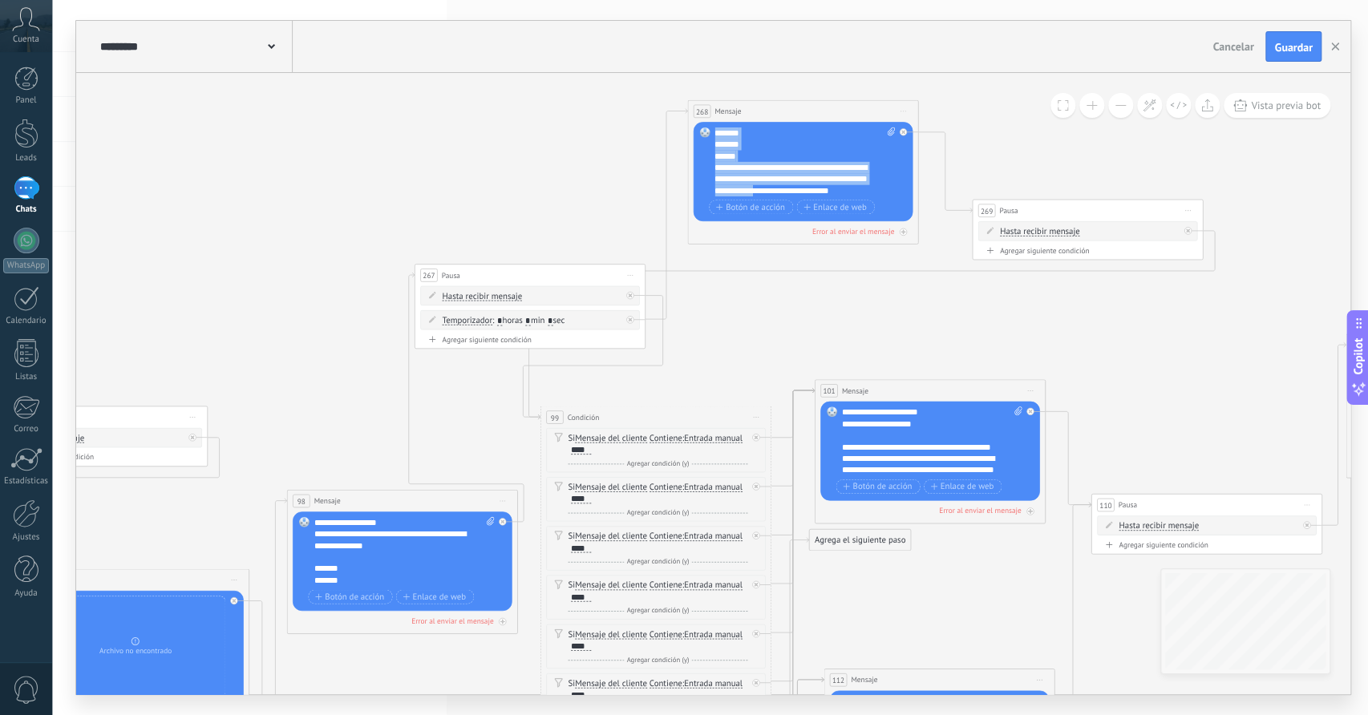
click at [796, 148] on div "**********" at bounding box center [805, 162] width 181 height 69
click at [792, 144] on div "**********" at bounding box center [805, 162] width 181 height 69
drag, startPoint x: 601, startPoint y: 275, endPoint x: 572, endPoint y: 273, distance: 29.0
click at [572, 273] on div "267 Pausa ***** Iniciar vista previa aquí Cambiar nombre Duplicar [GEOGRAPHIC_D…" at bounding box center [501, 272] width 230 height 22
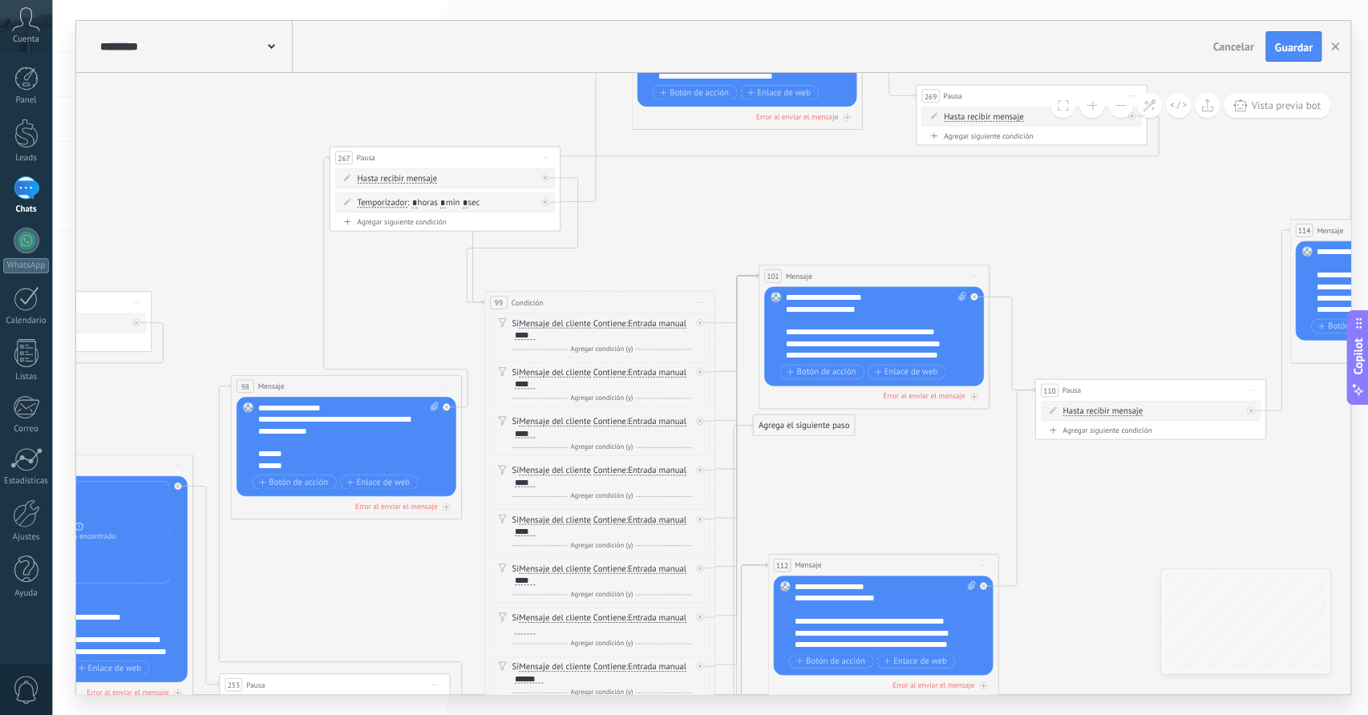
drag, startPoint x: 727, startPoint y: 349, endPoint x: 670, endPoint y: 234, distance: 127.7
click at [670, 234] on icon at bounding box center [1023, 406] width 4023 height 1646
drag, startPoint x: 498, startPoint y: 217, endPoint x: 502, endPoint y: 162, distance: 55.5
click at [501, 164] on div "267 Pausa ***** Iniciar vista previa aquí Cambiar nombre Duplicar [GEOGRAPHIC_D…" at bounding box center [445, 189] width 231 height 85
drag, startPoint x: 503, startPoint y: 160, endPoint x: 466, endPoint y: 166, distance: 37.3
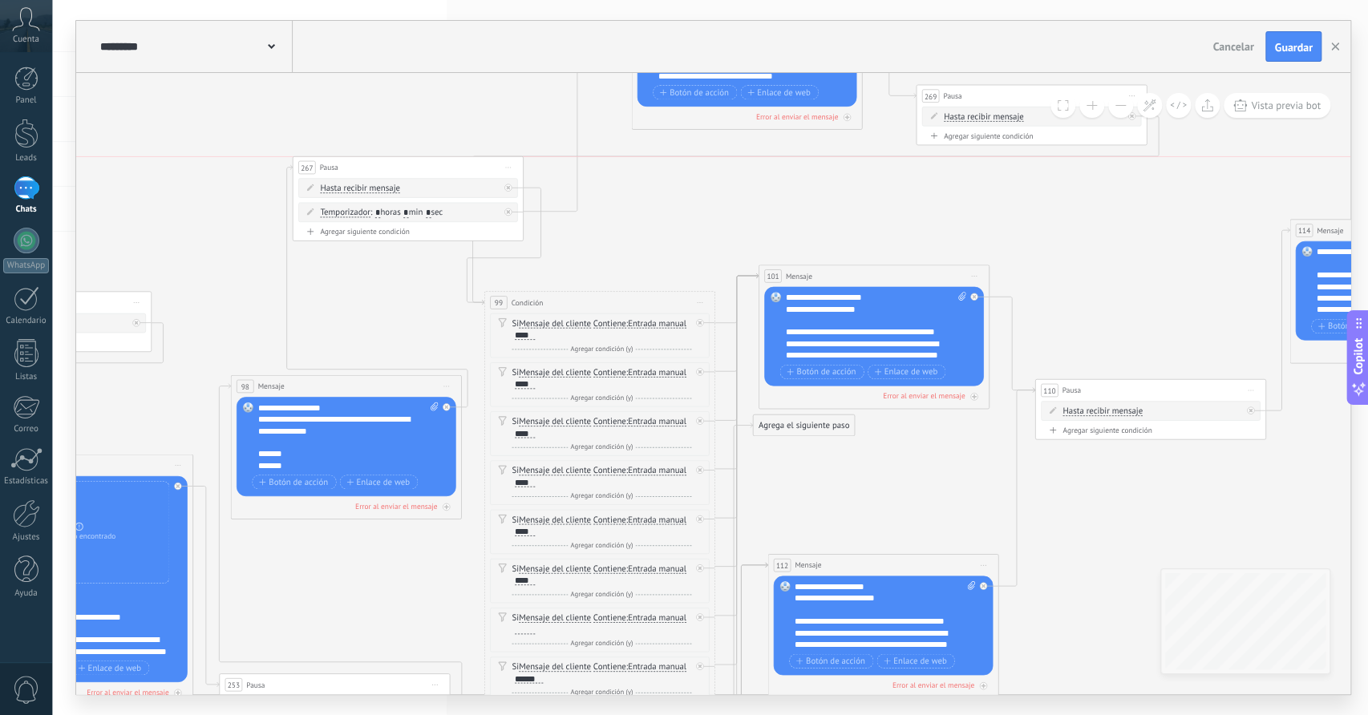
click at [466, 166] on div "267 Pausa ***** Iniciar vista previa aquí Cambiar nombre Duplicar [GEOGRAPHIC_D…" at bounding box center [408, 168] width 230 height 22
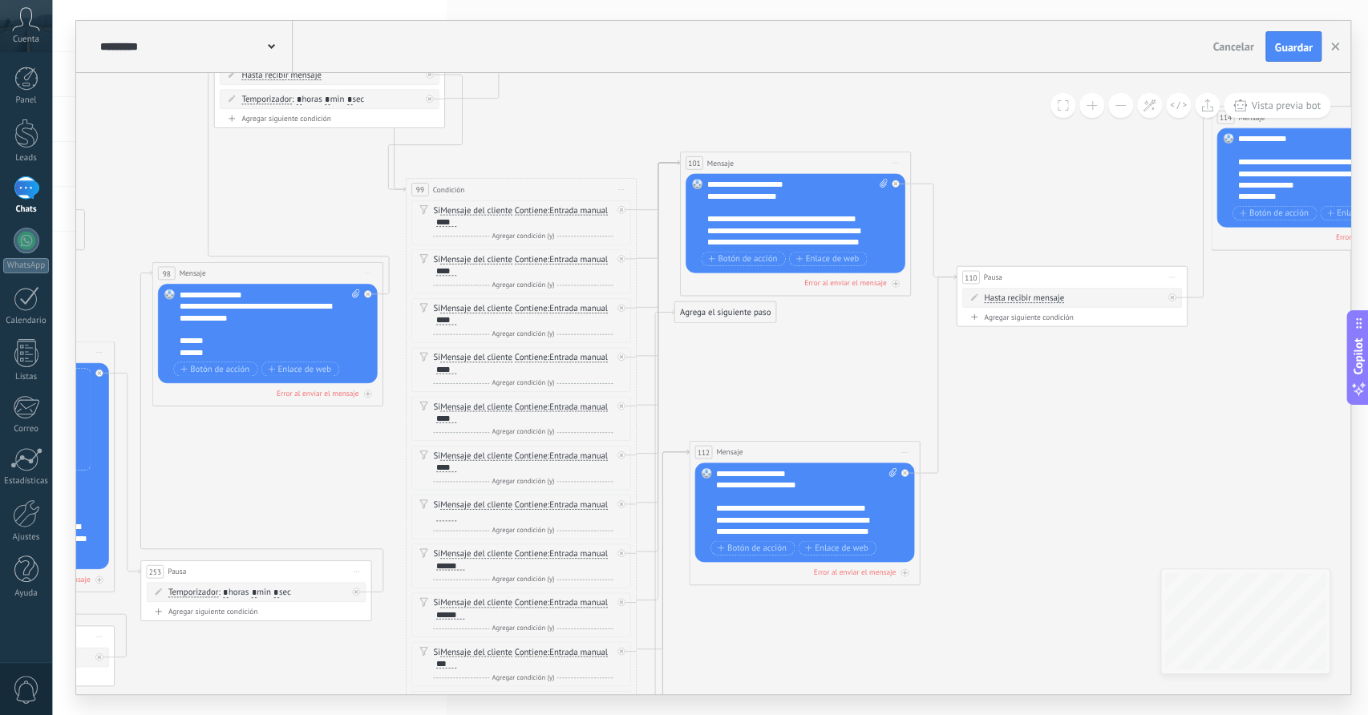
drag, startPoint x: 666, startPoint y: 263, endPoint x: 588, endPoint y: 150, distance: 137.7
click at [588, 150] on icon at bounding box center [944, 293] width 4023 height 1646
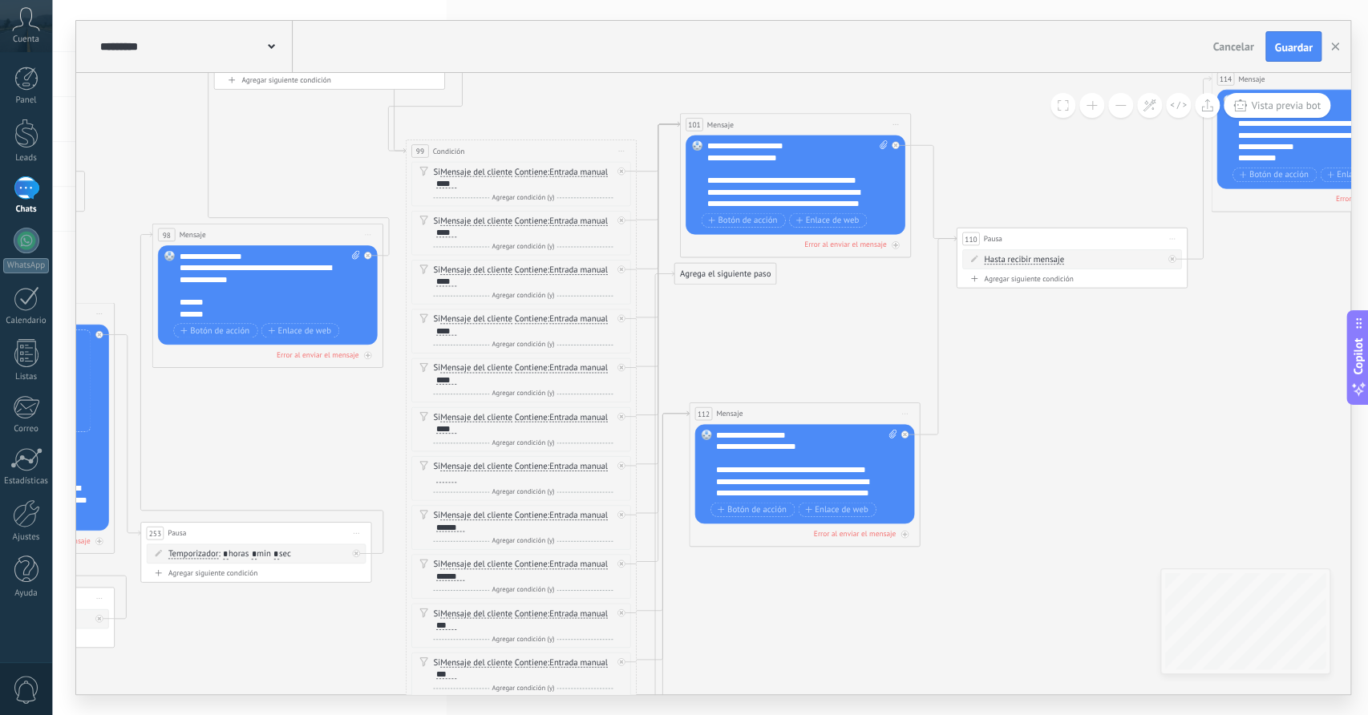
click at [791, 204] on div "**********" at bounding box center [797, 174] width 181 height 69
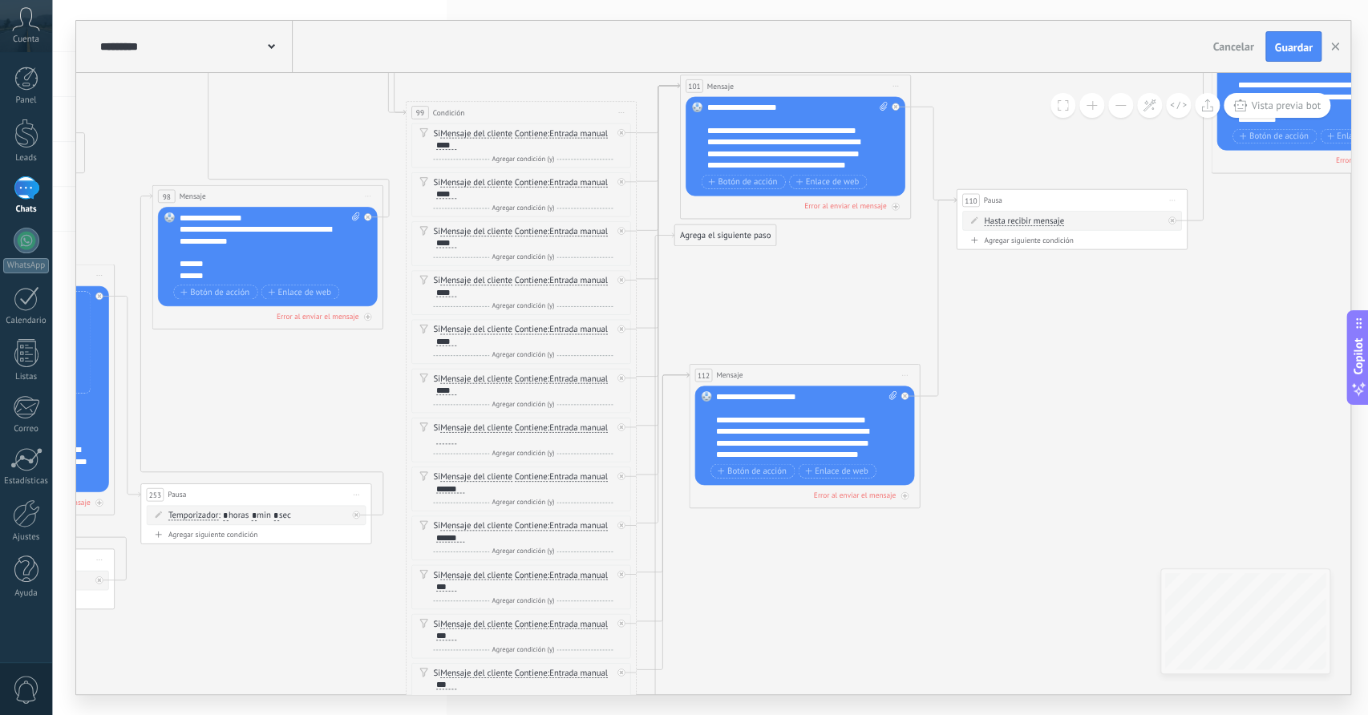
scroll to position [0, 0]
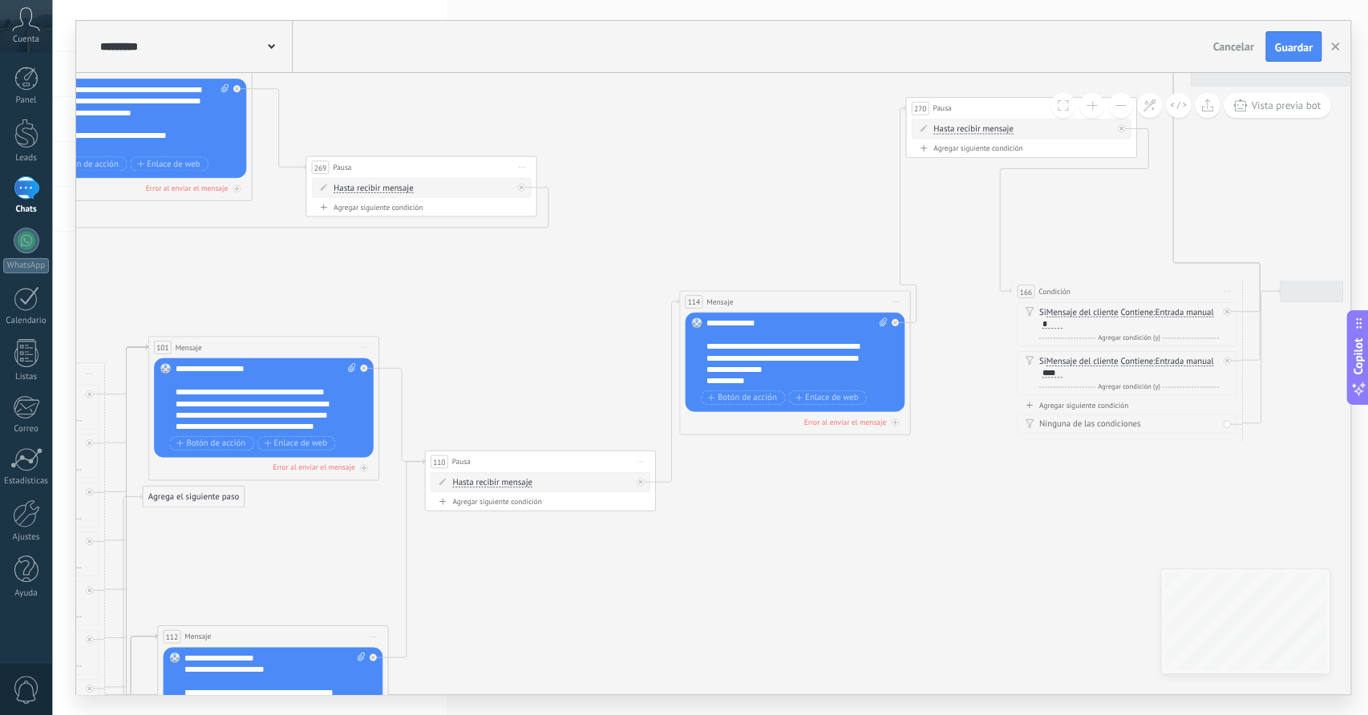
drag, startPoint x: 1120, startPoint y: 508, endPoint x: 588, endPoint y: 577, distance: 536.2
click at [588, 577] on icon at bounding box center [413, 477] width 4023 height 1646
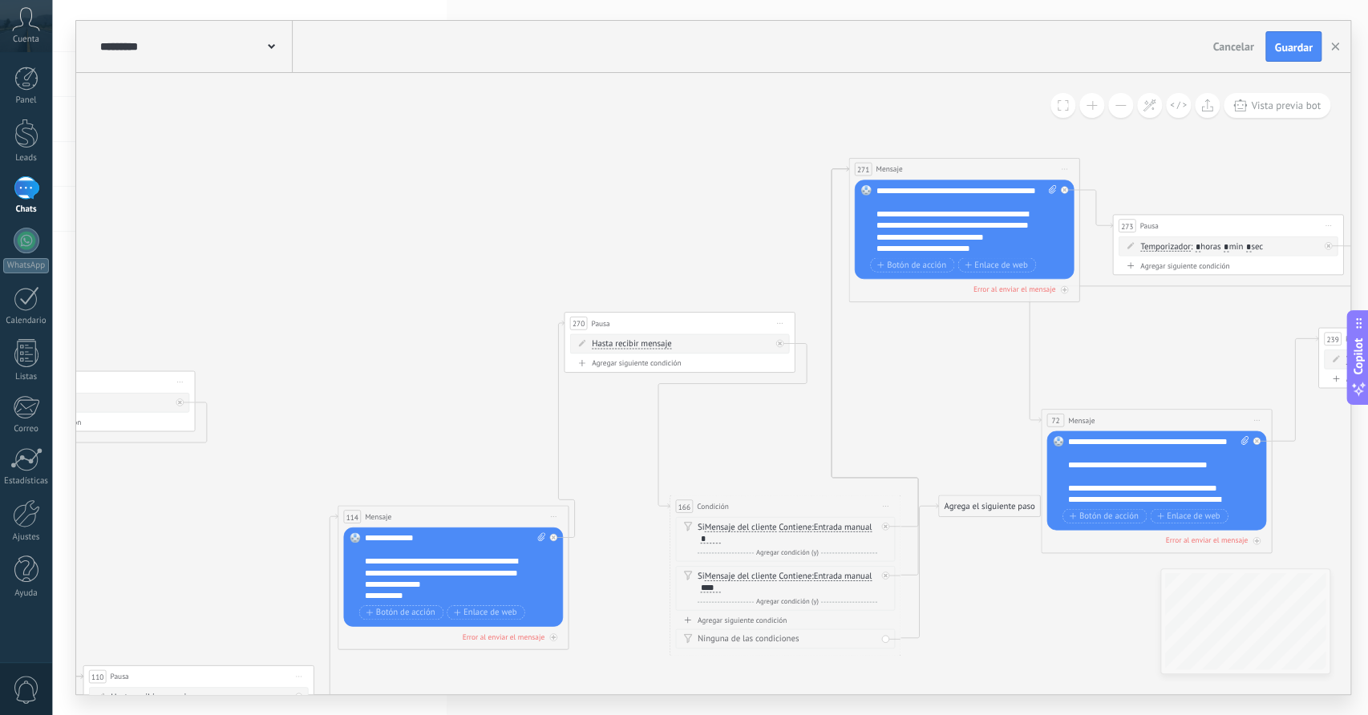
drag, startPoint x: 959, startPoint y: 231, endPoint x: 617, endPoint y: 447, distance: 404.8
click at [617, 447] on icon at bounding box center [71, 692] width 4023 height 1646
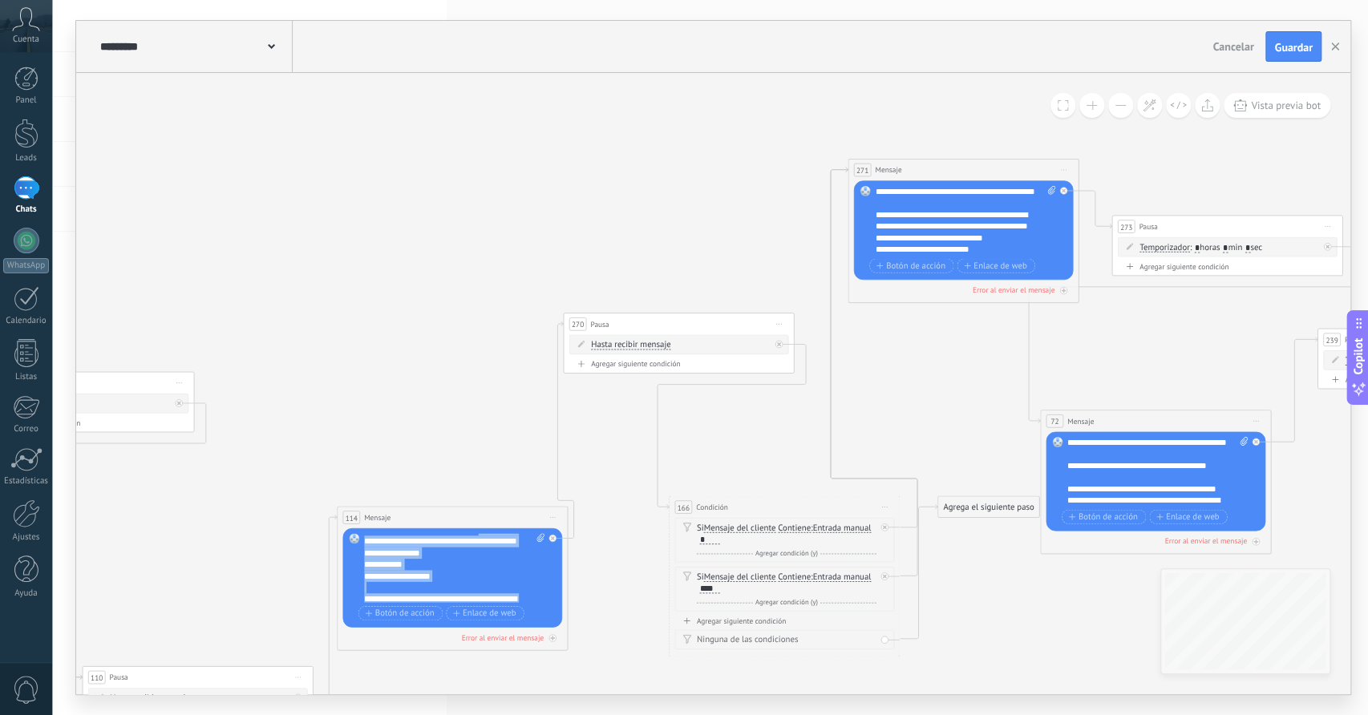
scroll to position [64, 0]
drag, startPoint x: 487, startPoint y: 566, endPoint x: 473, endPoint y: 606, distance: 42.4
click at [473, 606] on div "**********" at bounding box center [454, 578] width 180 height 90
click at [479, 573] on div "**********" at bounding box center [454, 567] width 181 height 69
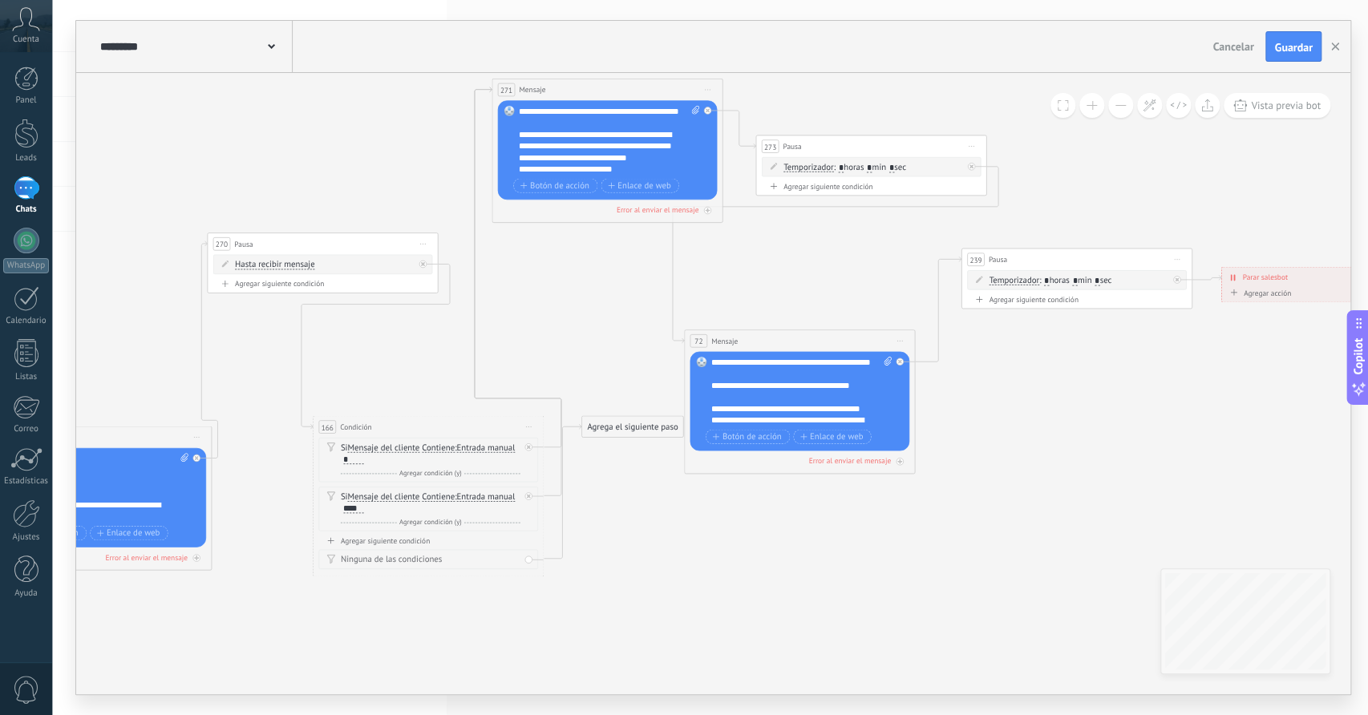
drag, startPoint x: 923, startPoint y: 411, endPoint x: 567, endPoint y: 331, distance: 365.0
drag, startPoint x: 579, startPoint y: 215, endPoint x: 602, endPoint y: 94, distance: 123.2
click at [602, 92] on div "271 Mensaje ******* (a): Todos los contactos - canales seleccionados Todos los …" at bounding box center [607, 151] width 231 height 144
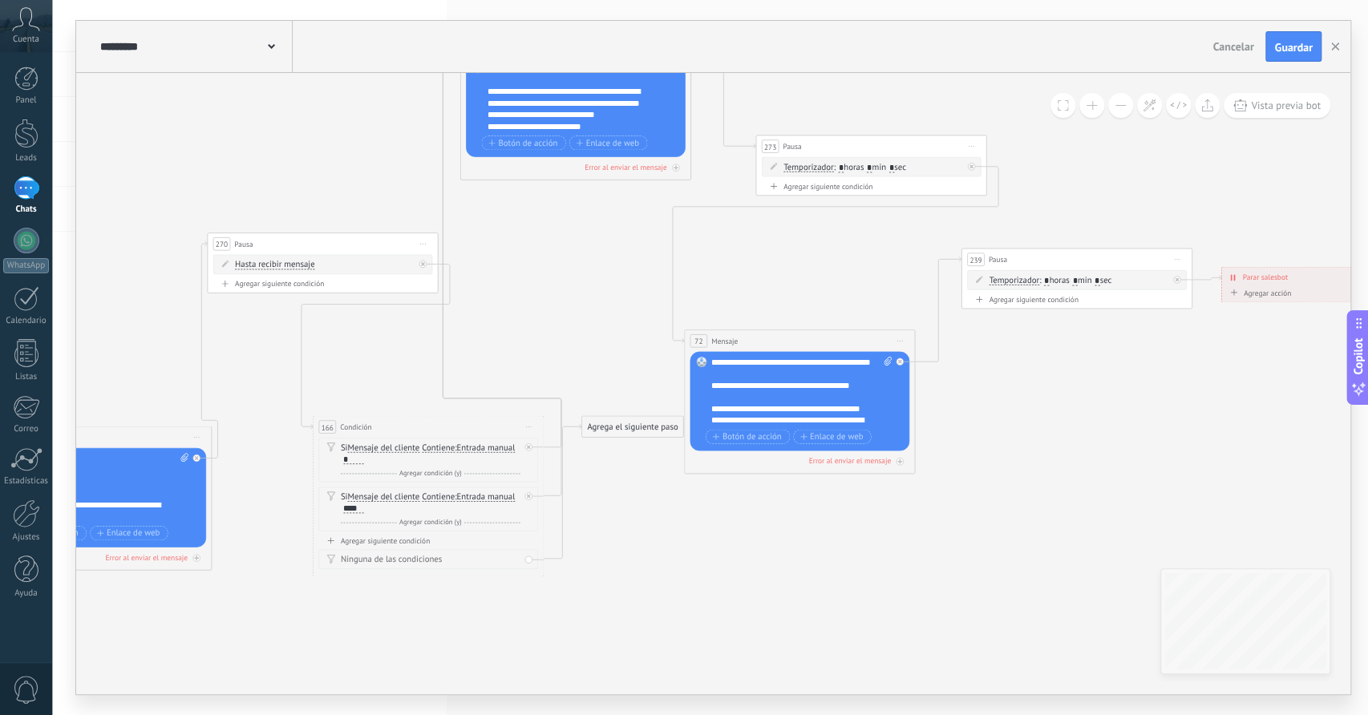
drag, startPoint x: 603, startPoint y: 97, endPoint x: 572, endPoint y: 55, distance: 52.8
click at [572, 55] on div "**********" at bounding box center [713, 358] width 1274 height 674
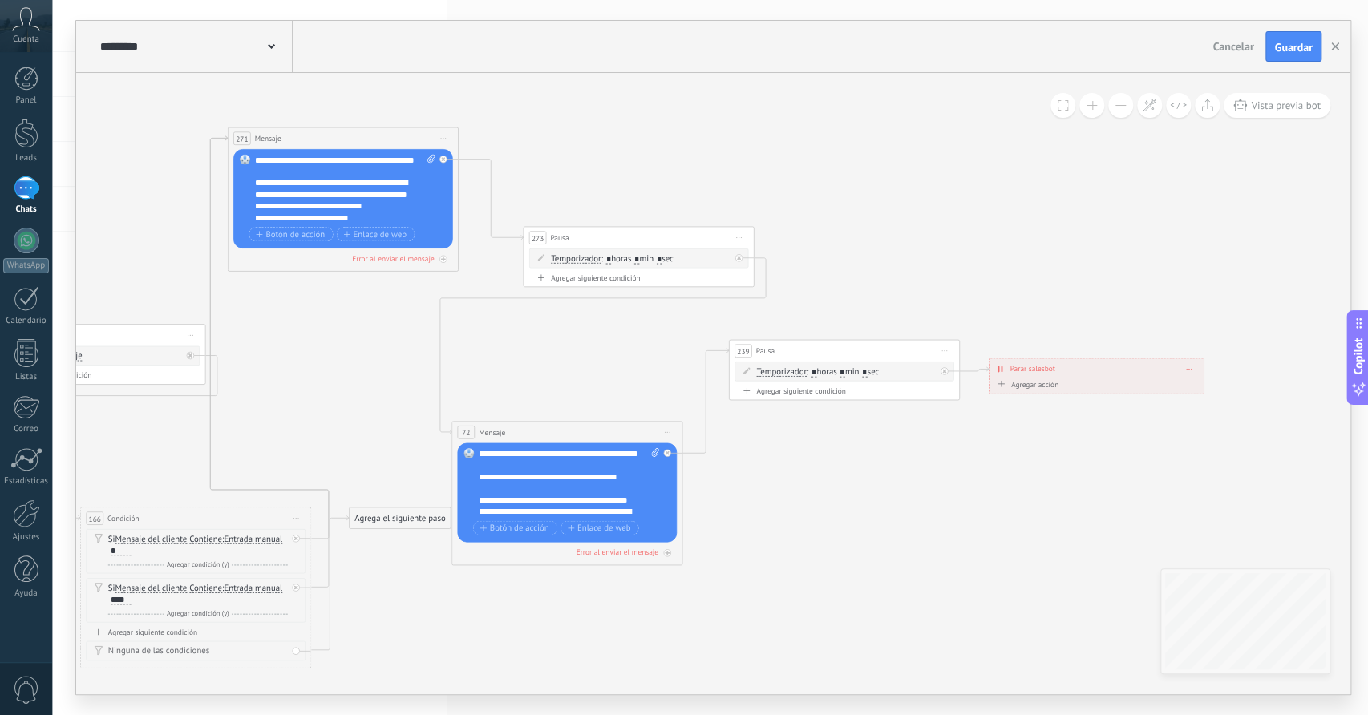
drag, startPoint x: 1132, startPoint y: 358, endPoint x: 881, endPoint y: 452, distance: 268.3
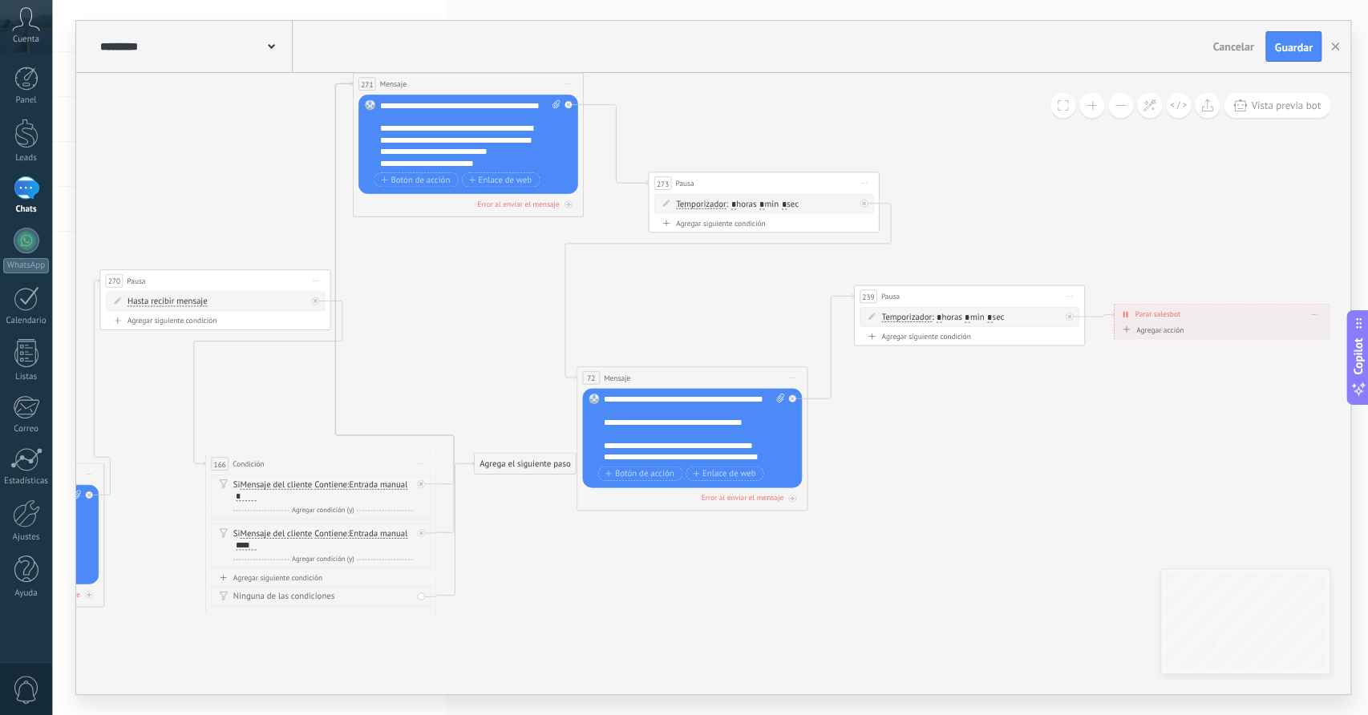
drag, startPoint x: 811, startPoint y: 495, endPoint x: 954, endPoint y: 437, distance: 154.7
drag, startPoint x: 727, startPoint y: 444, endPoint x: 547, endPoint y: 286, distance: 240.4
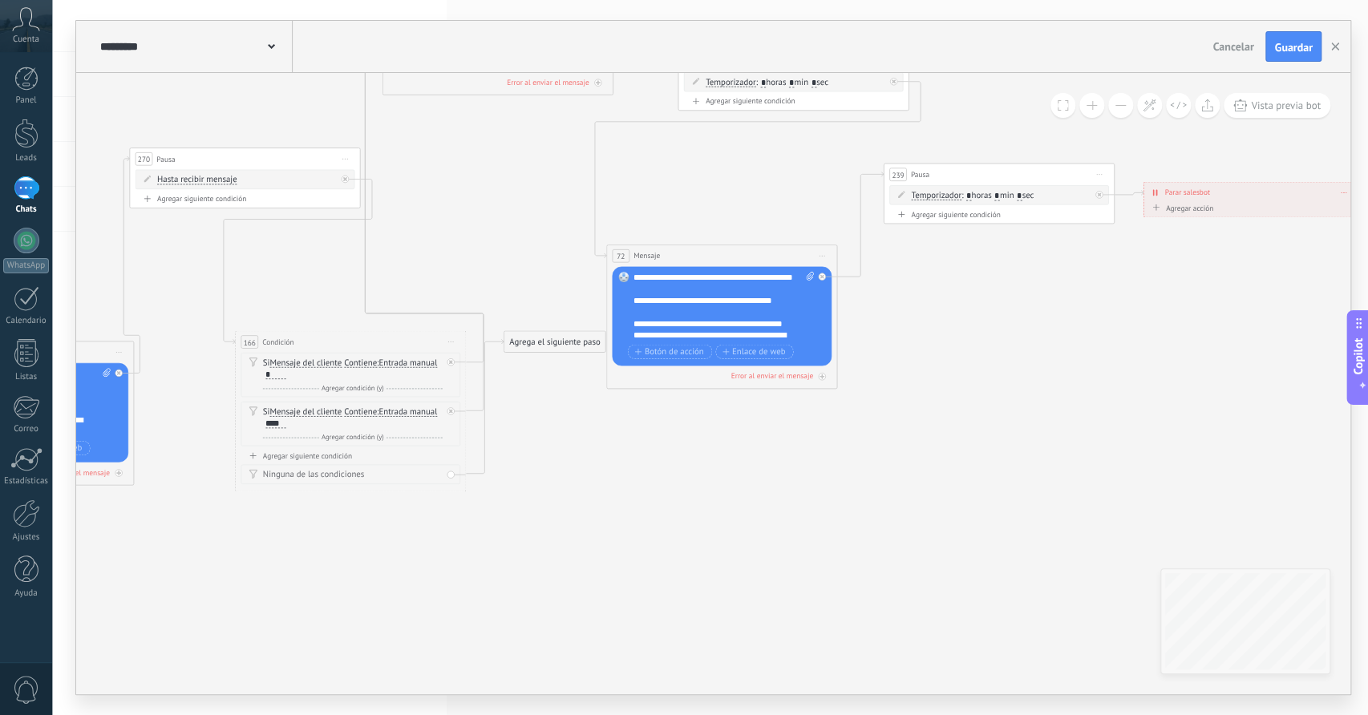
drag, startPoint x: 449, startPoint y: 359, endPoint x: 472, endPoint y: 225, distance: 136.7
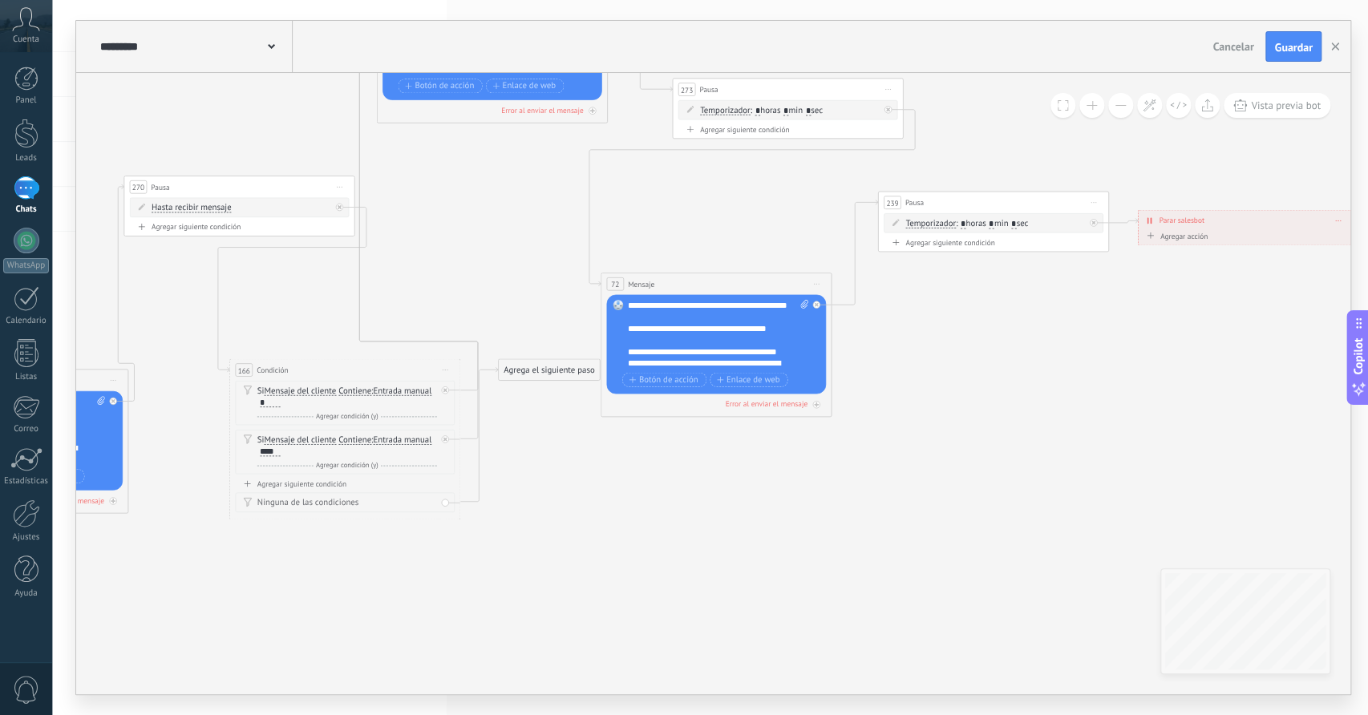
drag, startPoint x: 727, startPoint y: 577, endPoint x: 727, endPoint y: 618, distance: 40.9
click at [723, 354] on div "**********" at bounding box center [718, 334] width 181 height 69
click at [742, 318] on div "**********" at bounding box center [718, 334] width 181 height 69
drag, startPoint x: 1062, startPoint y: 350, endPoint x: 978, endPoint y: 401, distance: 98.6
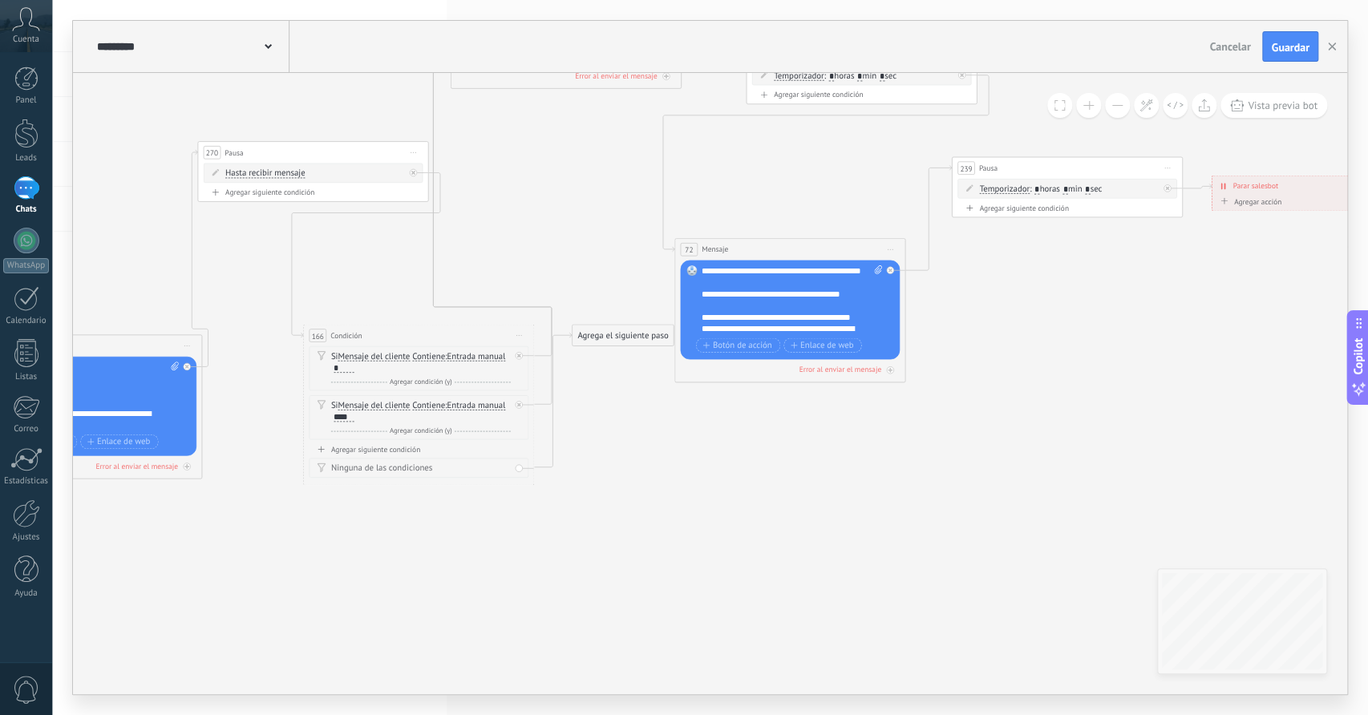
drag, startPoint x: 946, startPoint y: 437, endPoint x: 931, endPoint y: 453, distance: 21.6
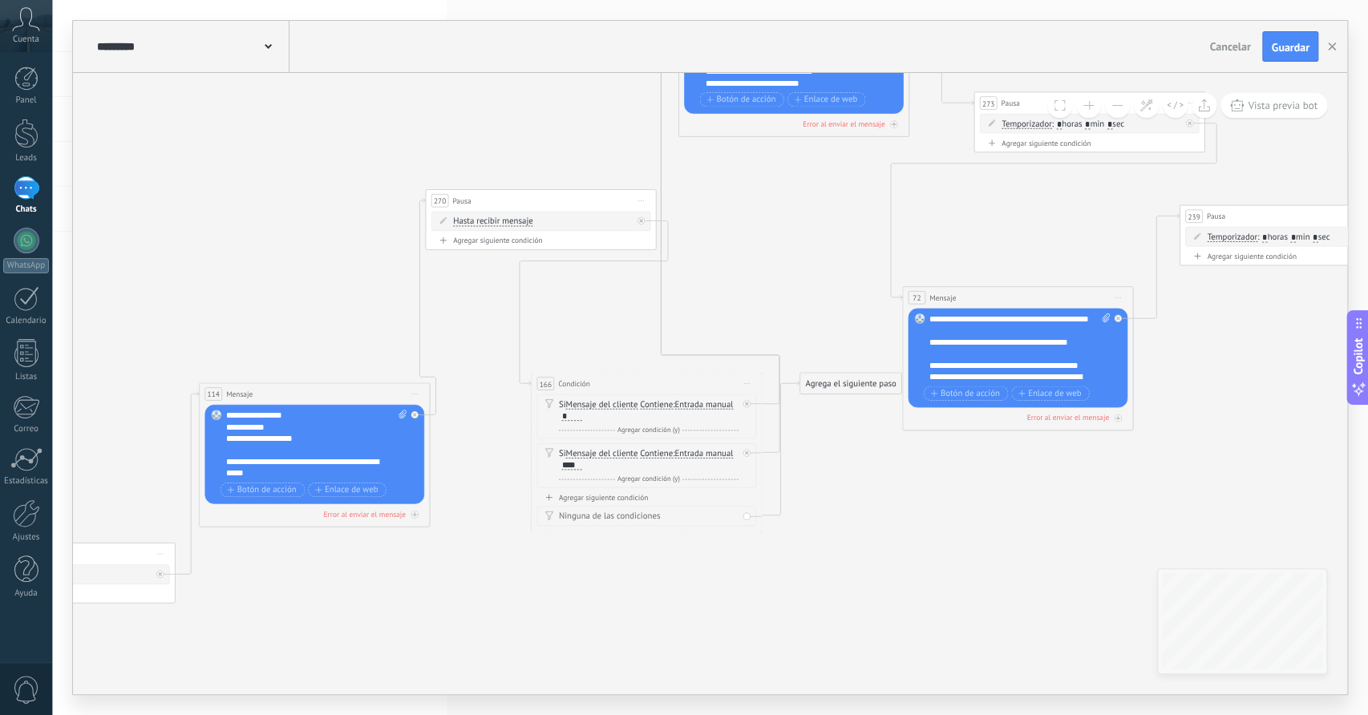
drag, startPoint x: 847, startPoint y: 462, endPoint x: 1075, endPoint y: 510, distance: 232.8
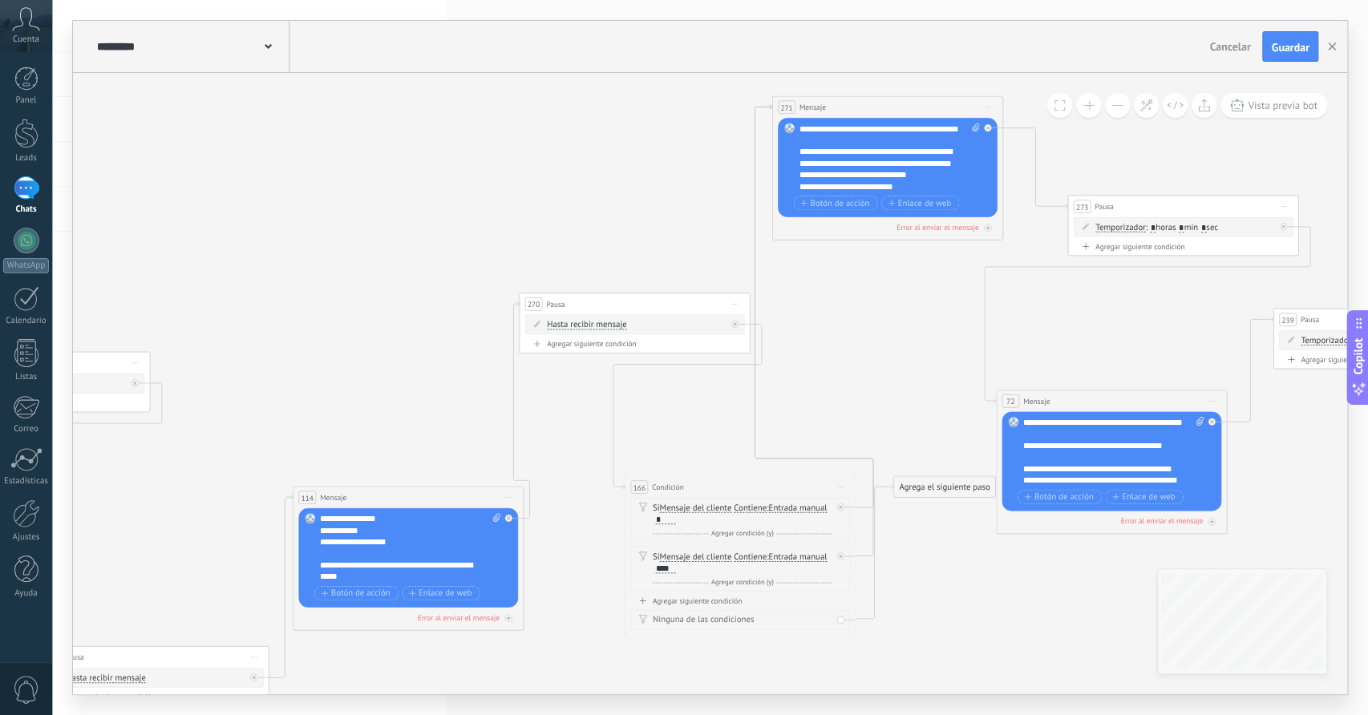
drag, startPoint x: 1027, startPoint y: 508, endPoint x: 1120, endPoint y: 612, distance: 139.7
click at [1120, 612] on icon at bounding box center [26, 581] width 4023 height 1548
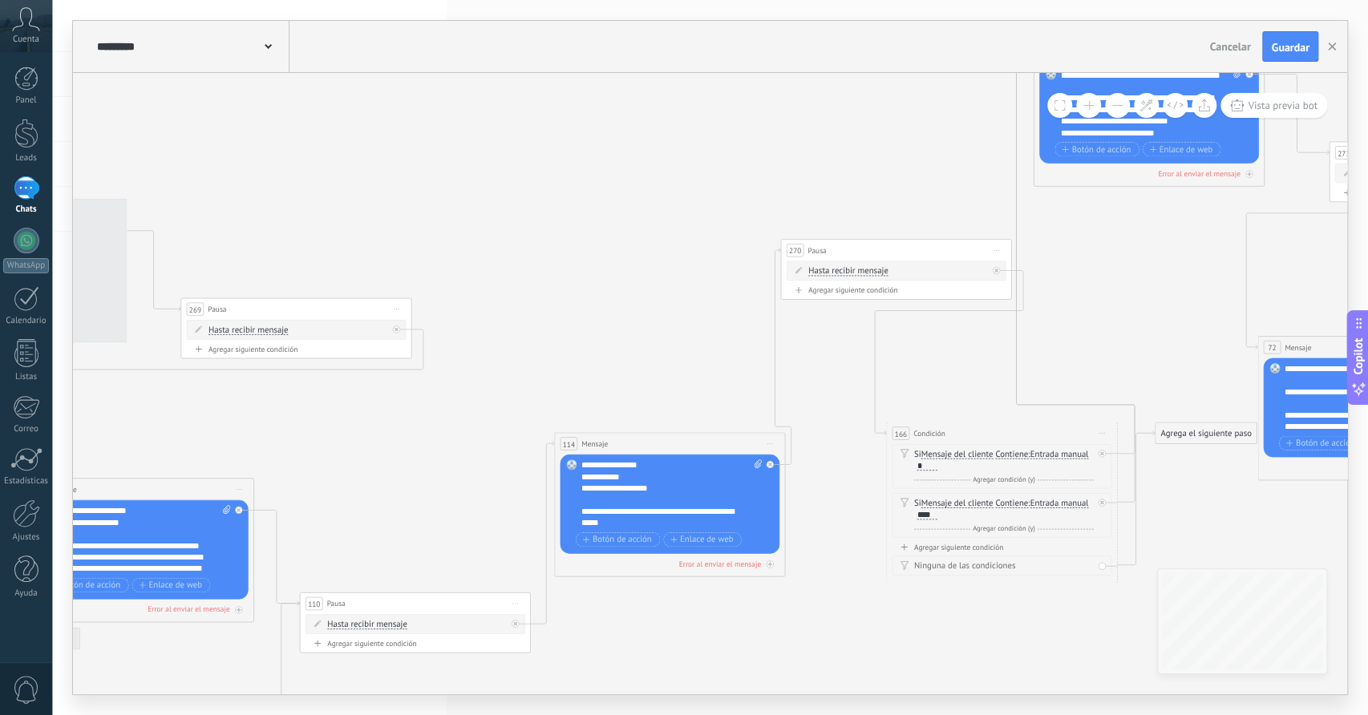
drag, startPoint x: 861, startPoint y: 314, endPoint x: 1123, endPoint y: 259, distance: 267.9
click at [1123, 259] on icon at bounding box center [287, 527] width 4023 height 1548
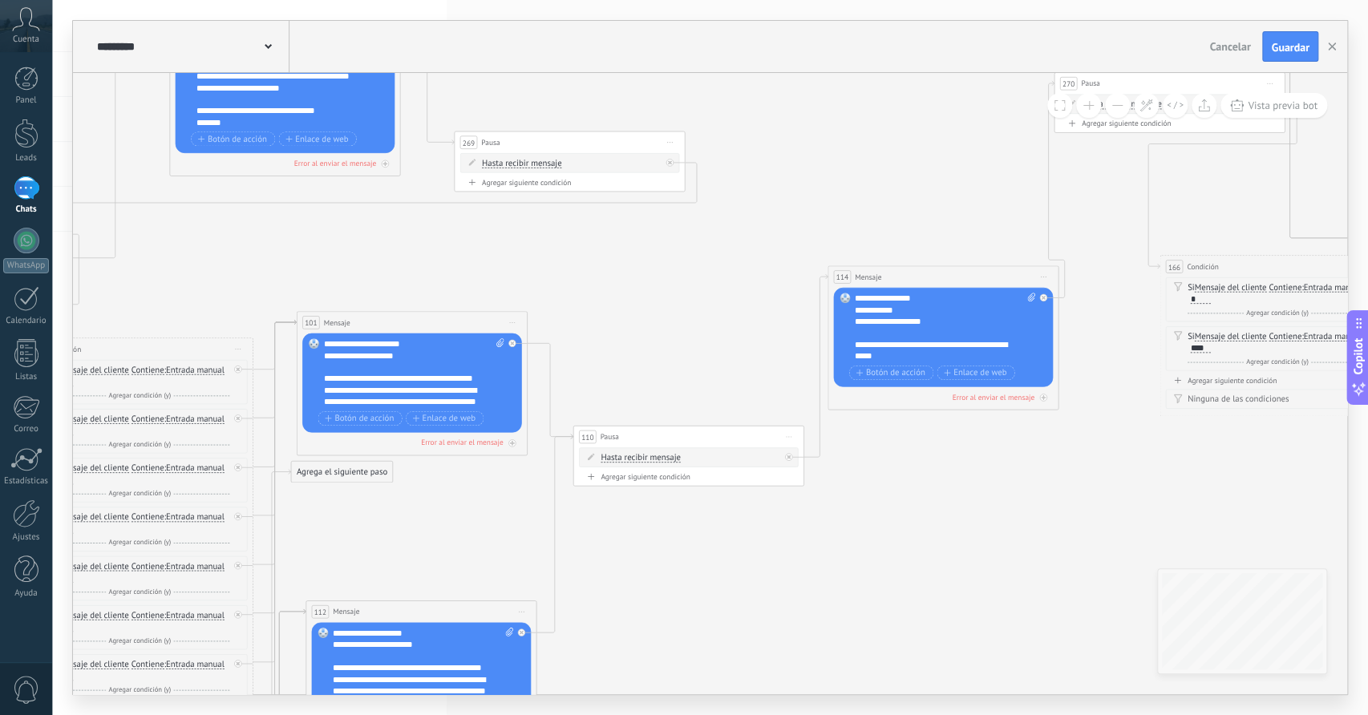
drag, startPoint x: 613, startPoint y: 333, endPoint x: 862, endPoint y: 177, distance: 294.0
click at [862, 177] on icon at bounding box center [561, 360] width 4023 height 1548
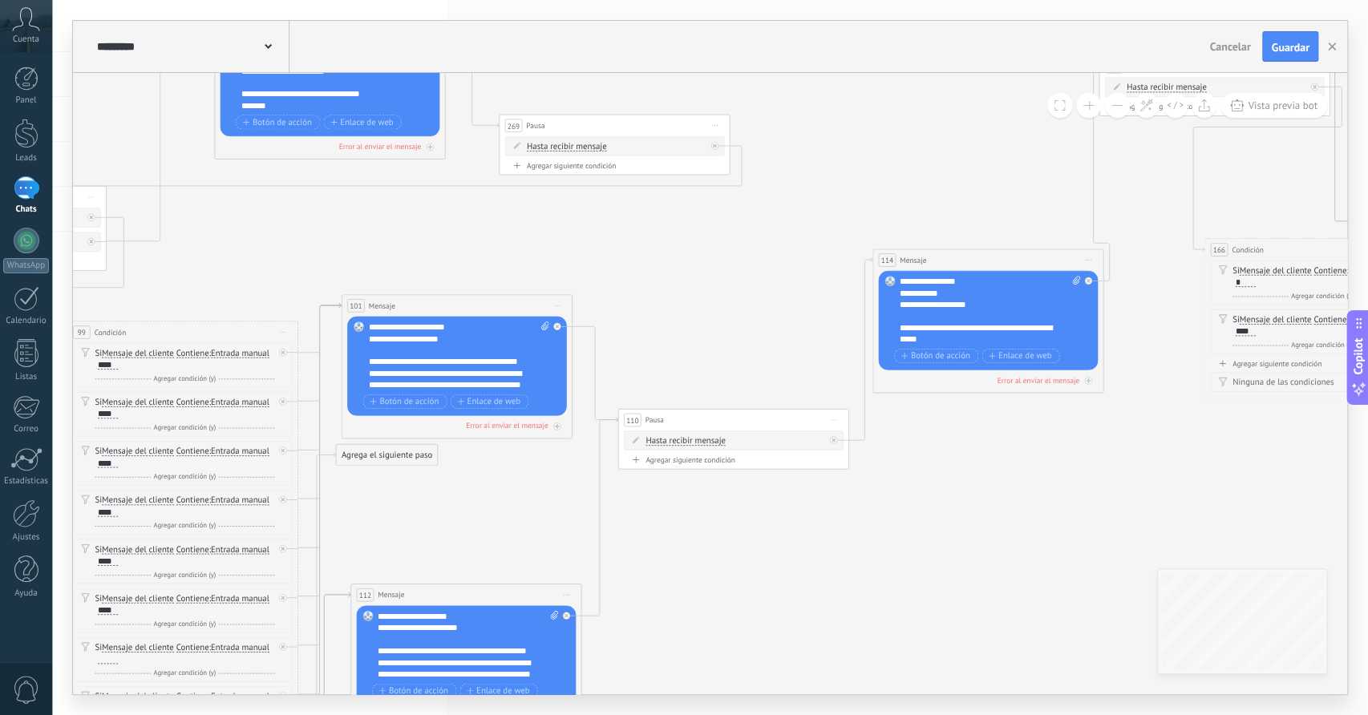
drag, startPoint x: 640, startPoint y: 621, endPoint x: 836, endPoint y: 507, distance: 226.4
click at [840, 514] on icon at bounding box center [606, 343] width 4023 height 1548
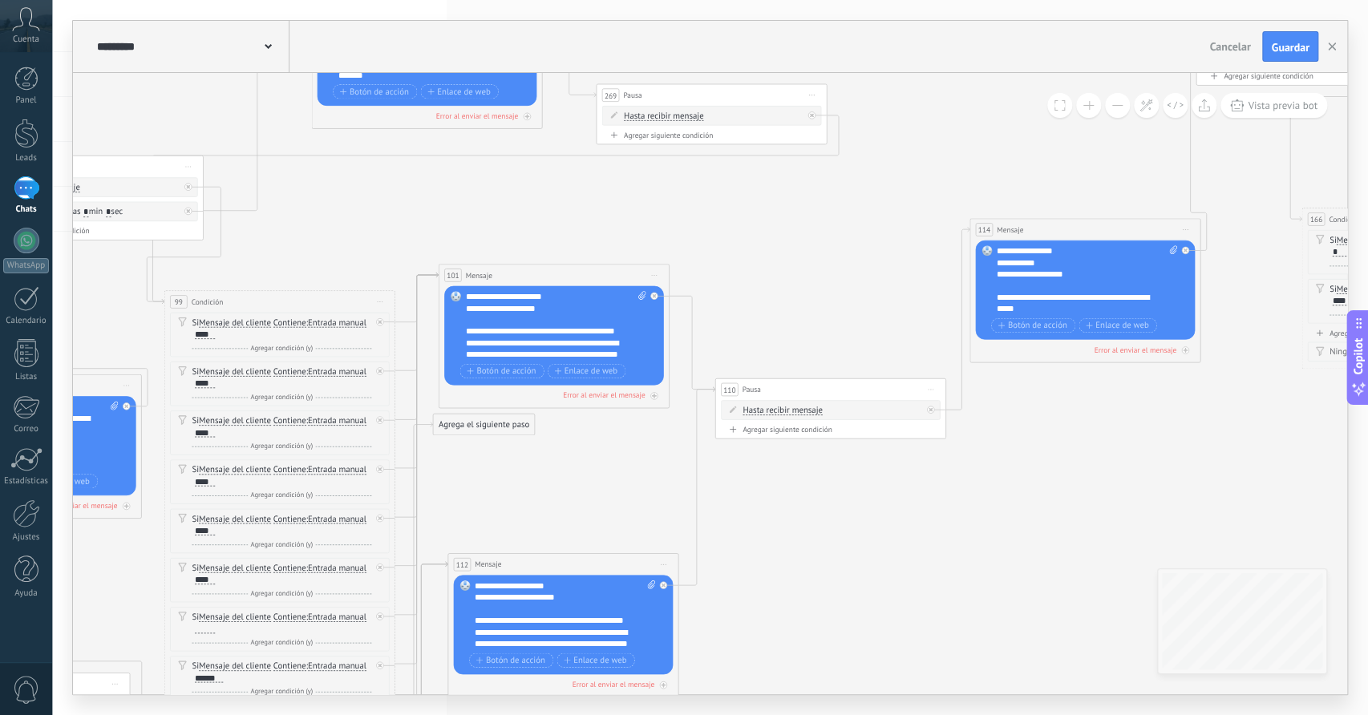
drag, startPoint x: 1104, startPoint y: 379, endPoint x: 1017, endPoint y: 496, distance: 146.8
click at [1017, 483] on icon at bounding box center [703, 313] width 4023 height 1548
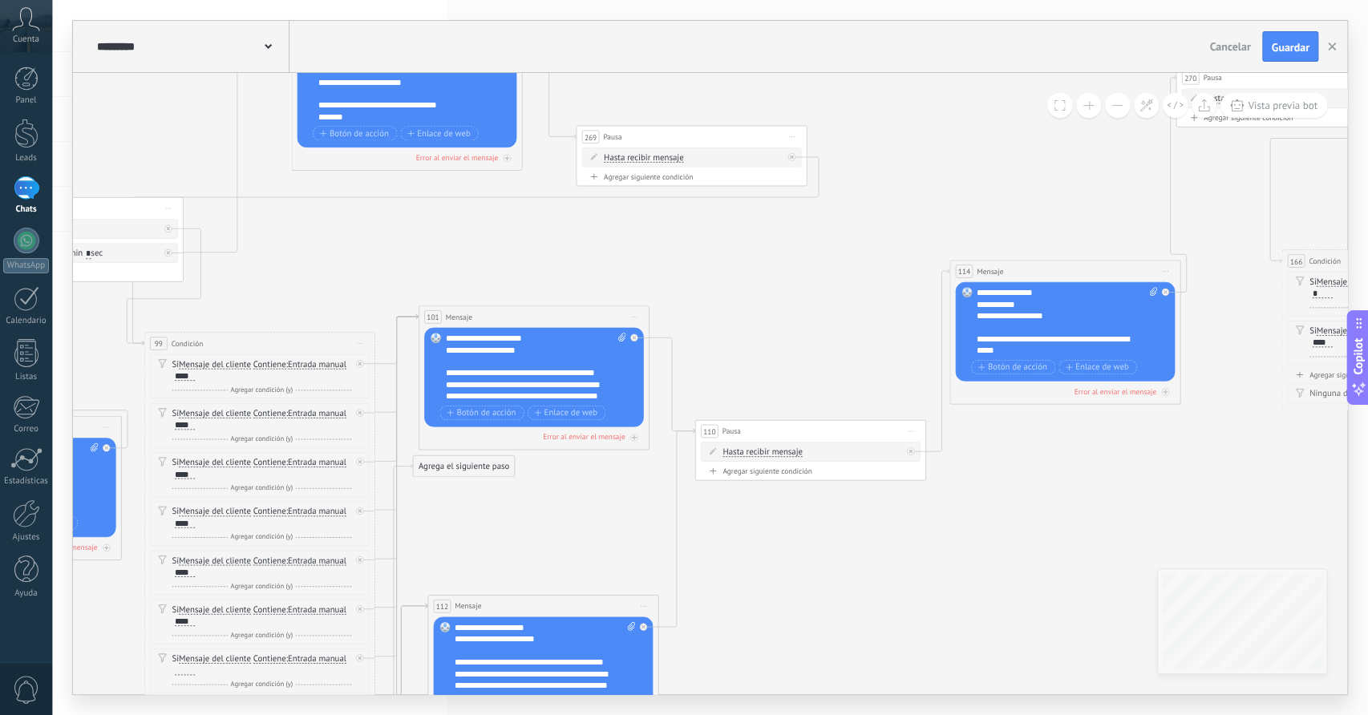
click at [512, 338] on div "**********" at bounding box center [535, 367] width 181 height 69
drag, startPoint x: 878, startPoint y: 605, endPoint x: 993, endPoint y: 476, distance: 172.1
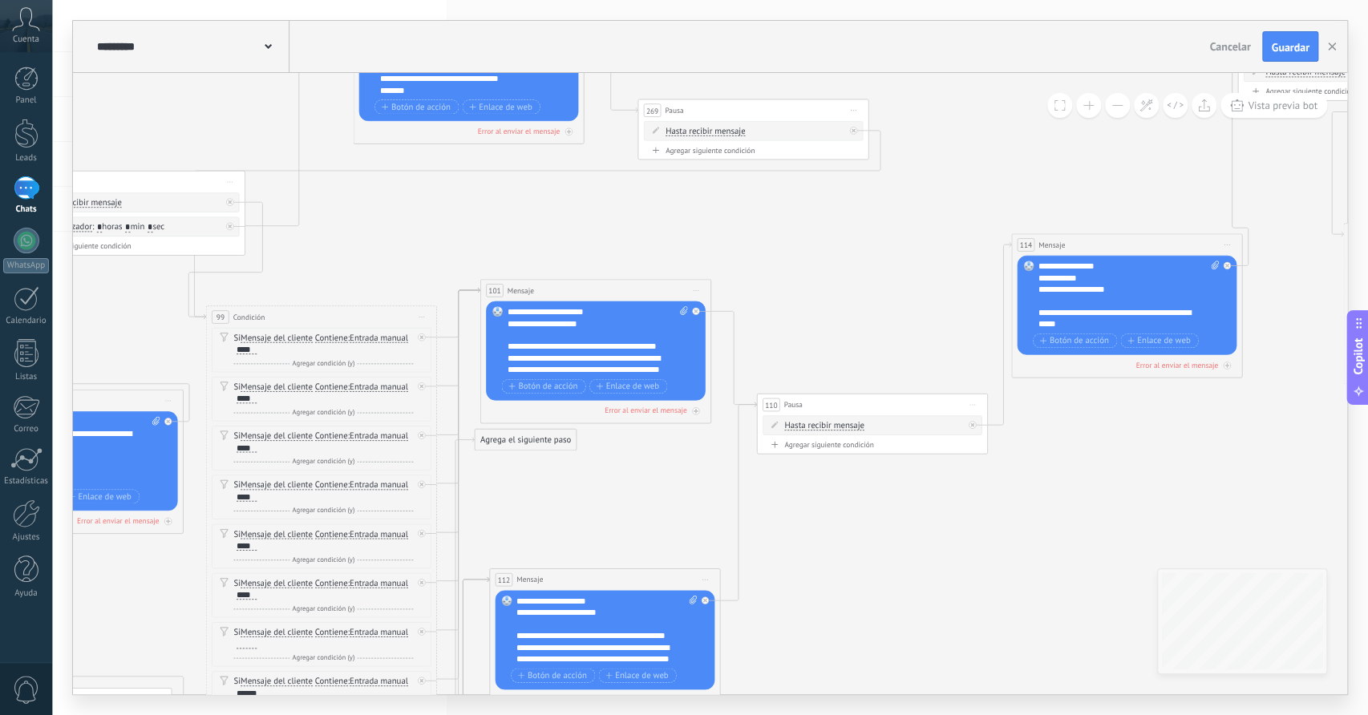
drag, startPoint x: 993, startPoint y: 476, endPoint x: 967, endPoint y: 525, distance: 55.2
click at [967, 525] on icon at bounding box center [745, 328] width 4023 height 1548
click at [1276, 56] on button "Guardar" at bounding box center [1289, 46] width 55 height 30
drag, startPoint x: 638, startPoint y: 531, endPoint x: 695, endPoint y: 505, distance: 63.2
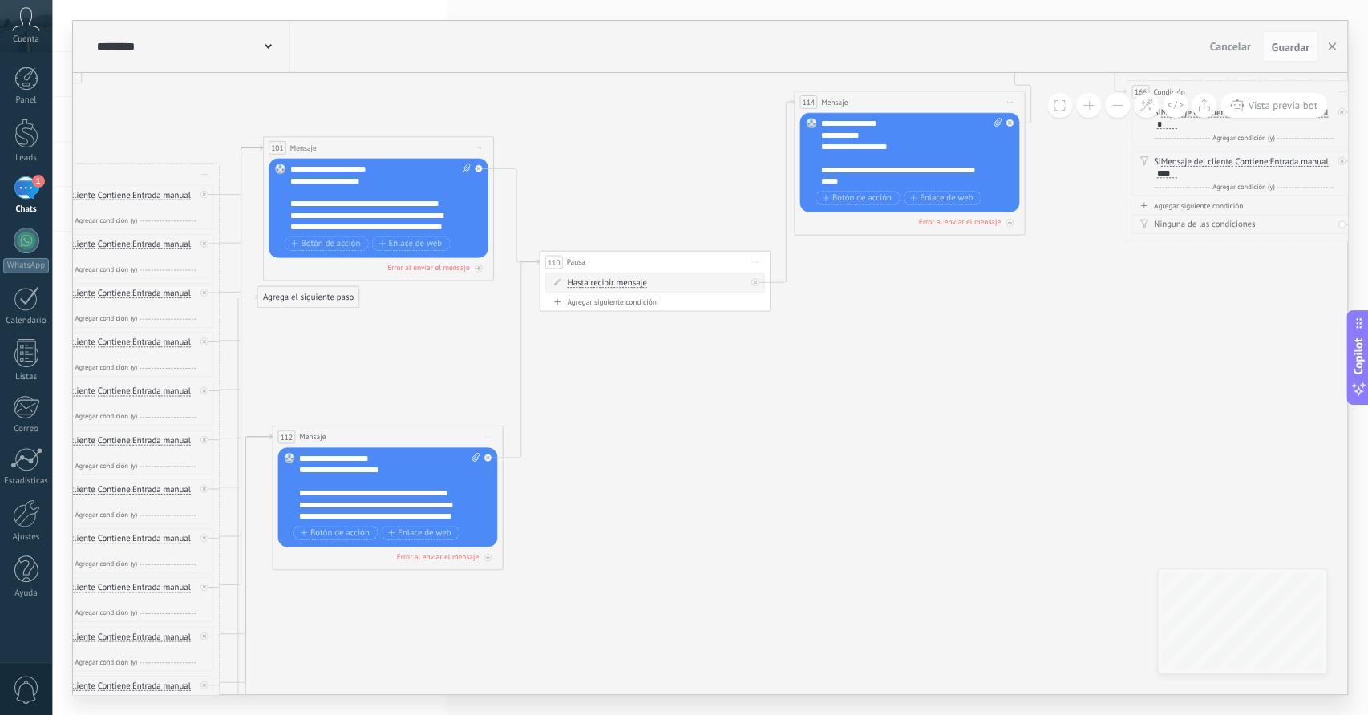
drag, startPoint x: 883, startPoint y: 549, endPoint x: 552, endPoint y: 361, distance: 380.7
click at [552, 361] on icon at bounding box center [527, 185] width 4023 height 1548
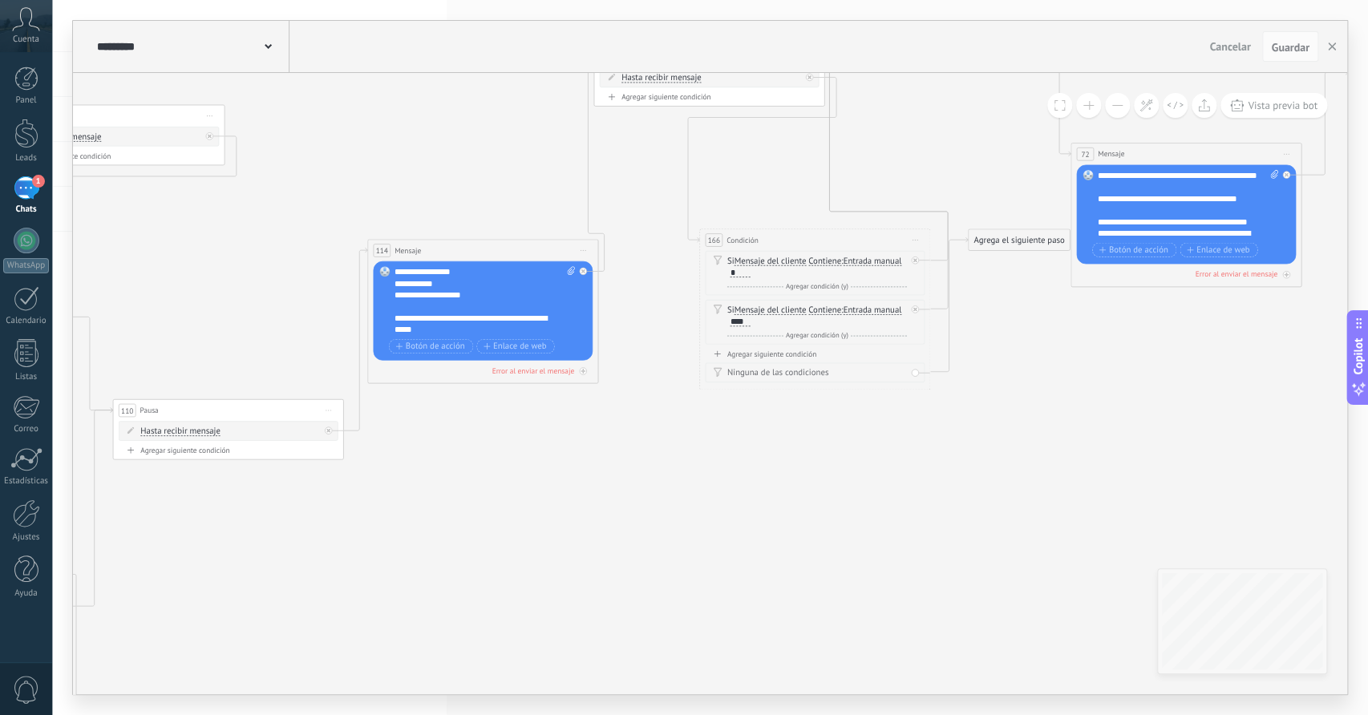
drag, startPoint x: 808, startPoint y: 317, endPoint x: 496, endPoint y: 510, distance: 367.7
click at [496, 510] on icon at bounding box center [101, 334] width 4023 height 1548
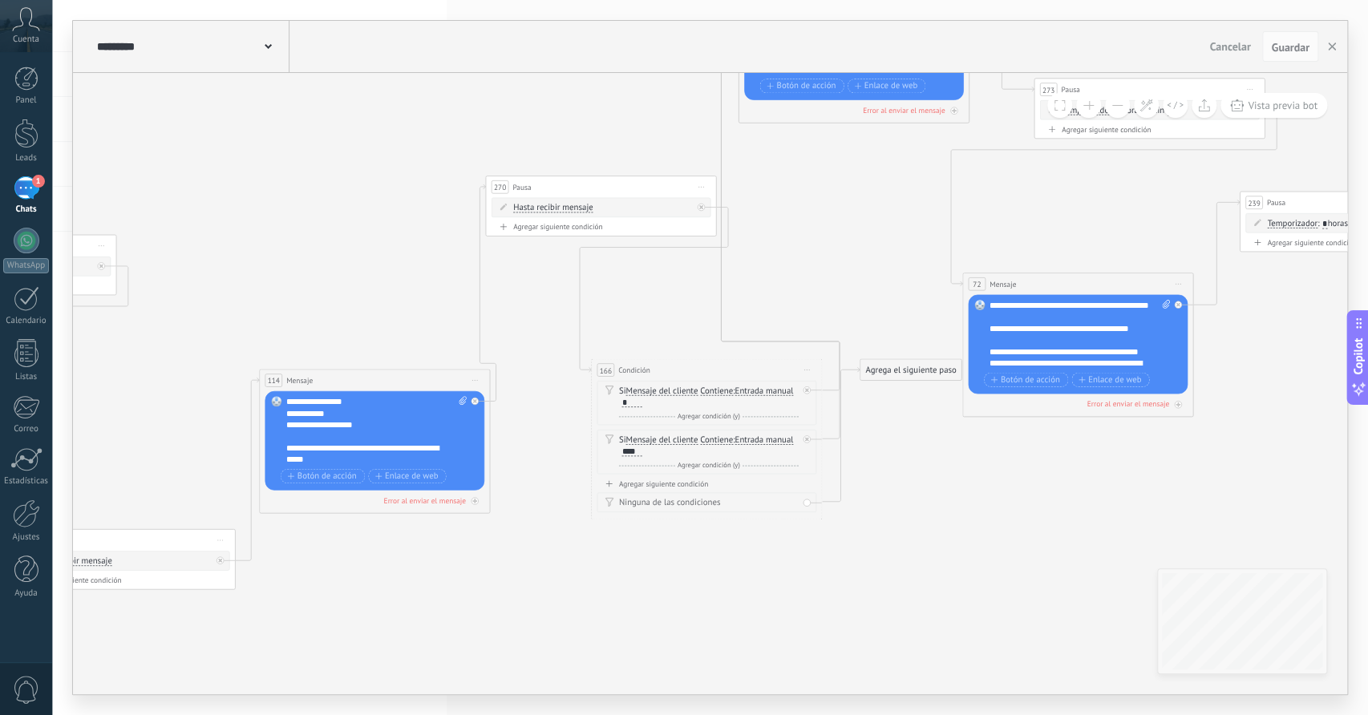
drag, startPoint x: 673, startPoint y: 489, endPoint x: 541, endPoint y: 629, distance: 191.8
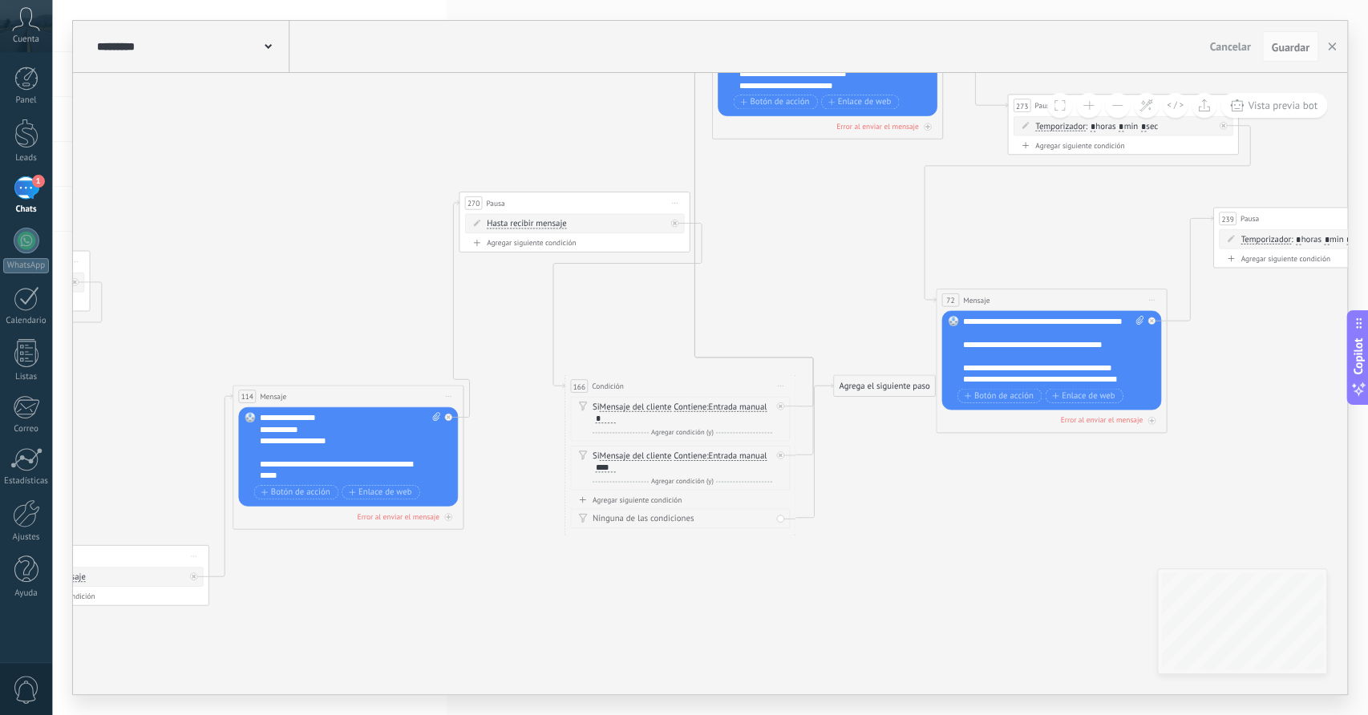
drag, startPoint x: 523, startPoint y: 609, endPoint x: 505, endPoint y: 642, distance: 38.0
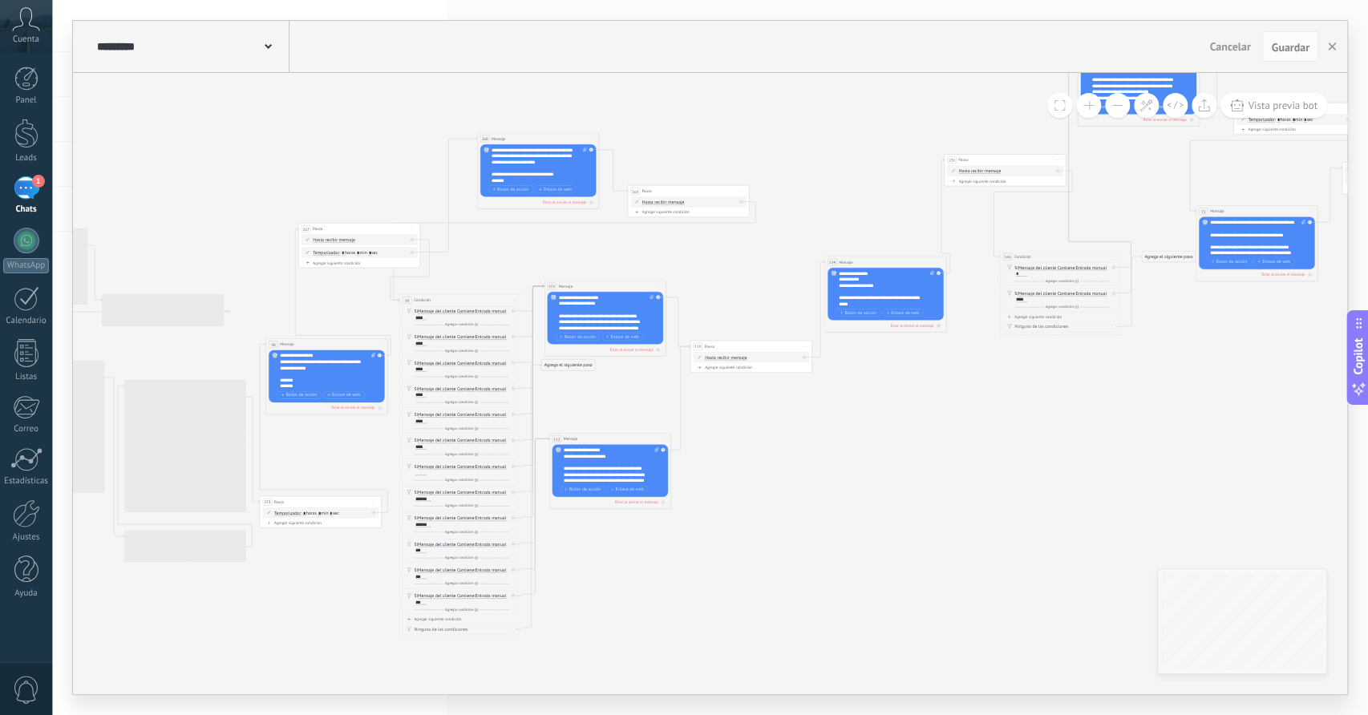
drag, startPoint x: 715, startPoint y: 658, endPoint x: 991, endPoint y: 407, distance: 373.6
click at [991, 407] on icon at bounding box center [683, 305] width 2123 height 817
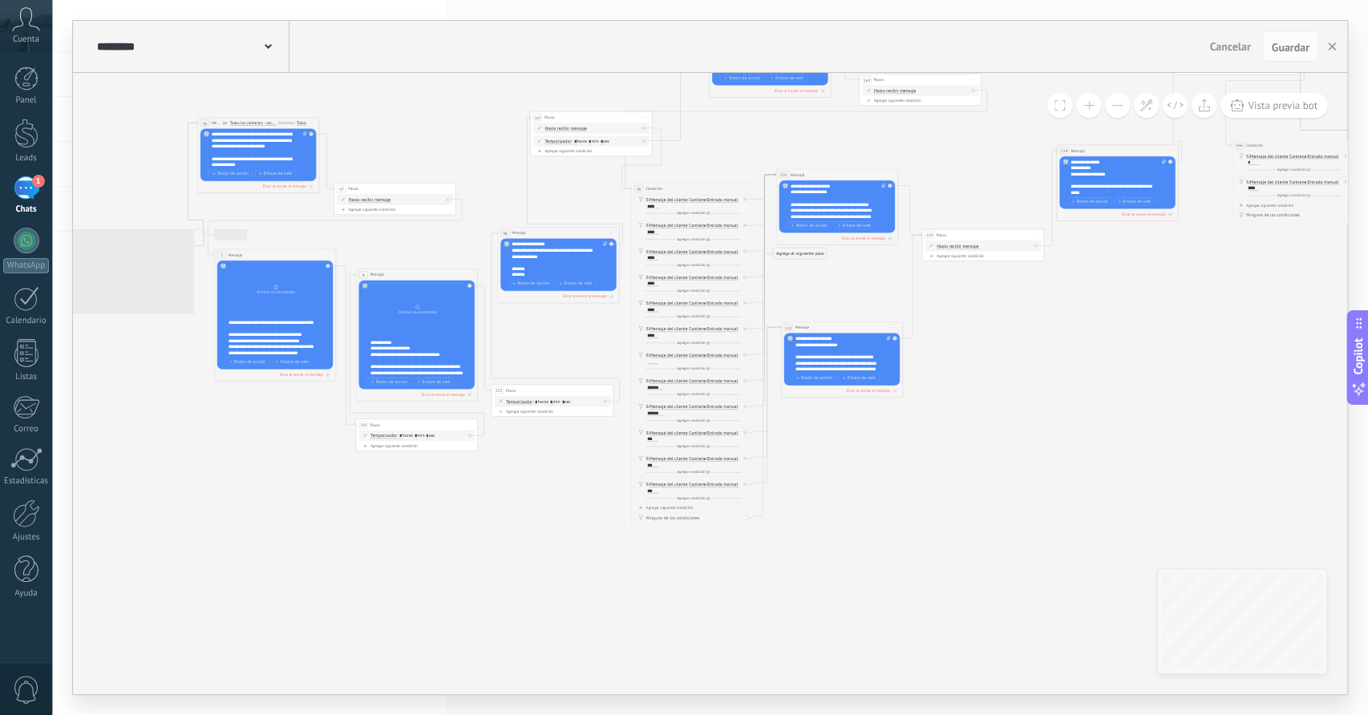
drag, startPoint x: 742, startPoint y: 537, endPoint x: 1036, endPoint y: 395, distance: 326.4
click at [1036, 395] on icon at bounding box center [915, 194] width 2123 height 817
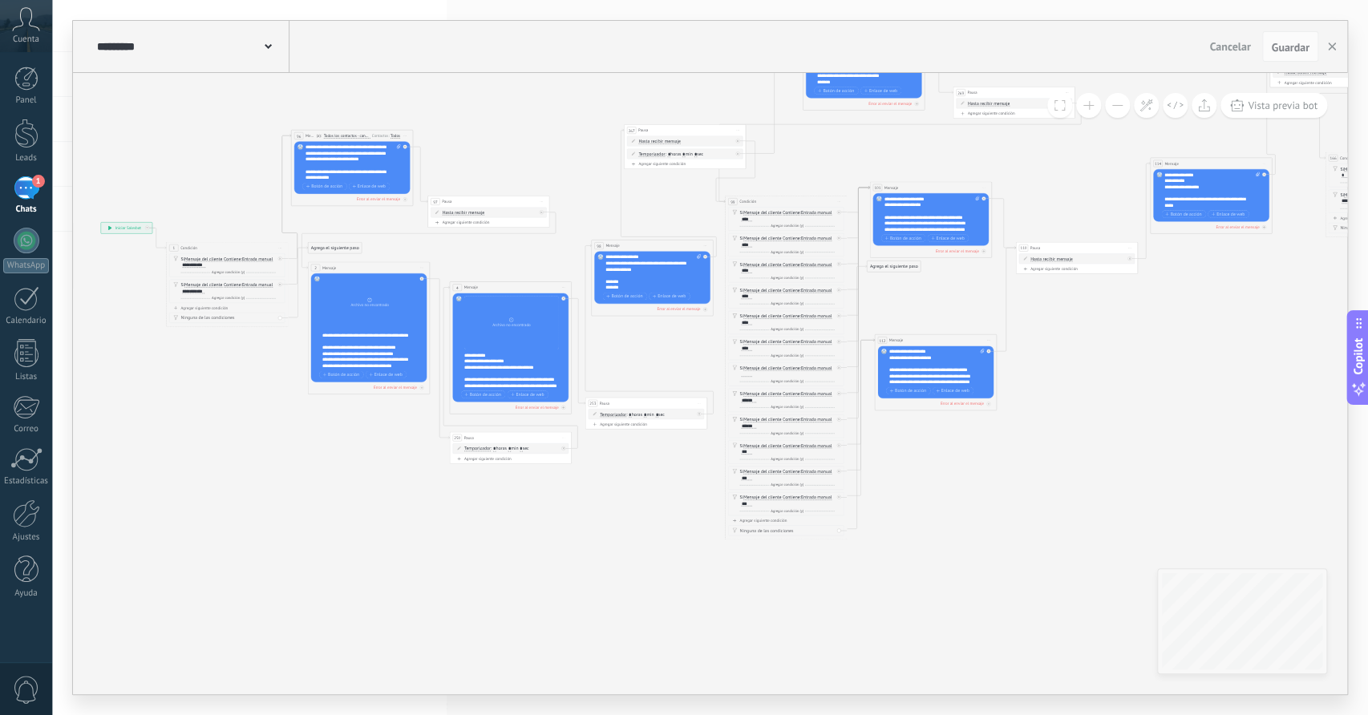
drag, startPoint x: 438, startPoint y: 491, endPoint x: 487, endPoint y: 590, distance: 110.8
click at [487, 594] on icon at bounding box center [1009, 207] width 2123 height 817
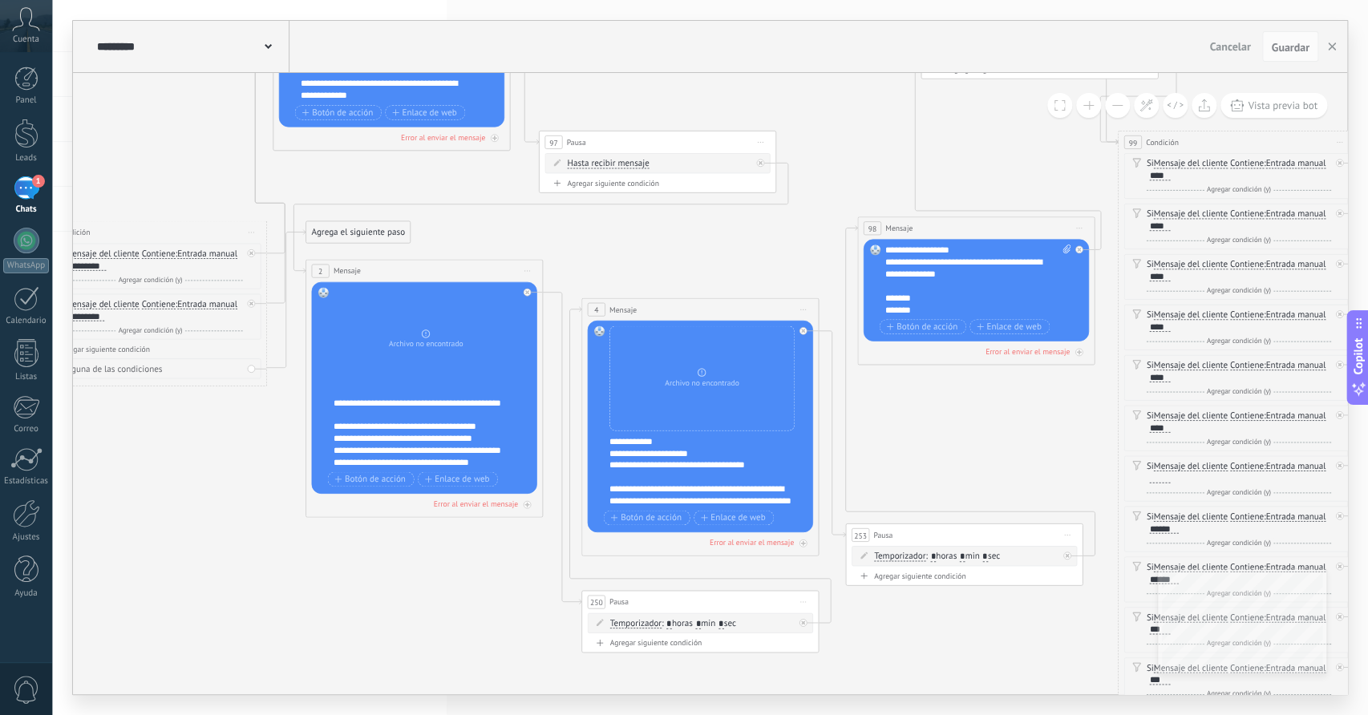
drag, startPoint x: 334, startPoint y: 536, endPoint x: 538, endPoint y: 623, distance: 222.4
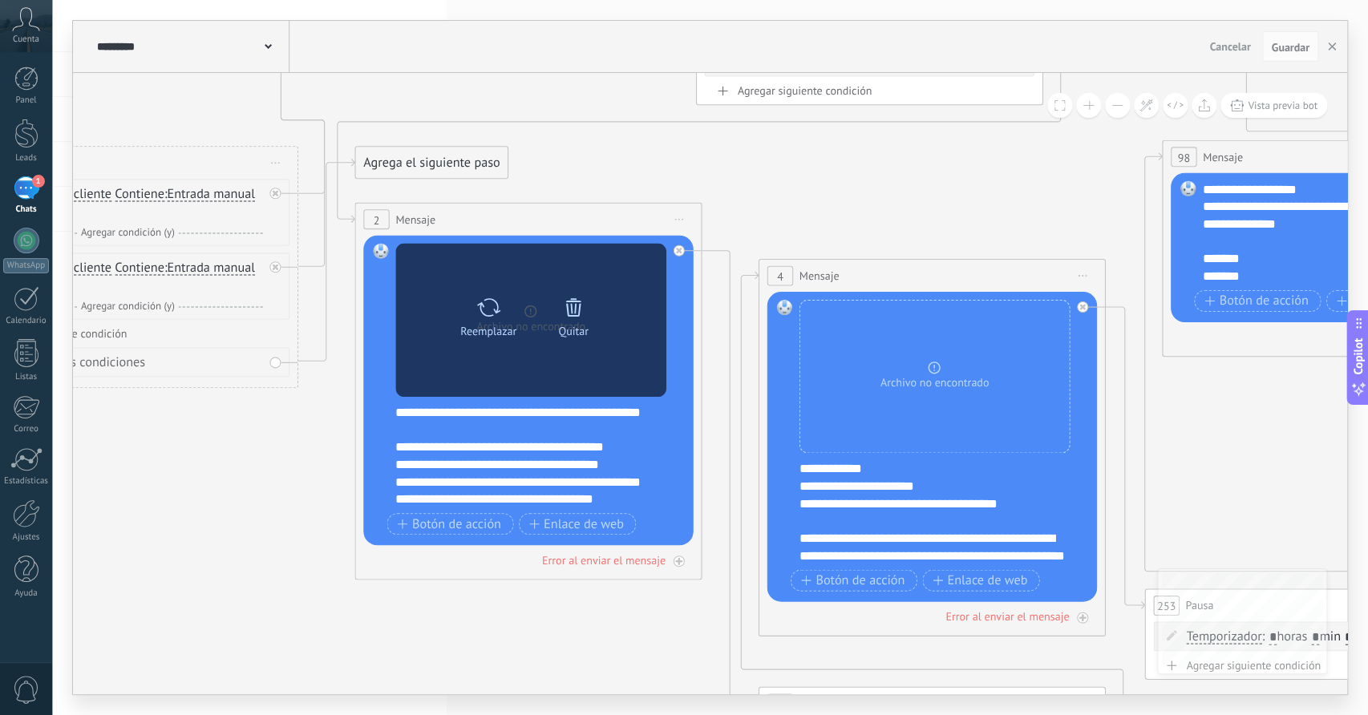
click at [494, 299] on icon at bounding box center [488, 307] width 25 height 24
click input "Subir" at bounding box center [0, 0] width 0 height 0
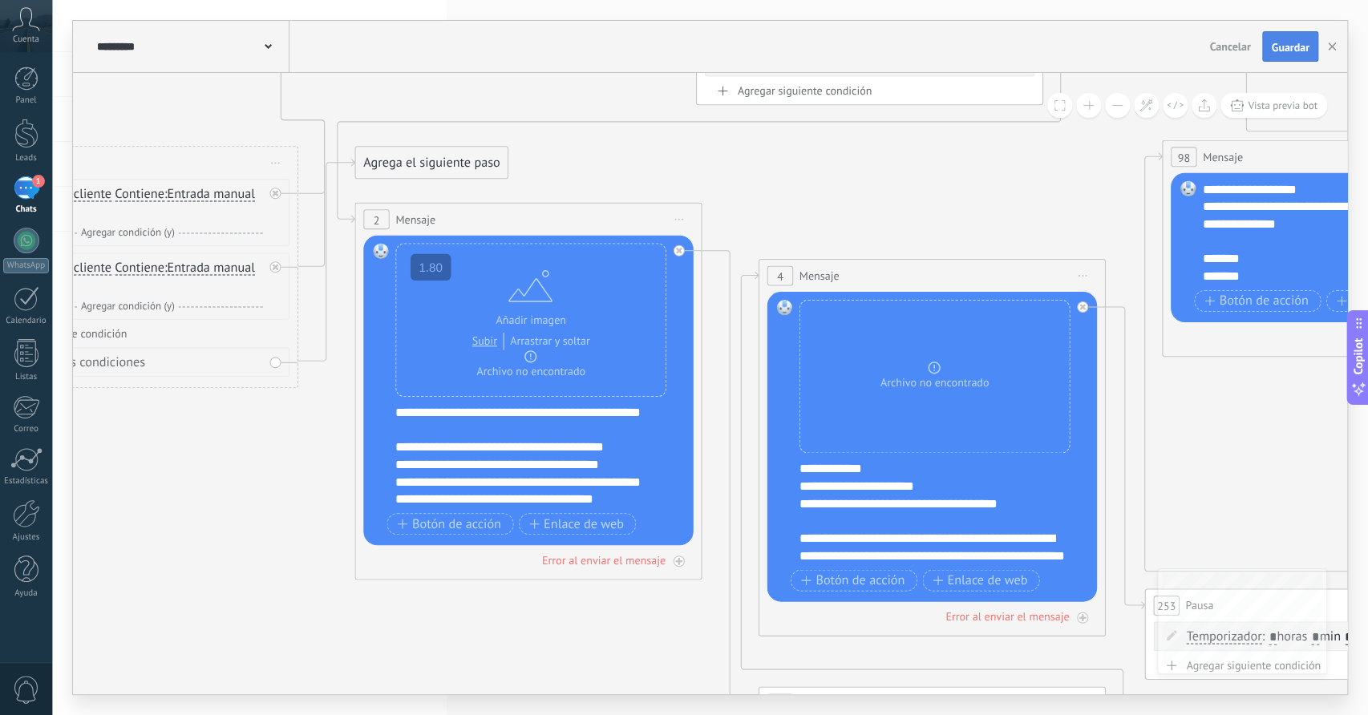
click at [1272, 34] on button "Guardar" at bounding box center [1289, 46] width 55 height 30
click at [22, 192] on div "1" at bounding box center [27, 187] width 26 height 23
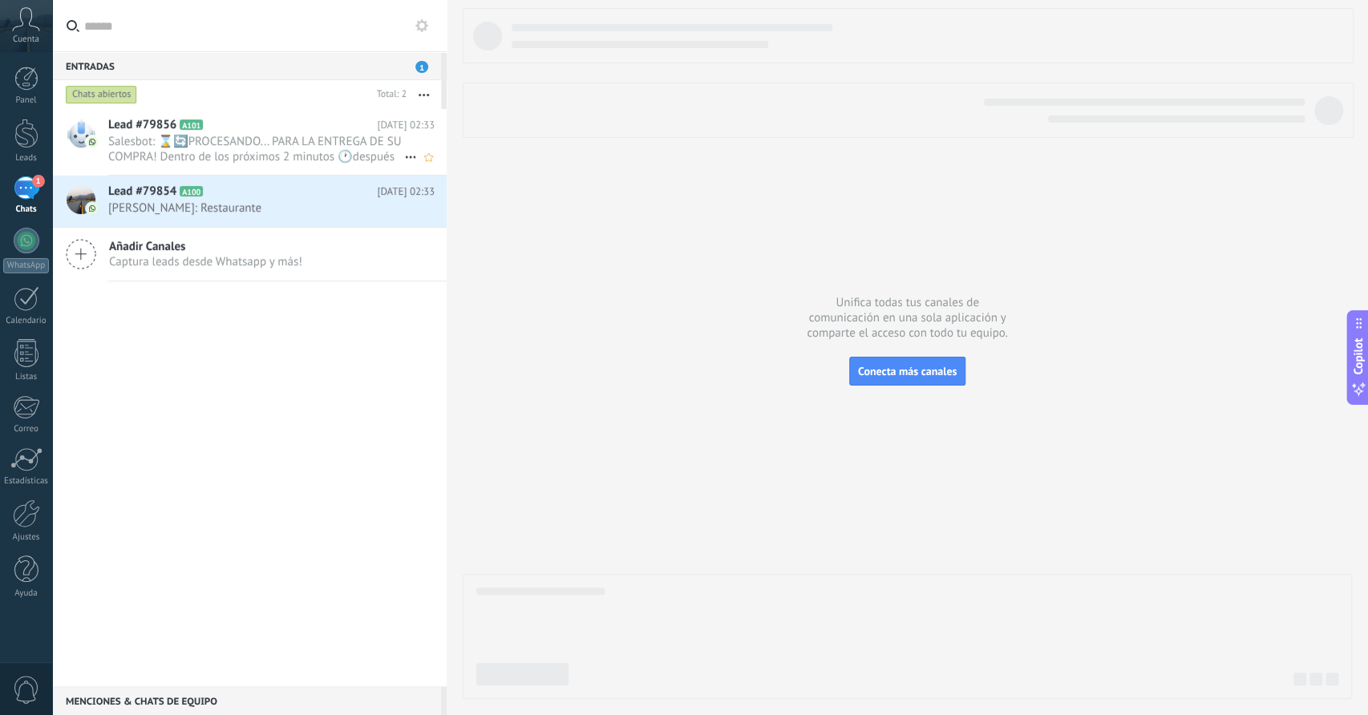
click at [262, 152] on span "Salesbot: ⌛🔄PROCESANDO... PARA LA ENTREGA DE SU COMPRA! Dentro de los próximos …" at bounding box center [256, 149] width 296 height 30
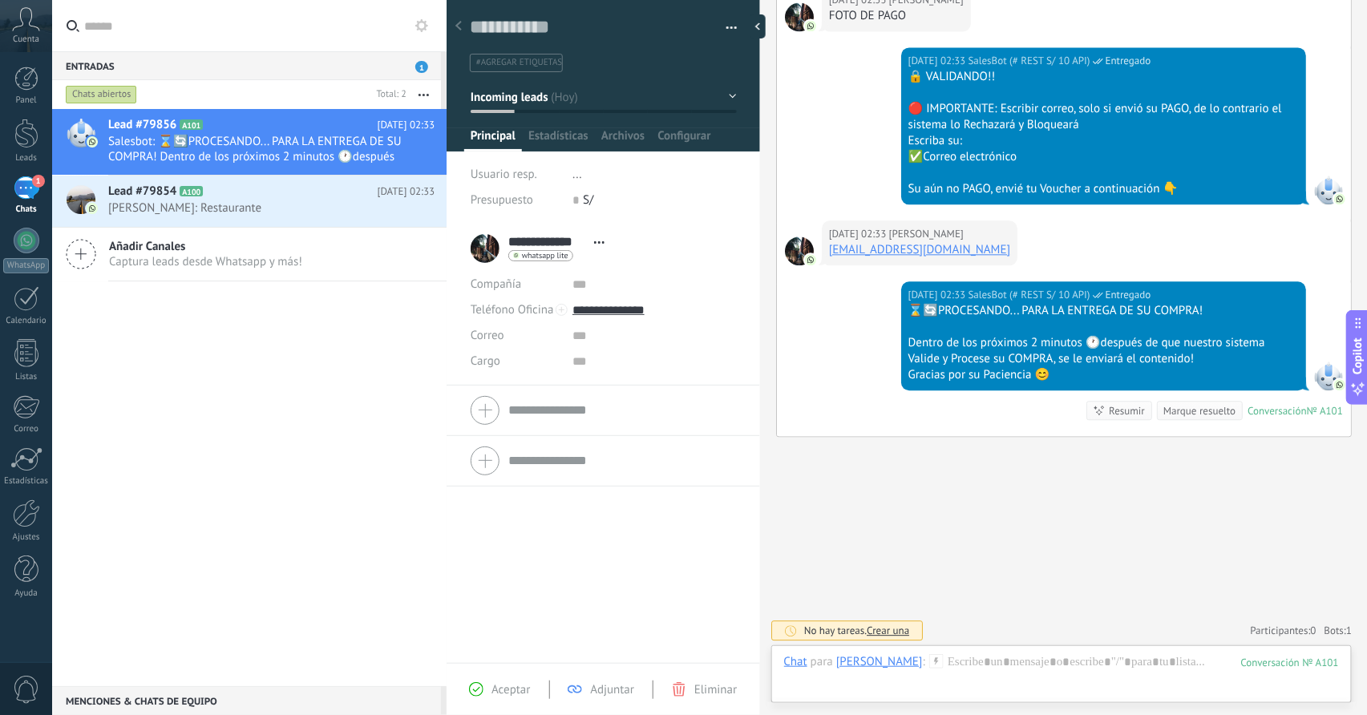
scroll to position [1434, 0]
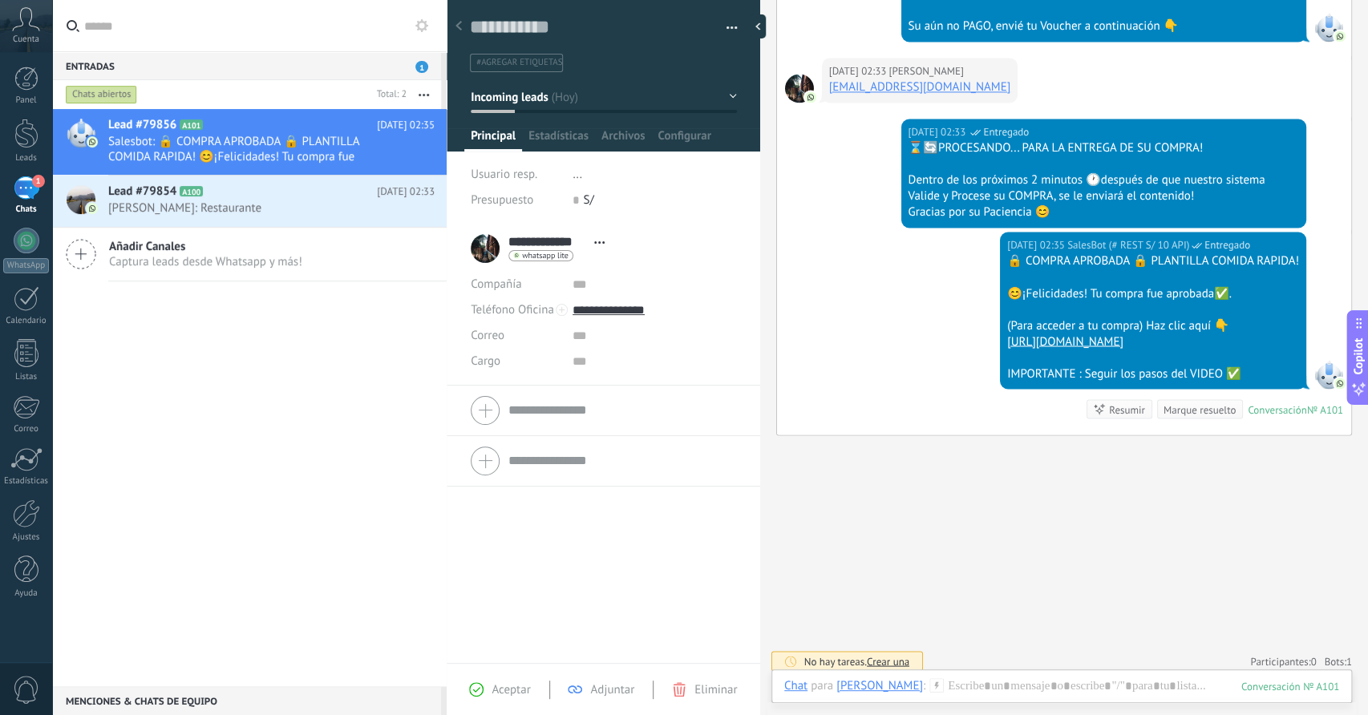
type textarea "**********"
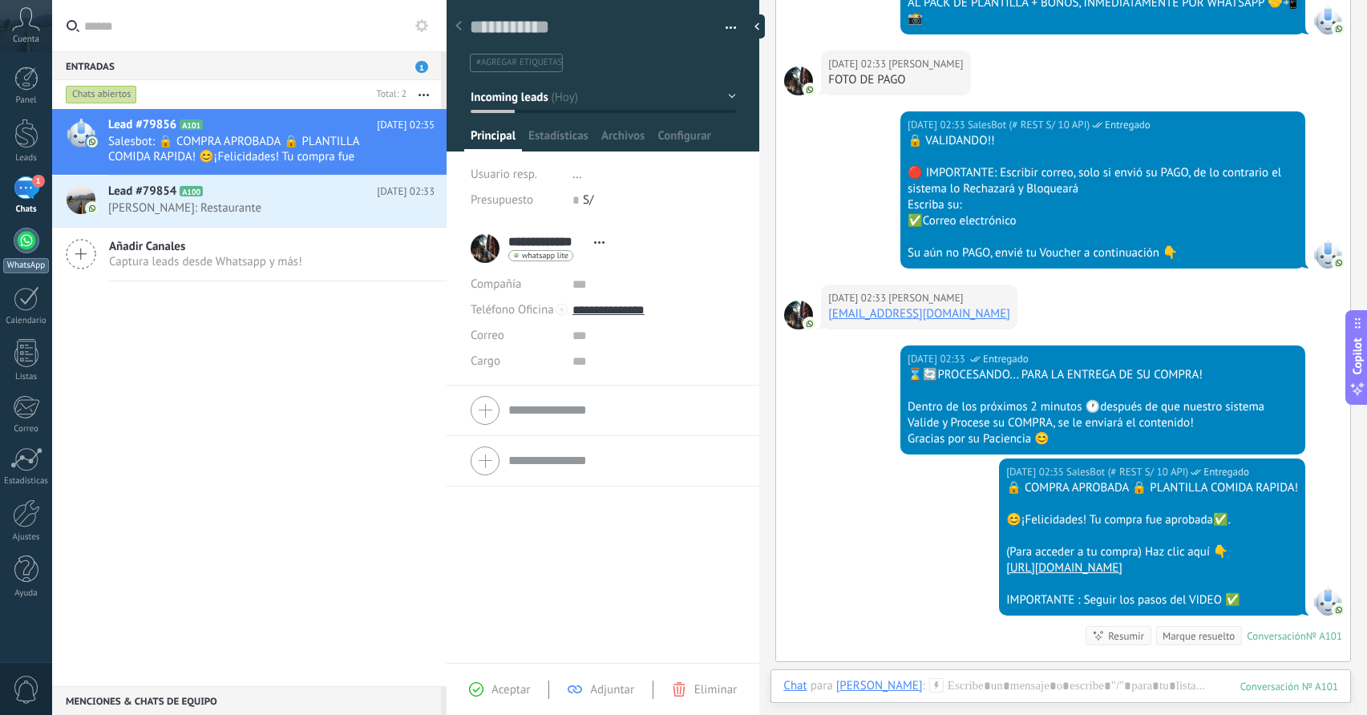
click at [33, 249] on div at bounding box center [27, 241] width 26 height 26
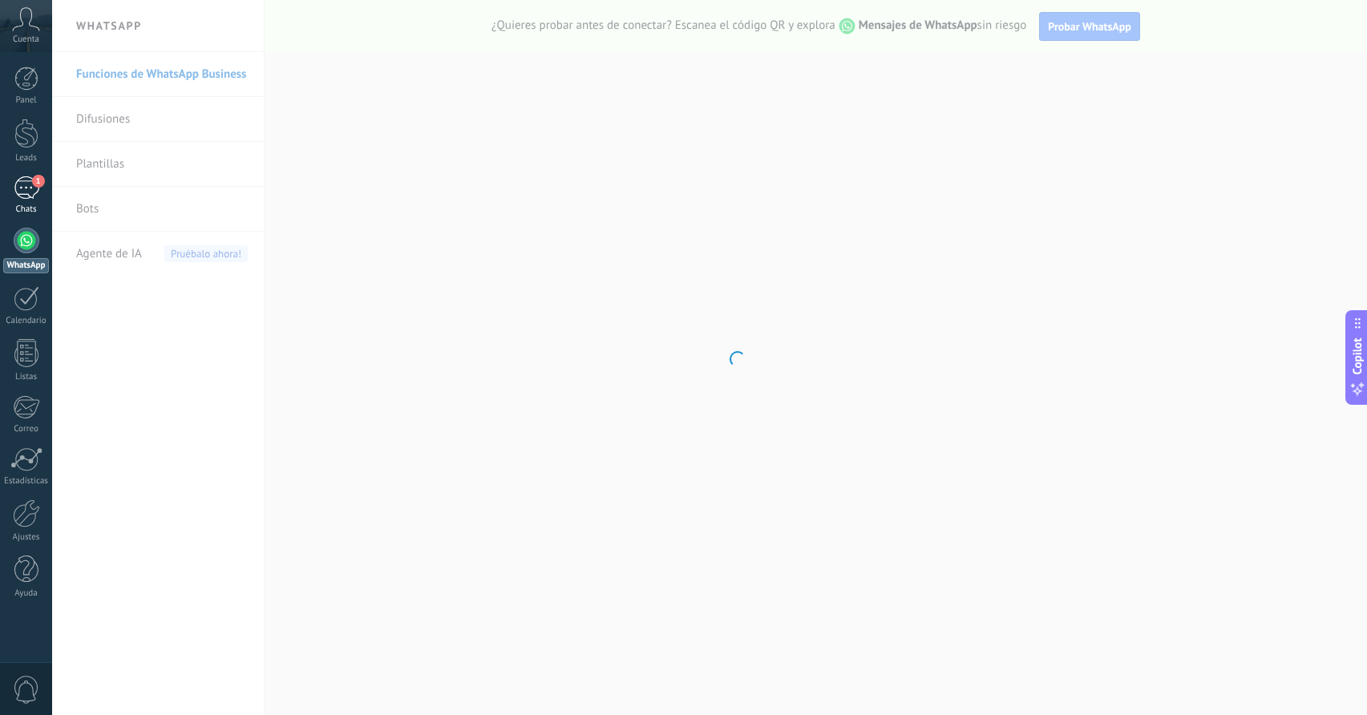
click at [38, 208] on div "Chats" at bounding box center [26, 210] width 47 height 10
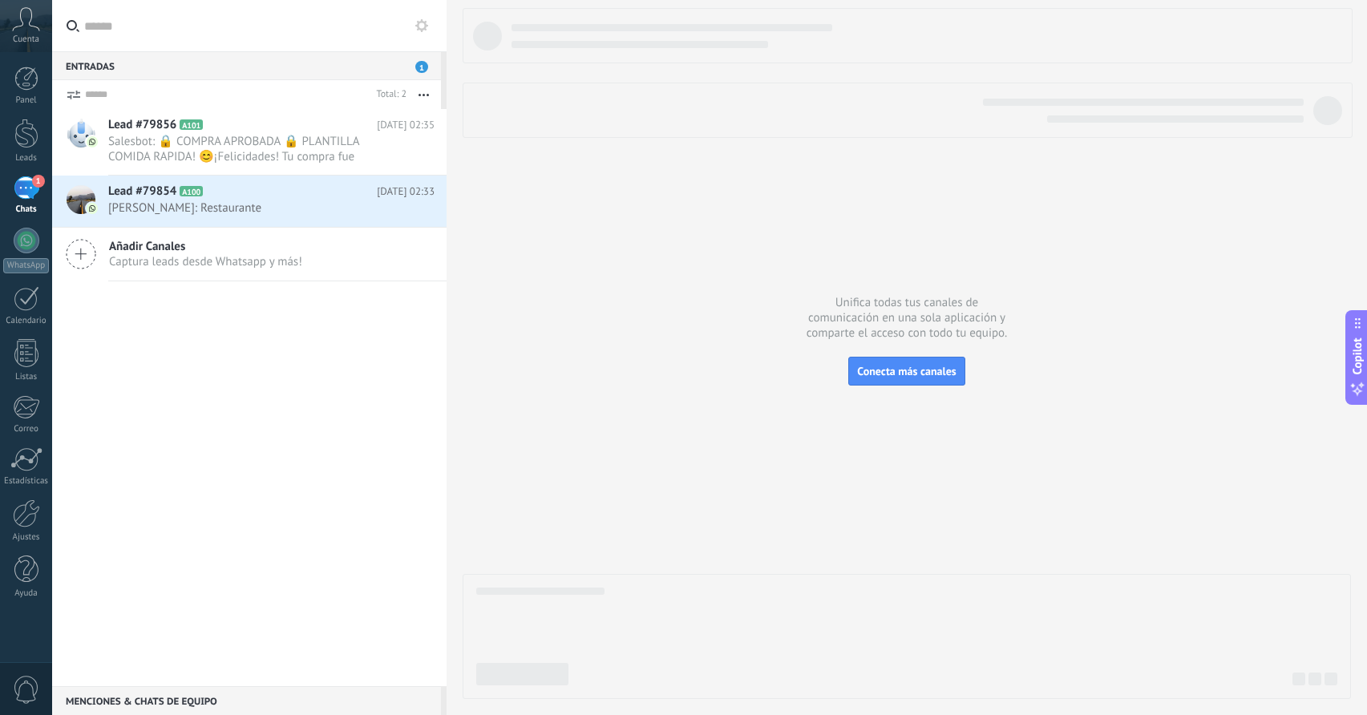
click at [417, 31] on icon at bounding box center [421, 25] width 13 height 13
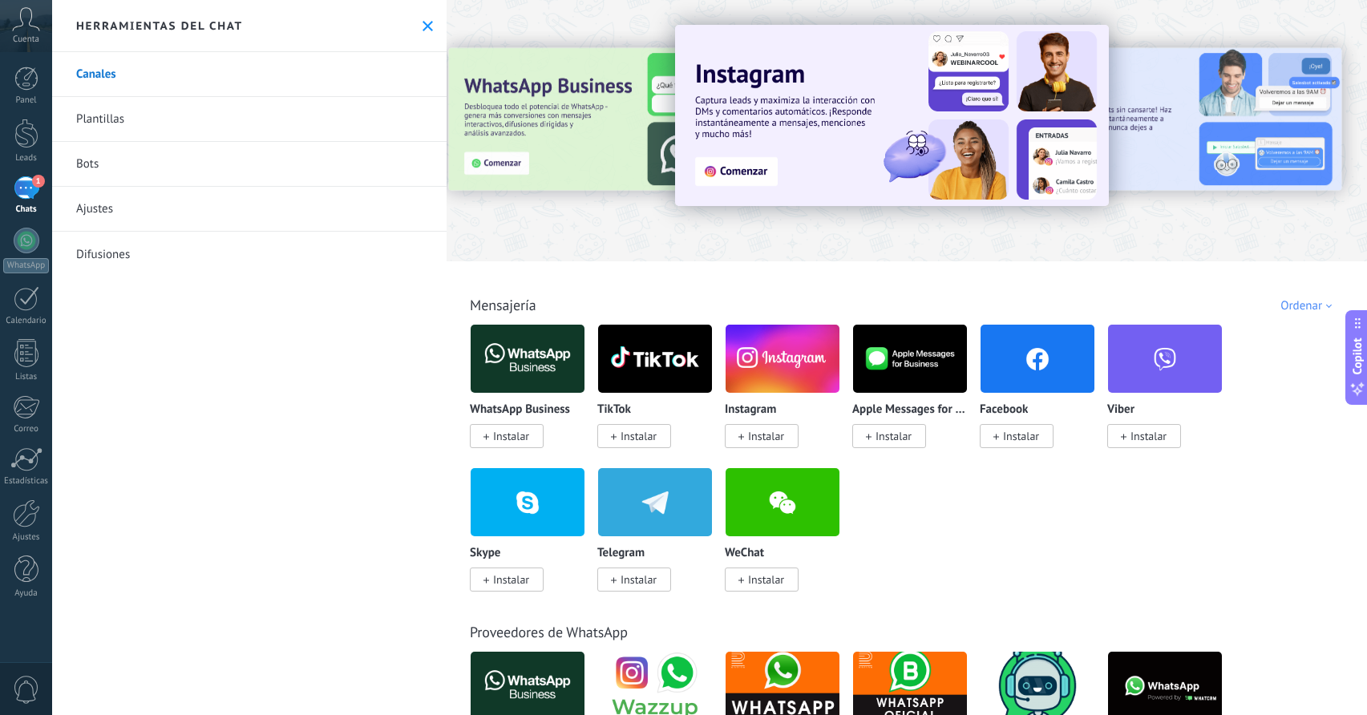
click at [156, 160] on link "Bots" at bounding box center [249, 164] width 395 height 45
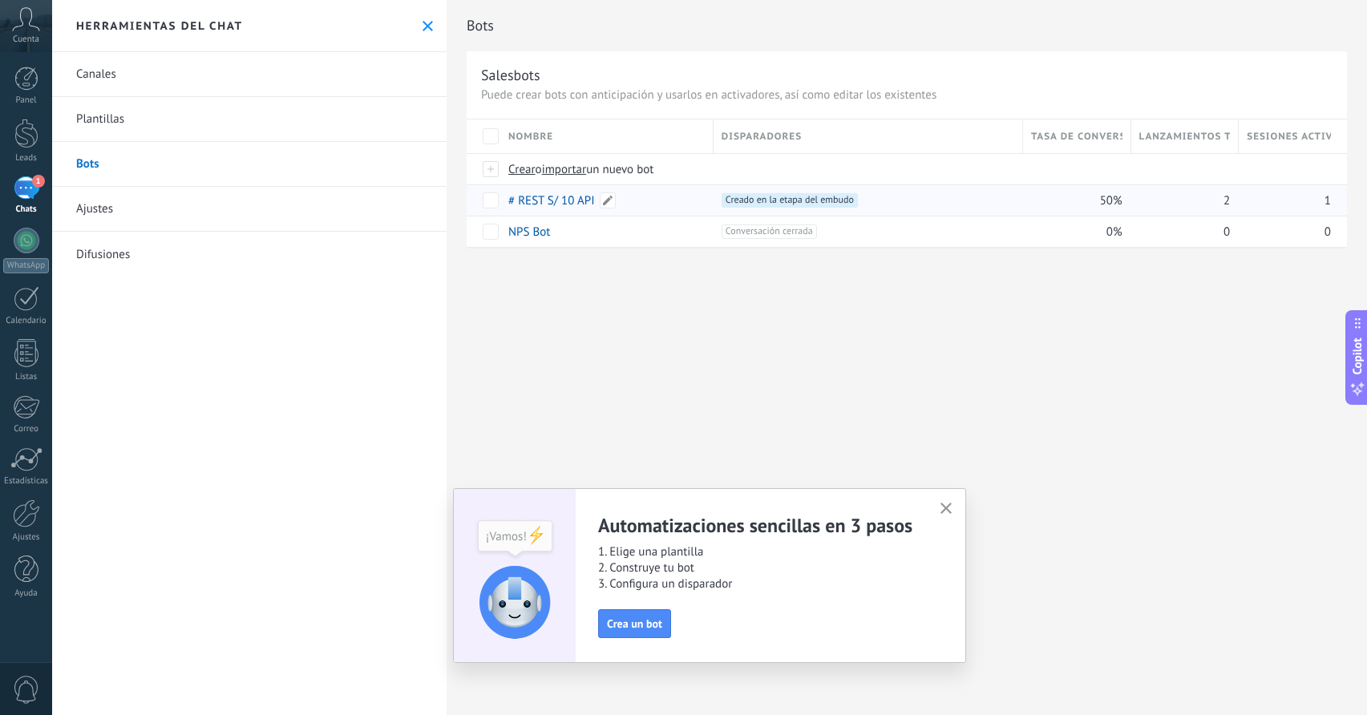
click at [572, 196] on link "# REST S/ 10 API" at bounding box center [551, 200] width 87 height 15
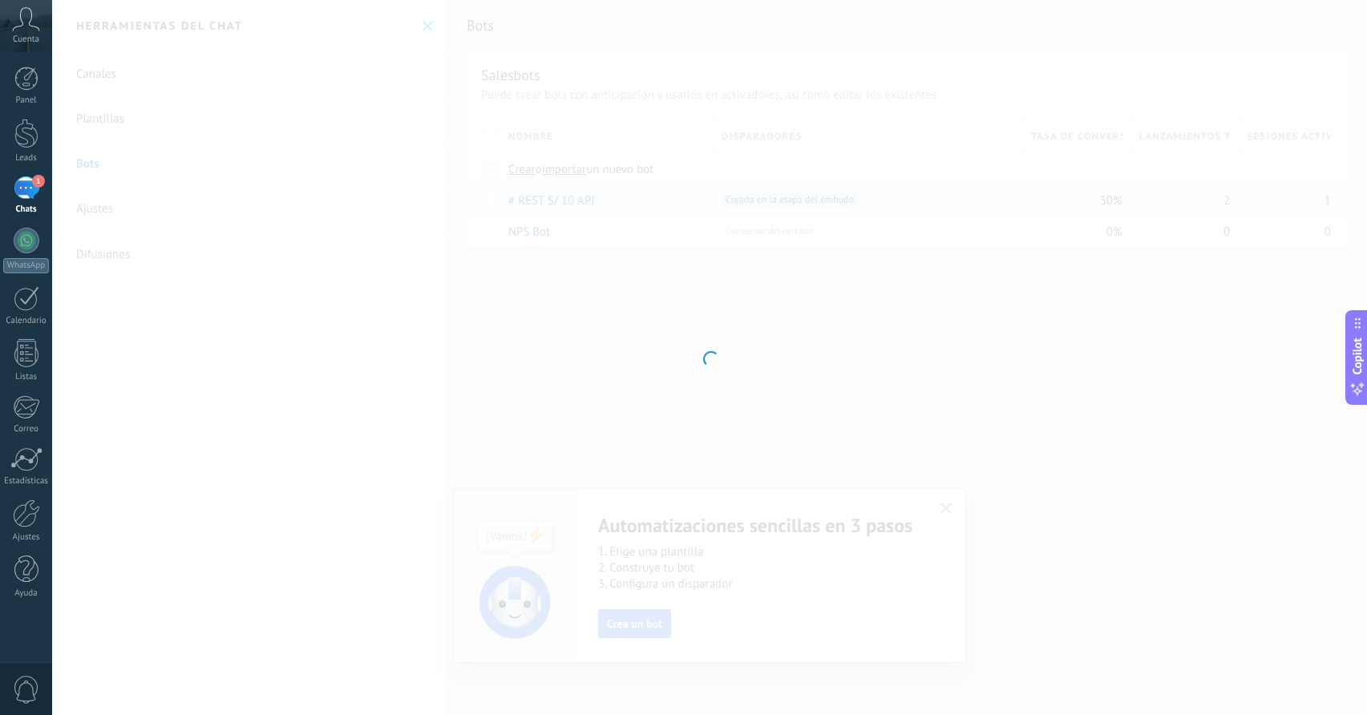
type input "**********"
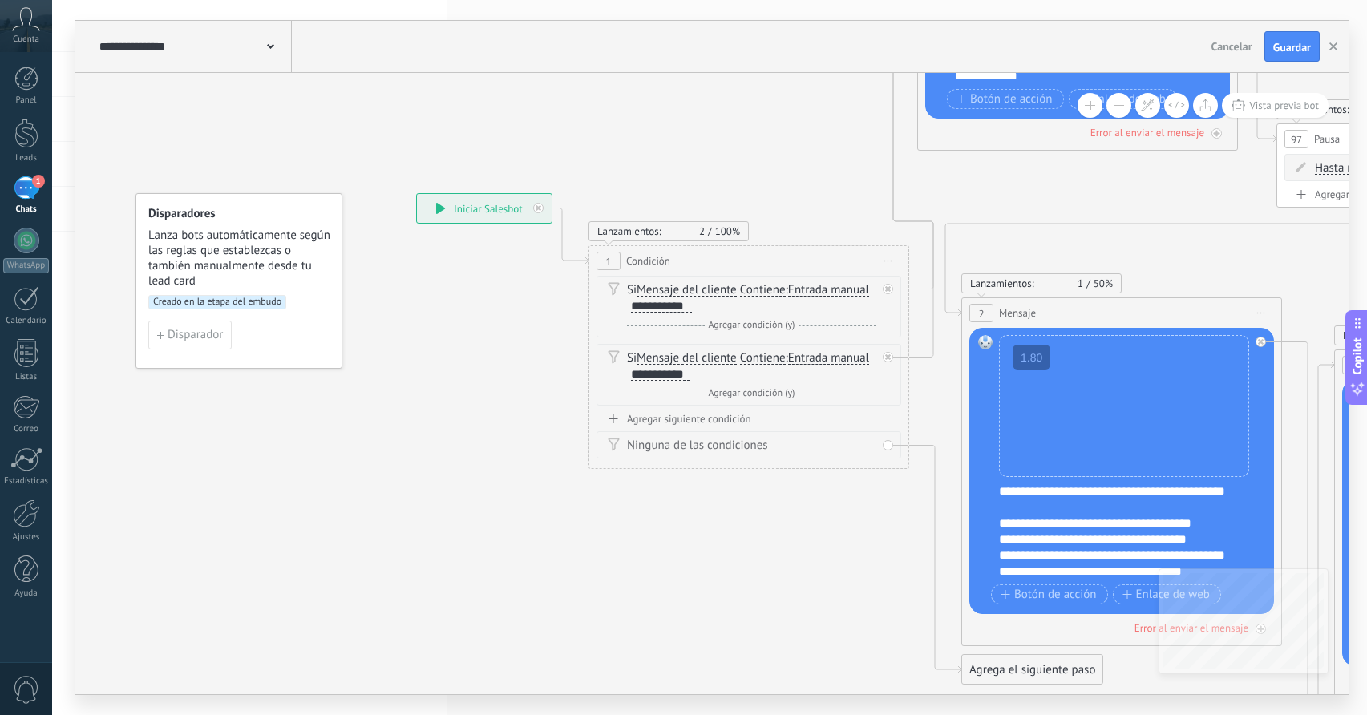
drag, startPoint x: 812, startPoint y: 548, endPoint x: 111, endPoint y: 285, distance: 748.7
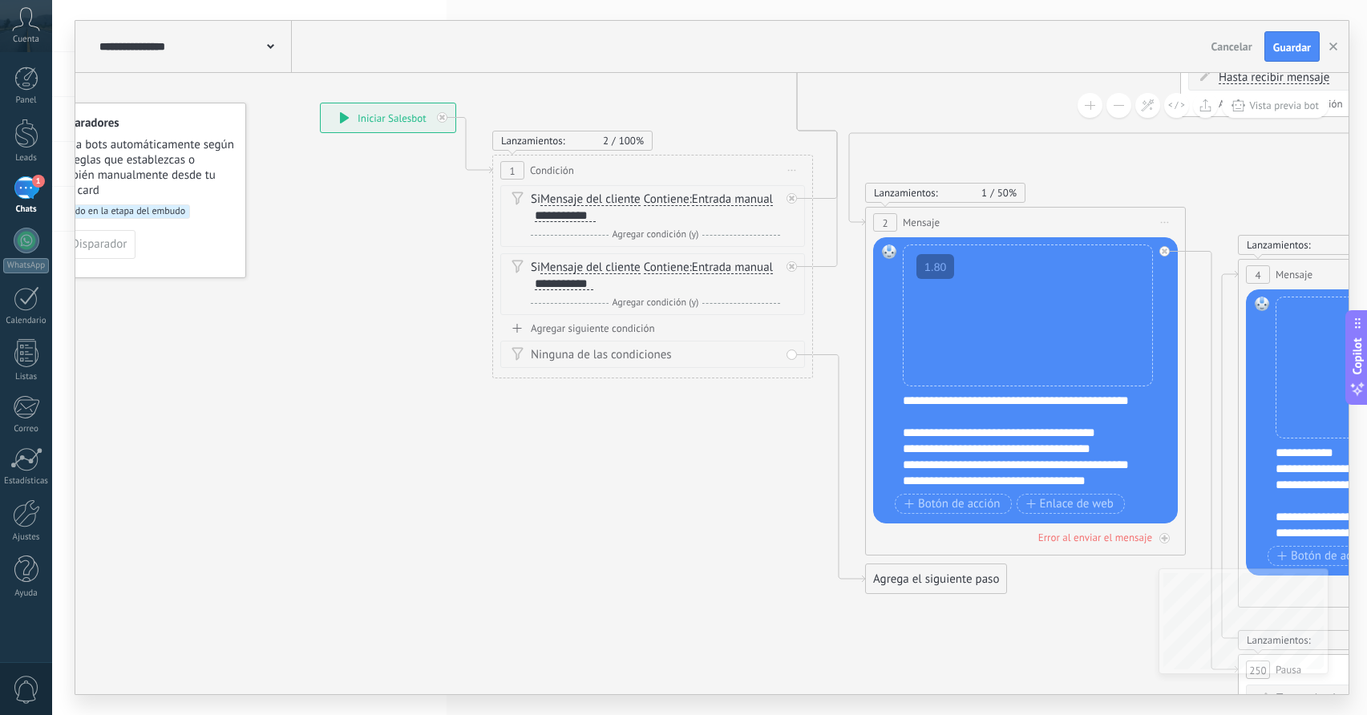
drag, startPoint x: 111, startPoint y: 285, endPoint x: 427, endPoint y: 345, distance: 321.7
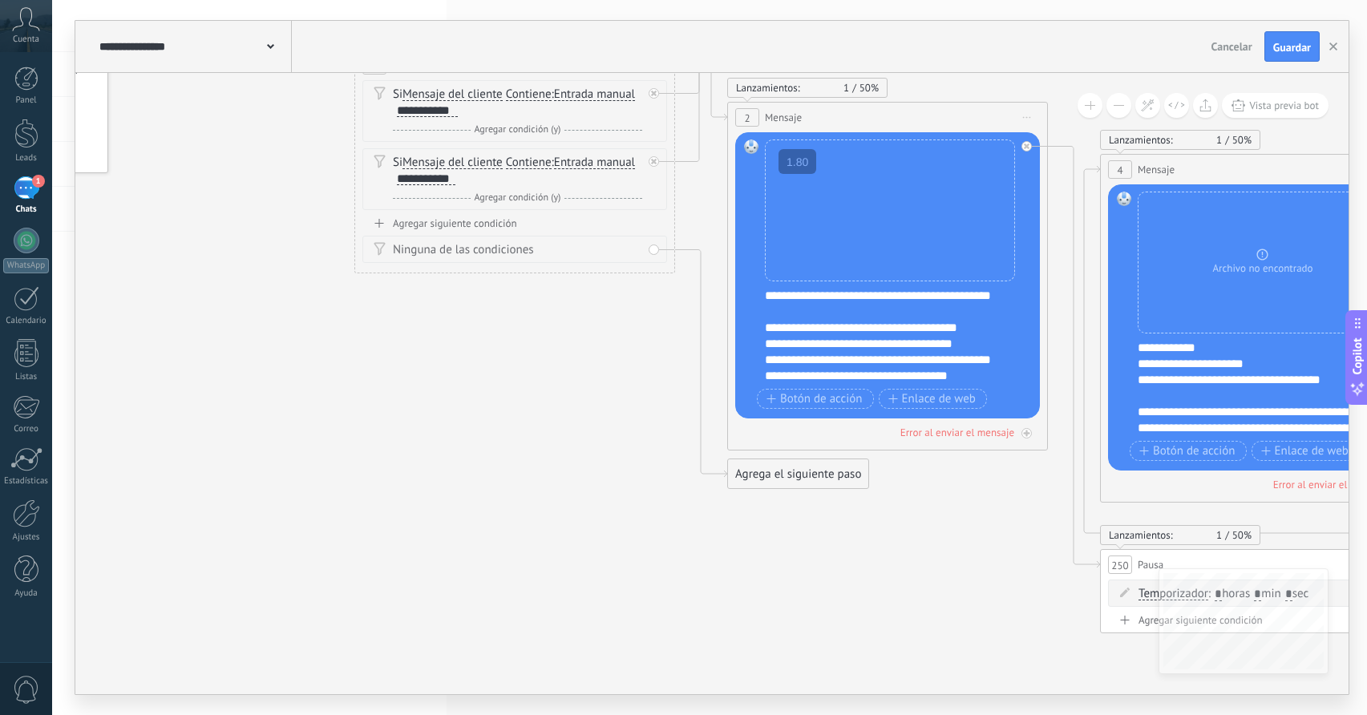
drag, startPoint x: 735, startPoint y: 576, endPoint x: 651, endPoint y: 496, distance: 115.7
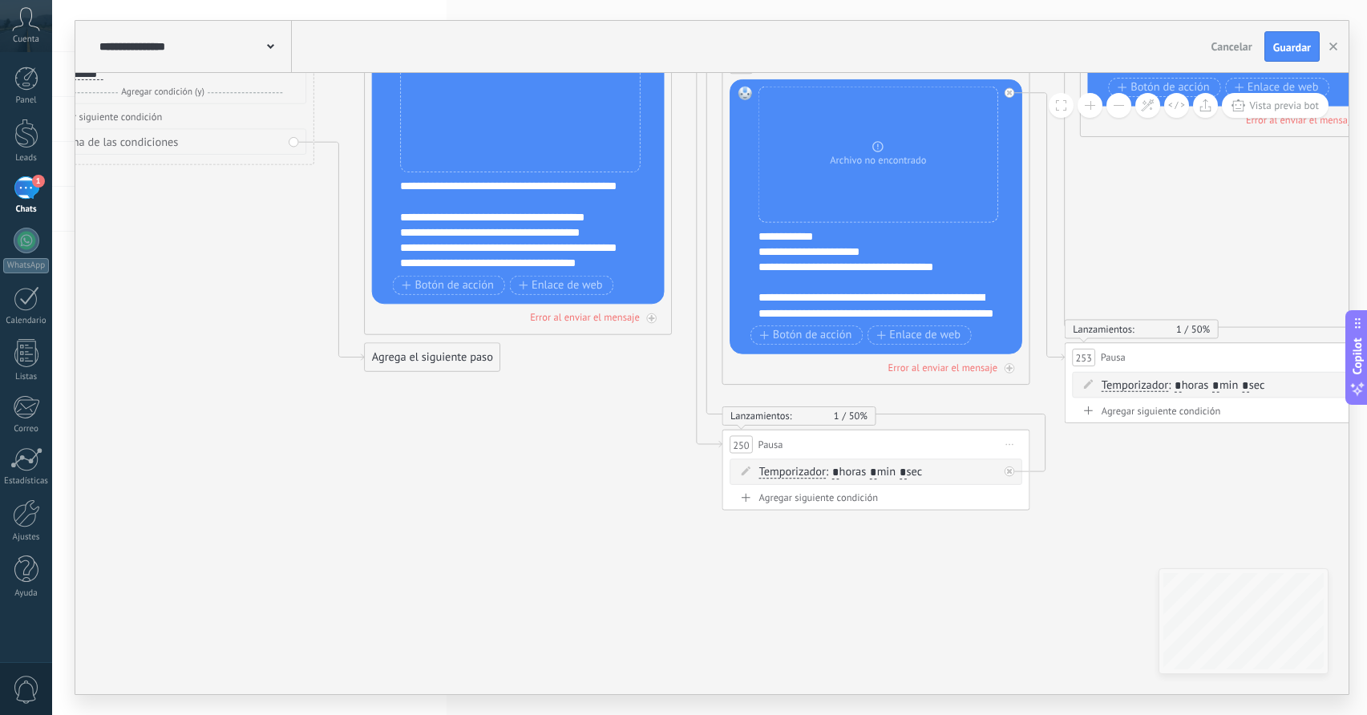
drag, startPoint x: 983, startPoint y: 566, endPoint x: 312, endPoint y: 528, distance: 672.4
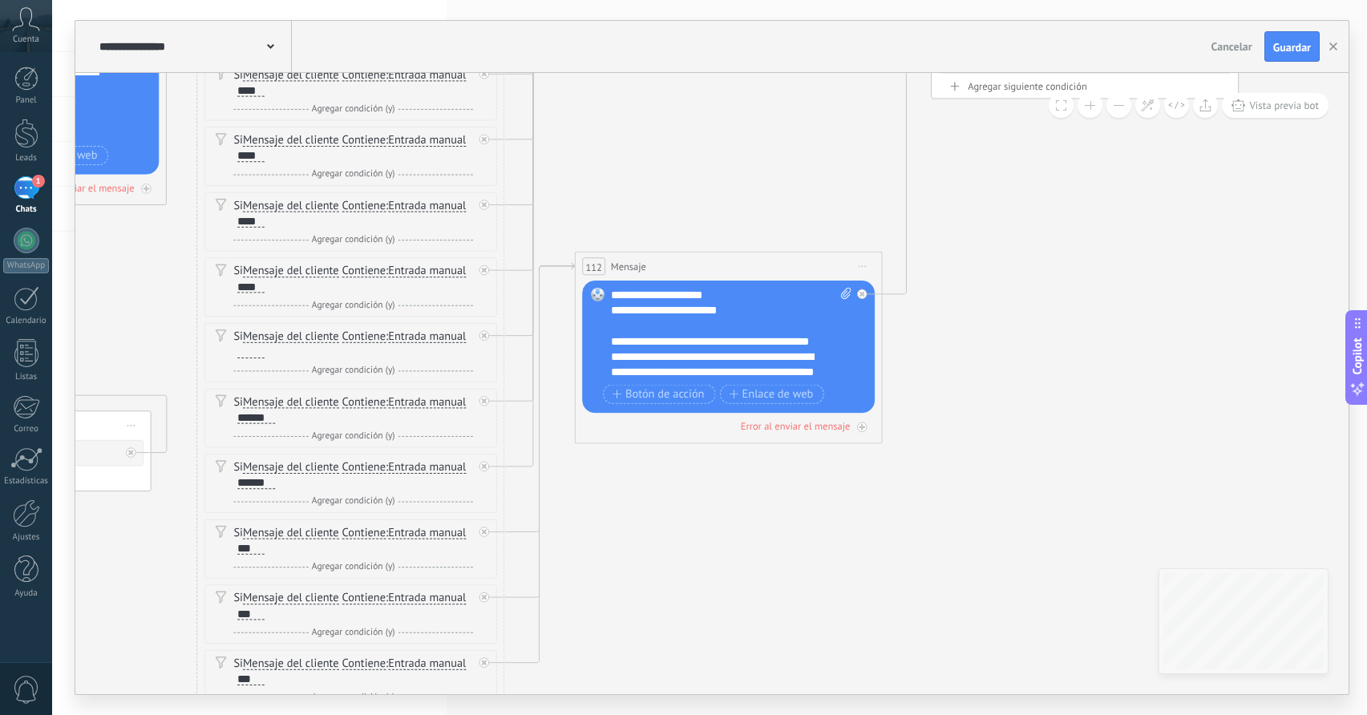
drag, startPoint x: 1266, startPoint y: 460, endPoint x: 324, endPoint y: 576, distance: 949.4
click at [324, 576] on icon at bounding box center [915, 42] width 5363 height 2285
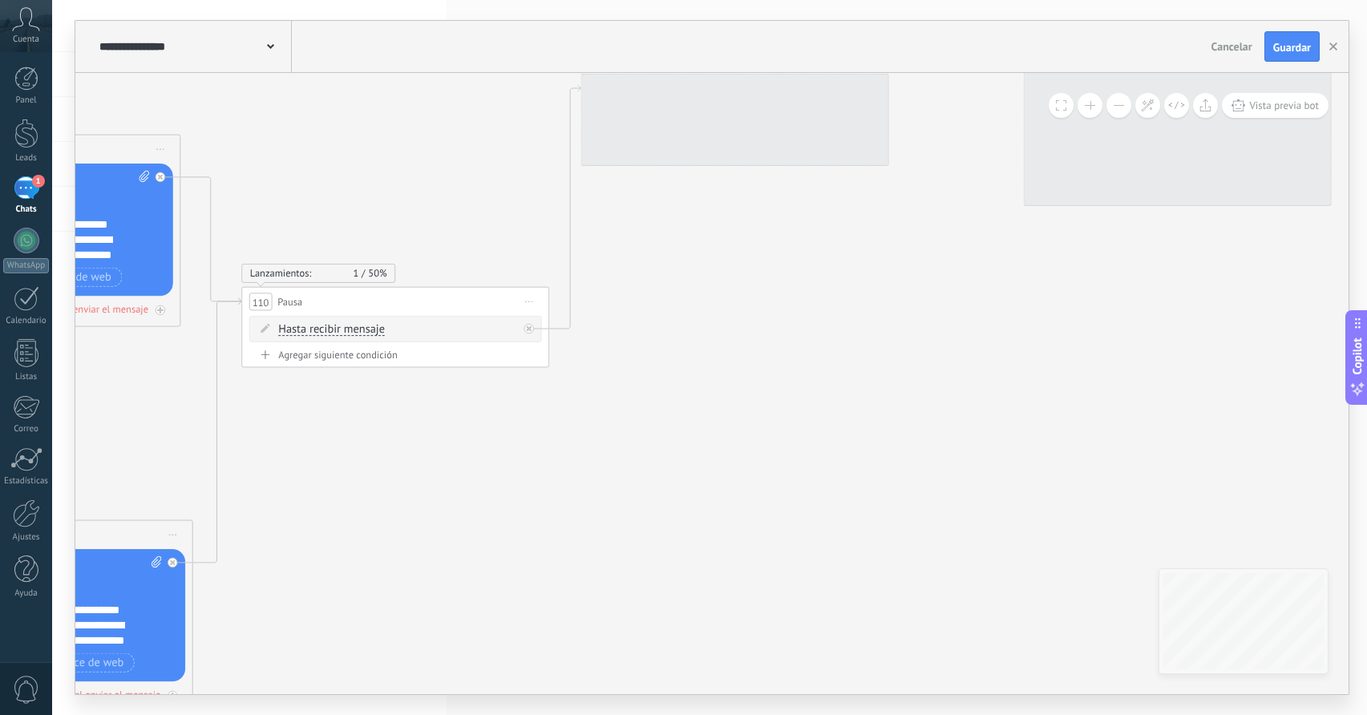
drag, startPoint x: 1080, startPoint y: 355, endPoint x: 728, endPoint y: 622, distance: 441.3
click at [728, 622] on icon at bounding box center [225, 310] width 5363 height 2285
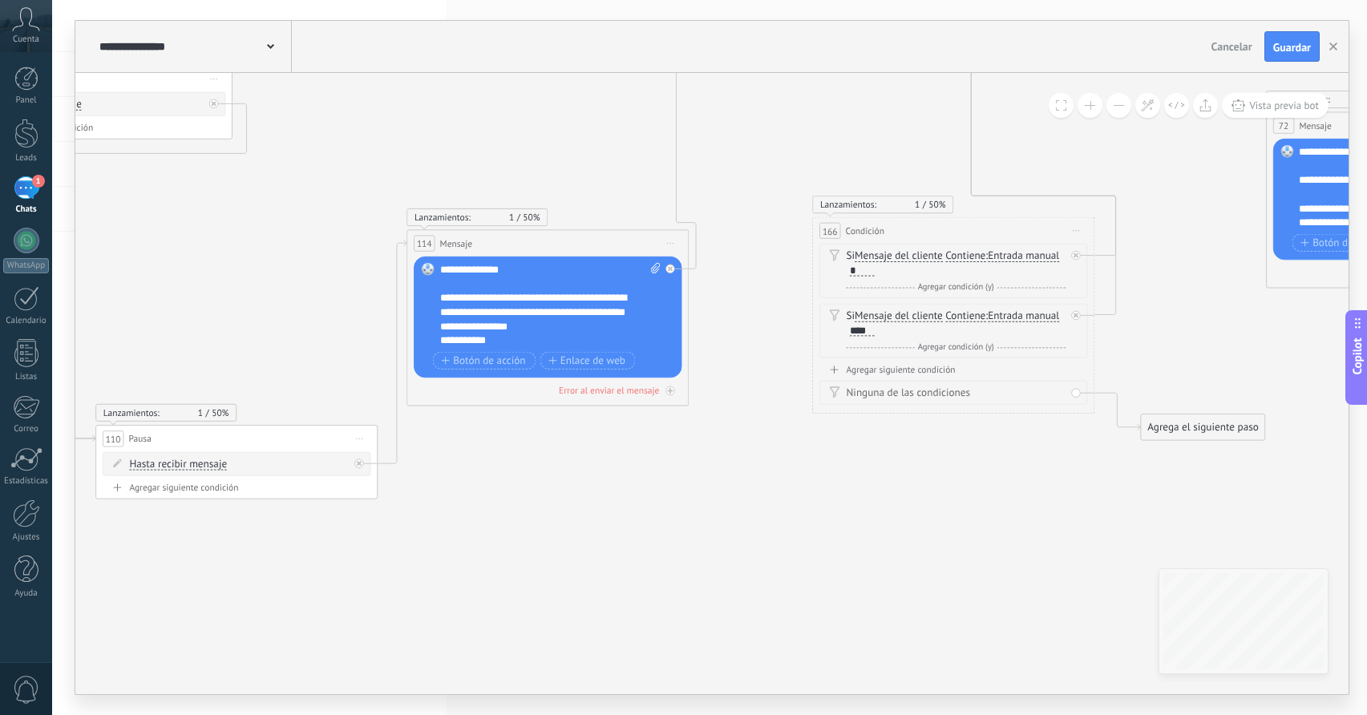
drag, startPoint x: 836, startPoint y: 370, endPoint x: 504, endPoint y: 563, distance: 384.2
click at [504, 563] on icon at bounding box center [82, 309] width 4916 height 1818
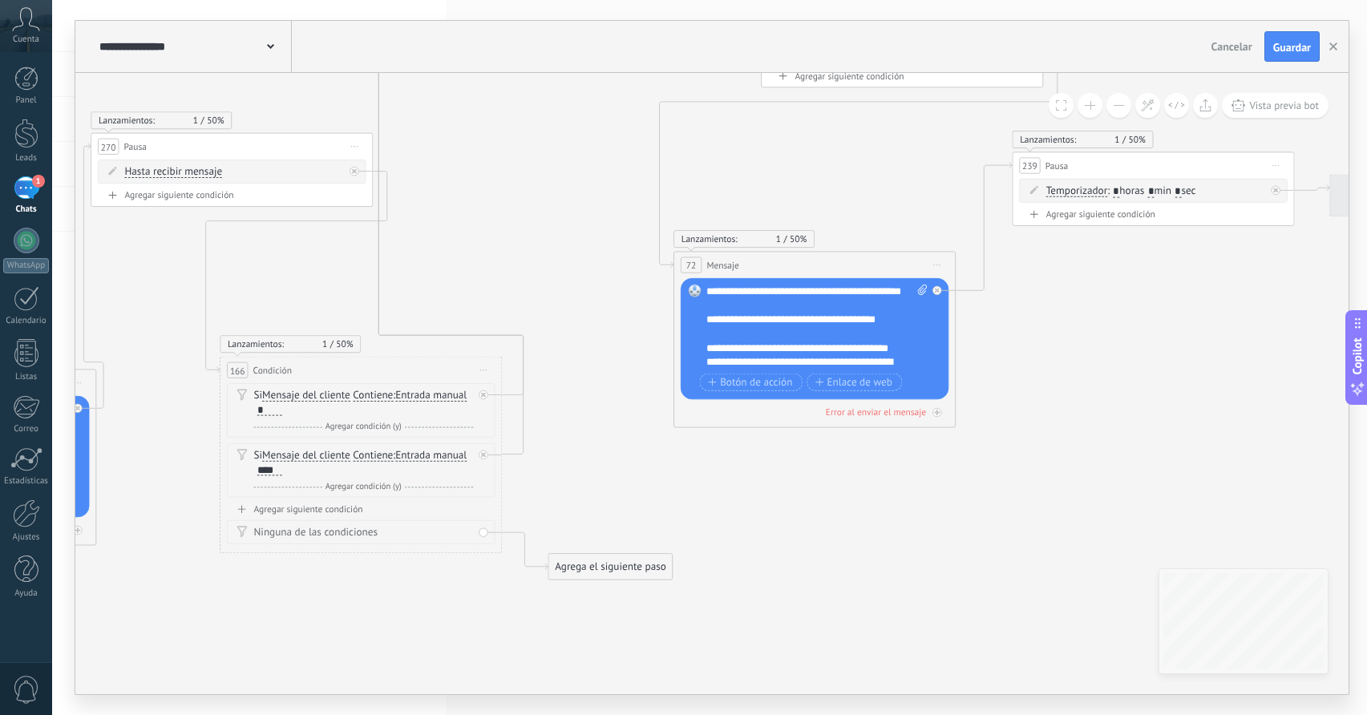
drag, startPoint x: 1156, startPoint y: 381, endPoint x: 702, endPoint y: 459, distance: 460.6
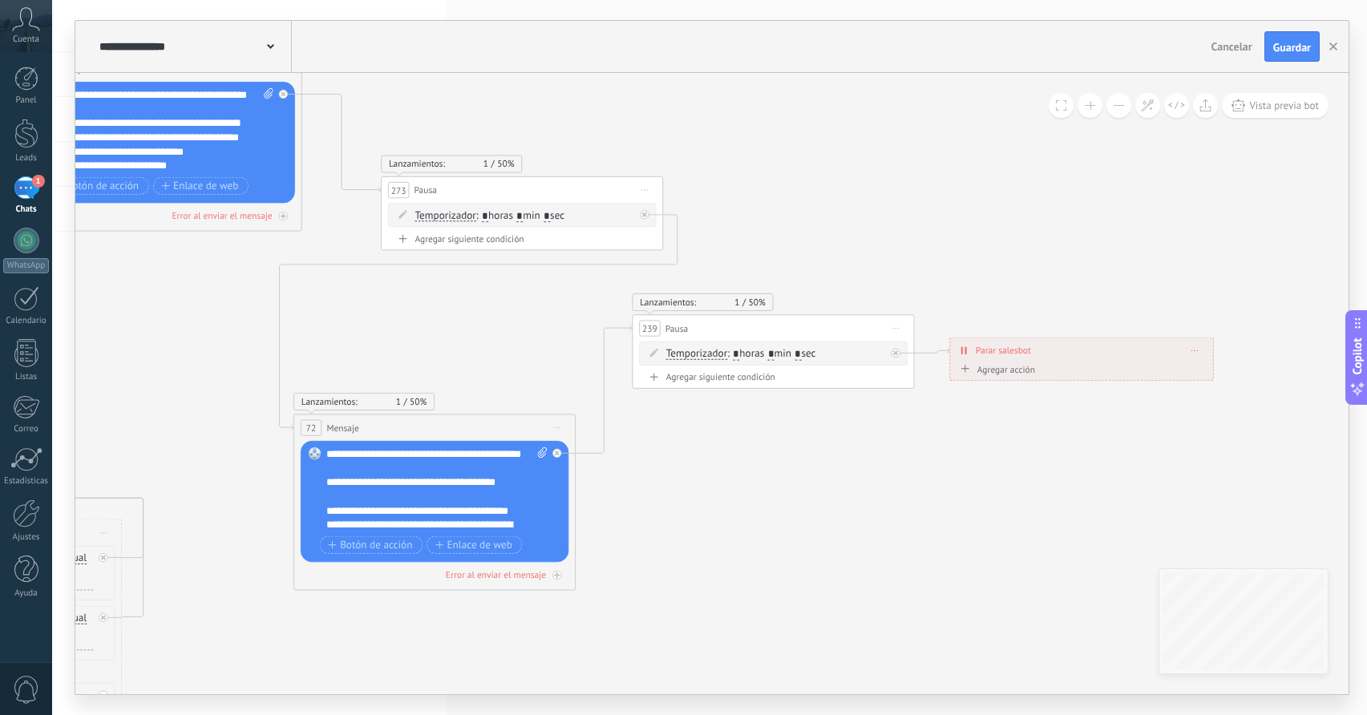
drag, startPoint x: 1158, startPoint y: 356, endPoint x: 788, endPoint y: 516, distance: 402.7
drag, startPoint x: 811, startPoint y: 537, endPoint x: 908, endPoint y: 490, distance: 108.0
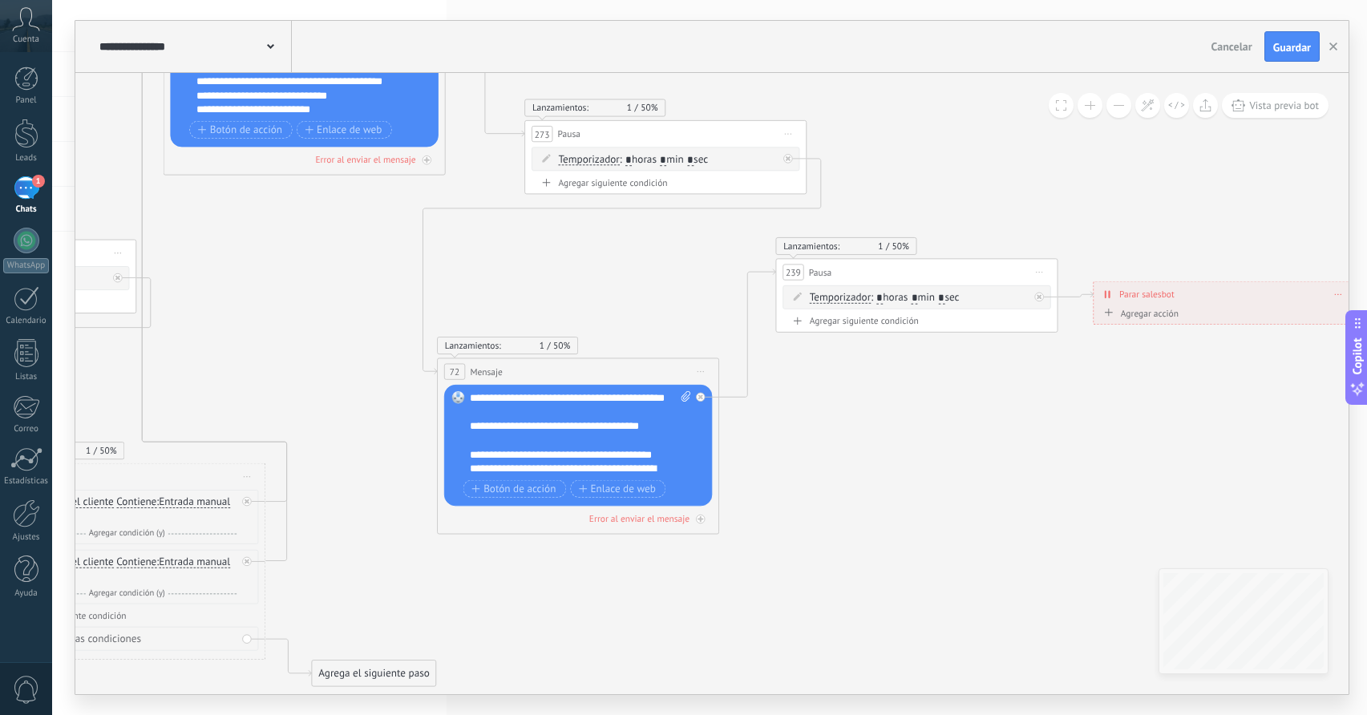
drag, startPoint x: 908, startPoint y: 490, endPoint x: 887, endPoint y: 477, distance: 24.5
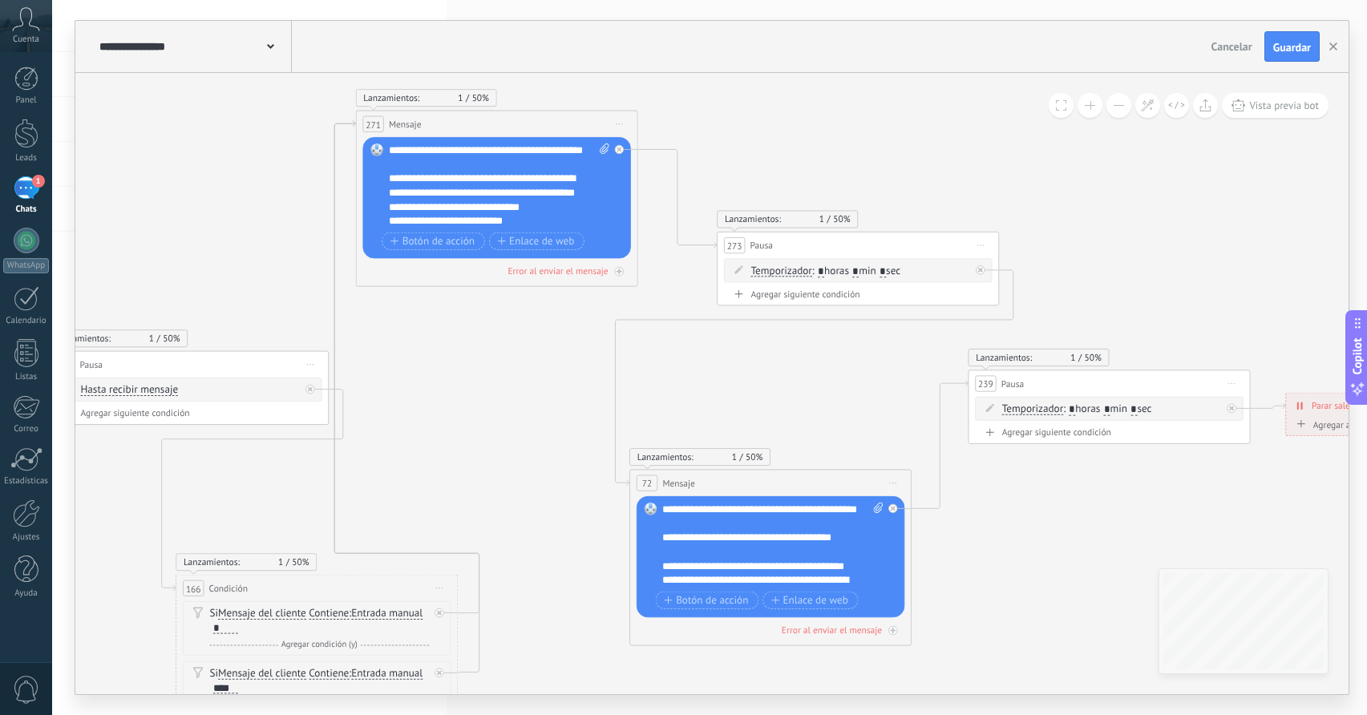
drag, startPoint x: 837, startPoint y: 471, endPoint x: 1029, endPoint y: 582, distance: 222.4
drag, startPoint x: 1078, startPoint y: 593, endPoint x: 935, endPoint y: 568, distance: 144.9
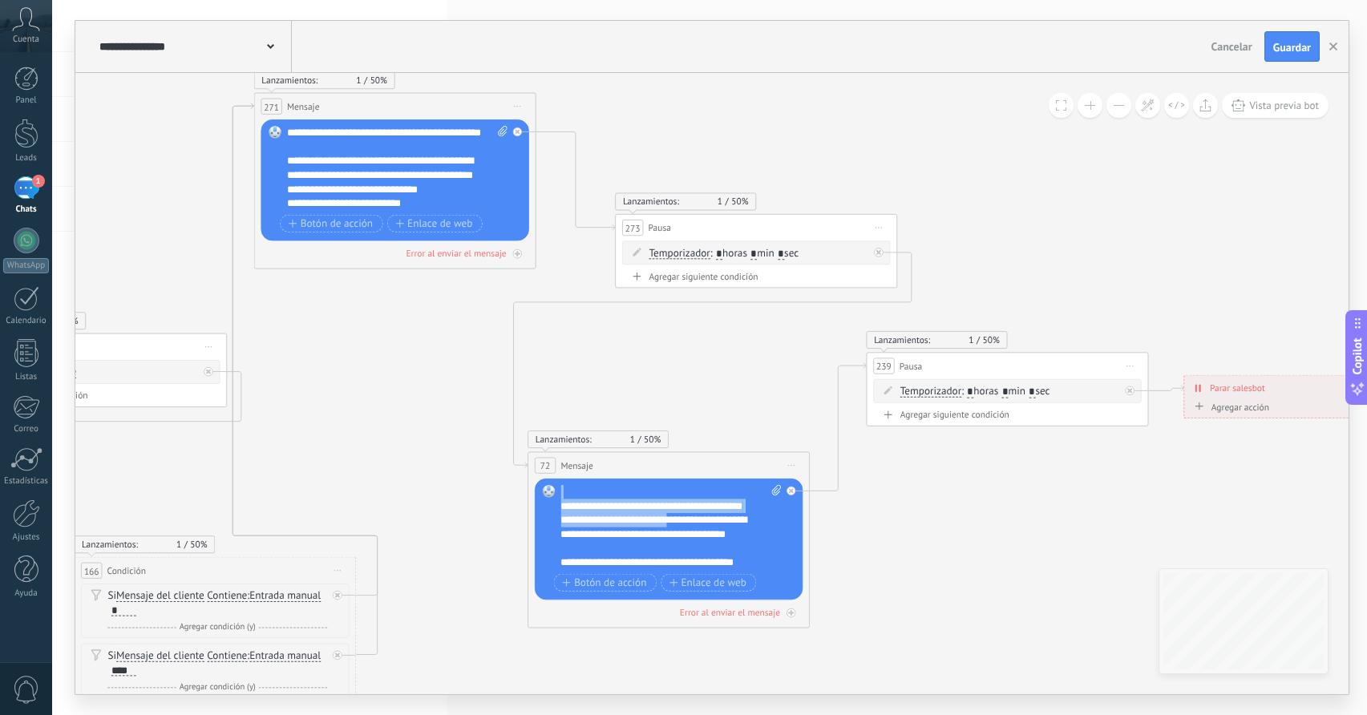
scroll to position [128, 0]
drag, startPoint x: 676, startPoint y: 517, endPoint x: 676, endPoint y: 554, distance: 37.7
click at [676, 554] on div "**********" at bounding box center [671, 527] width 221 height 85
click at [683, 521] on div "**********" at bounding box center [671, 527] width 221 height 85
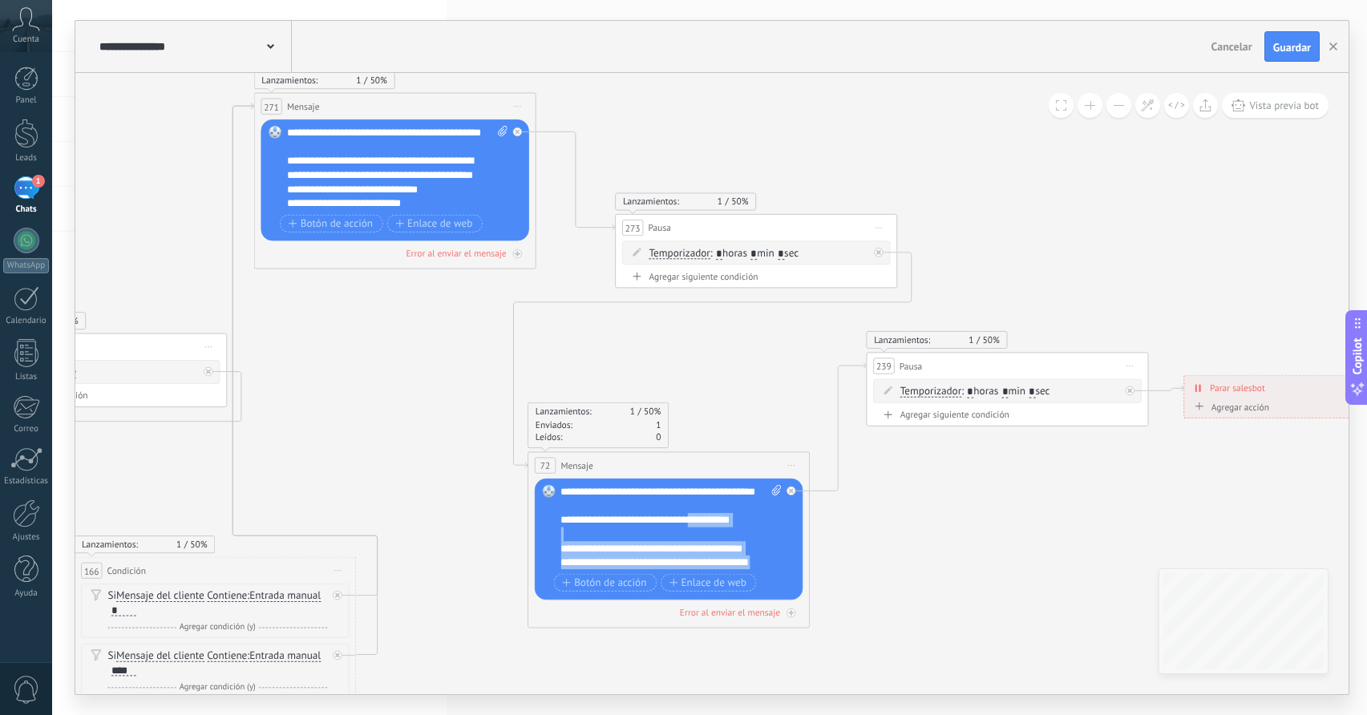
drag, startPoint x: 677, startPoint y: 520, endPoint x: 556, endPoint y: 550, distance: 124.9
click at [556, 550] on div "Reemplazar Quitar Convertir a mensaje de voz Arrastre la imagen aquí para adjun…" at bounding box center [669, 539] width 268 height 121
type textarea "**********"
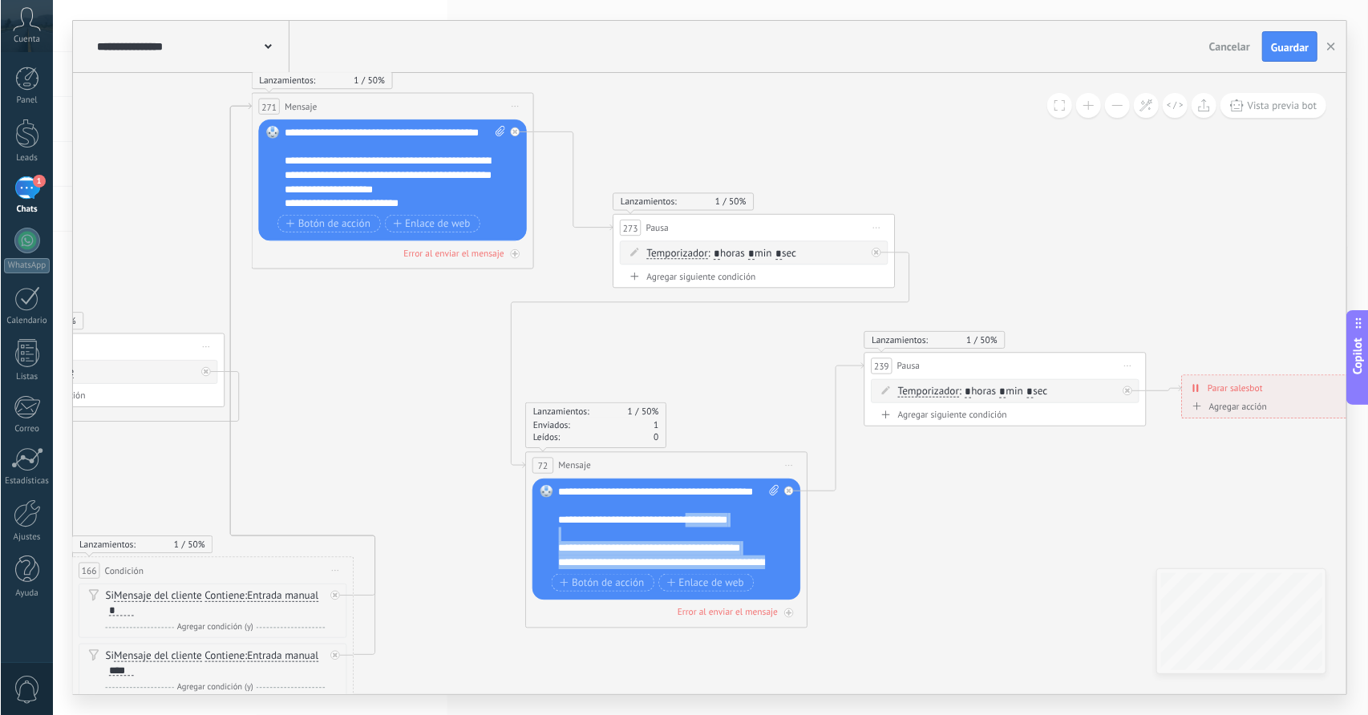
scroll to position [23, 0]
click at [682, 559] on div "**********" at bounding box center [668, 527] width 221 height 85
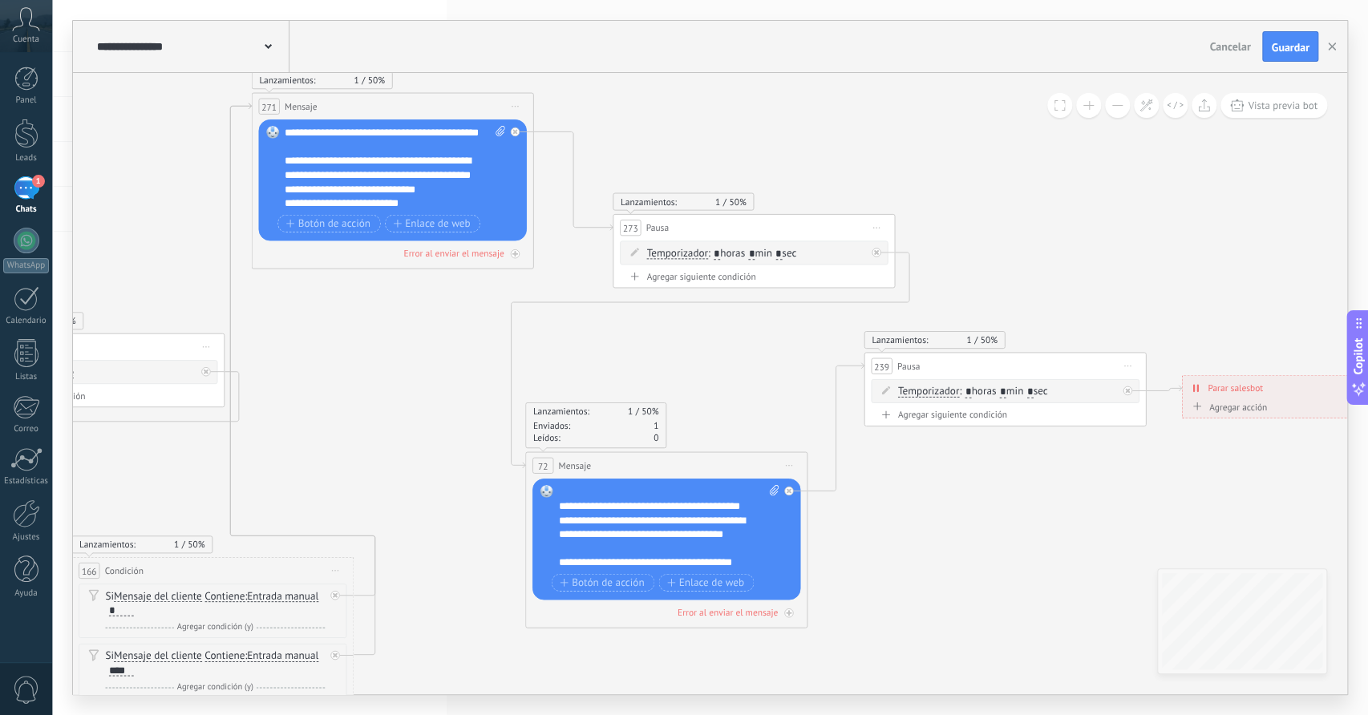
scroll to position [80, 0]
paste div
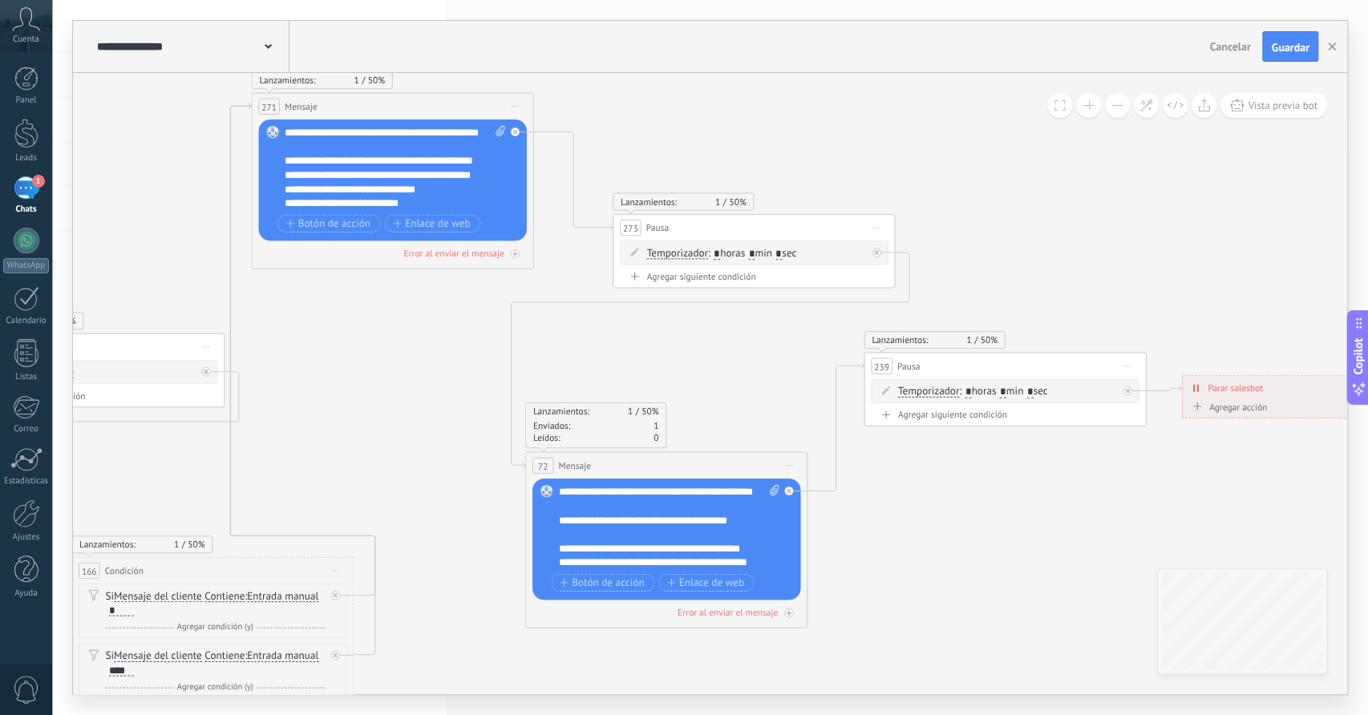
click at [616, 510] on div "**********" at bounding box center [668, 527] width 221 height 85
drag, startPoint x: 965, startPoint y: 496, endPoint x: 849, endPoint y: 531, distance: 120.5
drag, startPoint x: 849, startPoint y: 531, endPoint x: 1240, endPoint y: 197, distance: 513.7
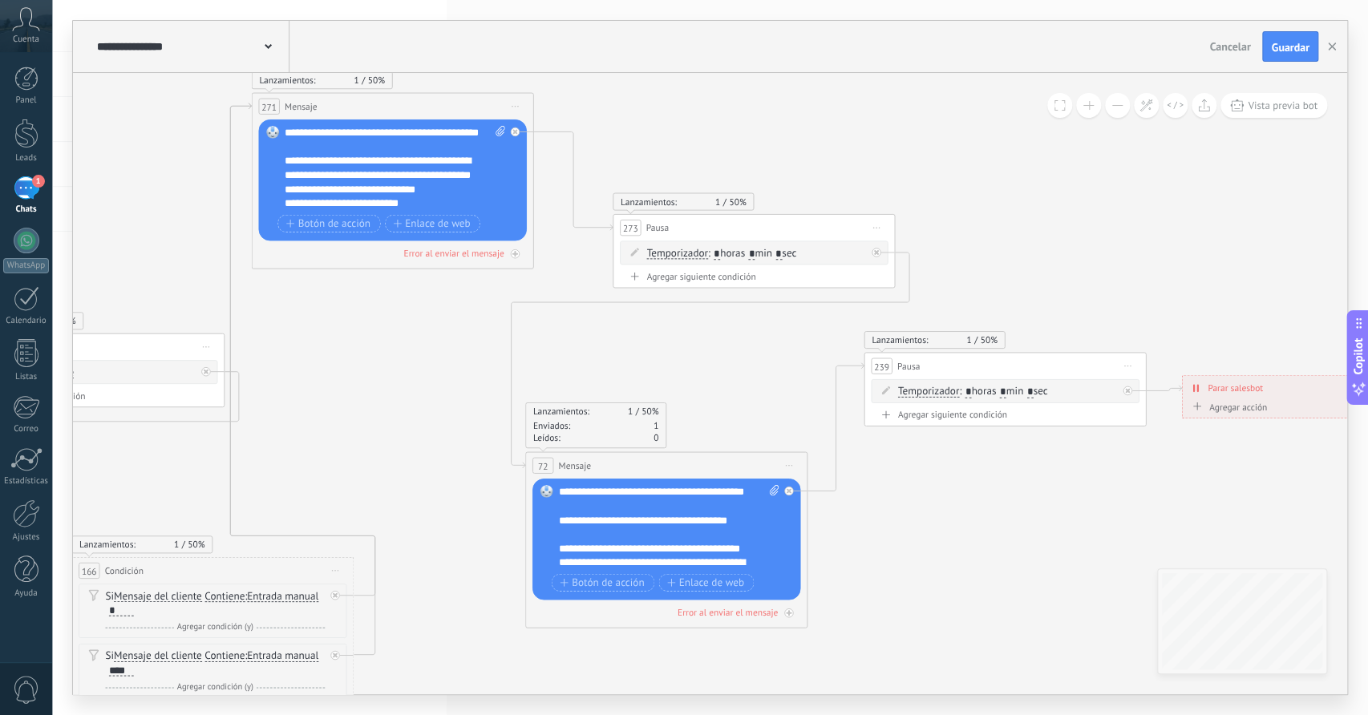
click at [1313, 43] on button "Guardar" at bounding box center [1289, 46] width 55 height 30
click at [42, 184] on span "1" at bounding box center [38, 181] width 13 height 13
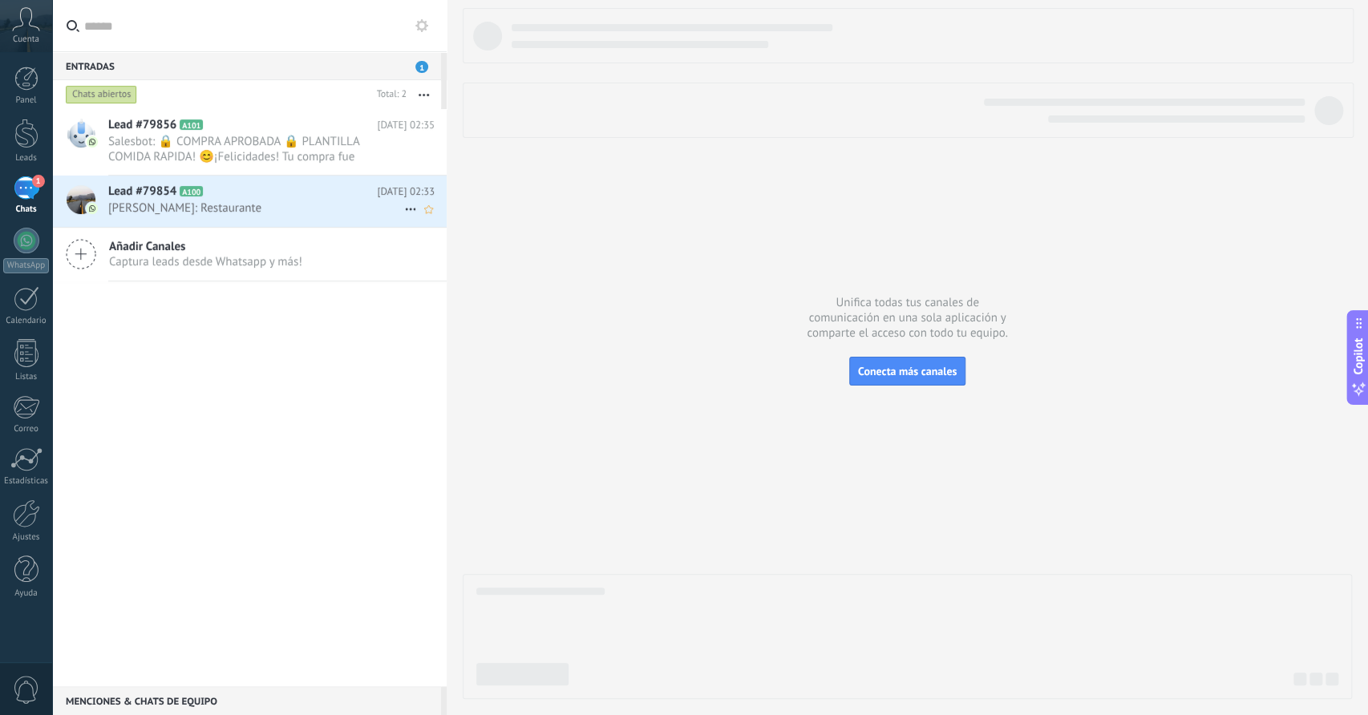
click at [263, 202] on span "Juan Carlos: Restaurante" at bounding box center [256, 208] width 296 height 15
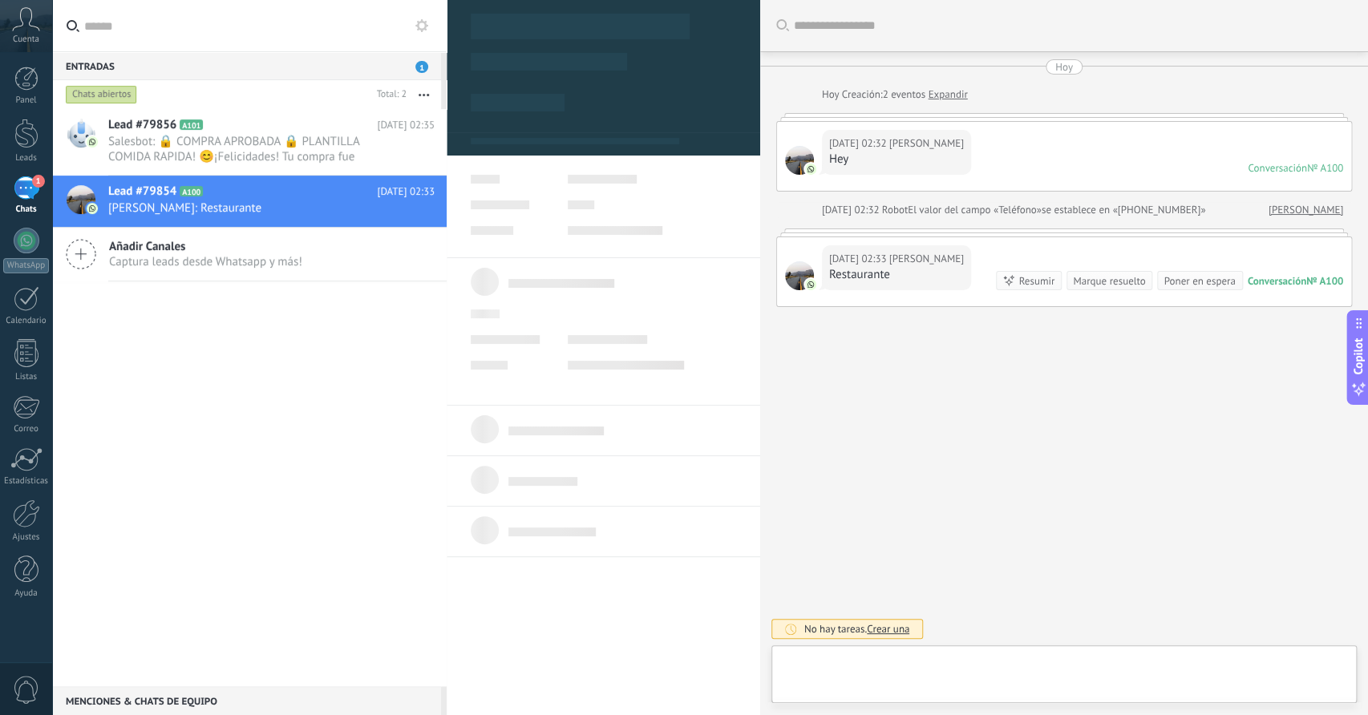
scroll to position [23, 0]
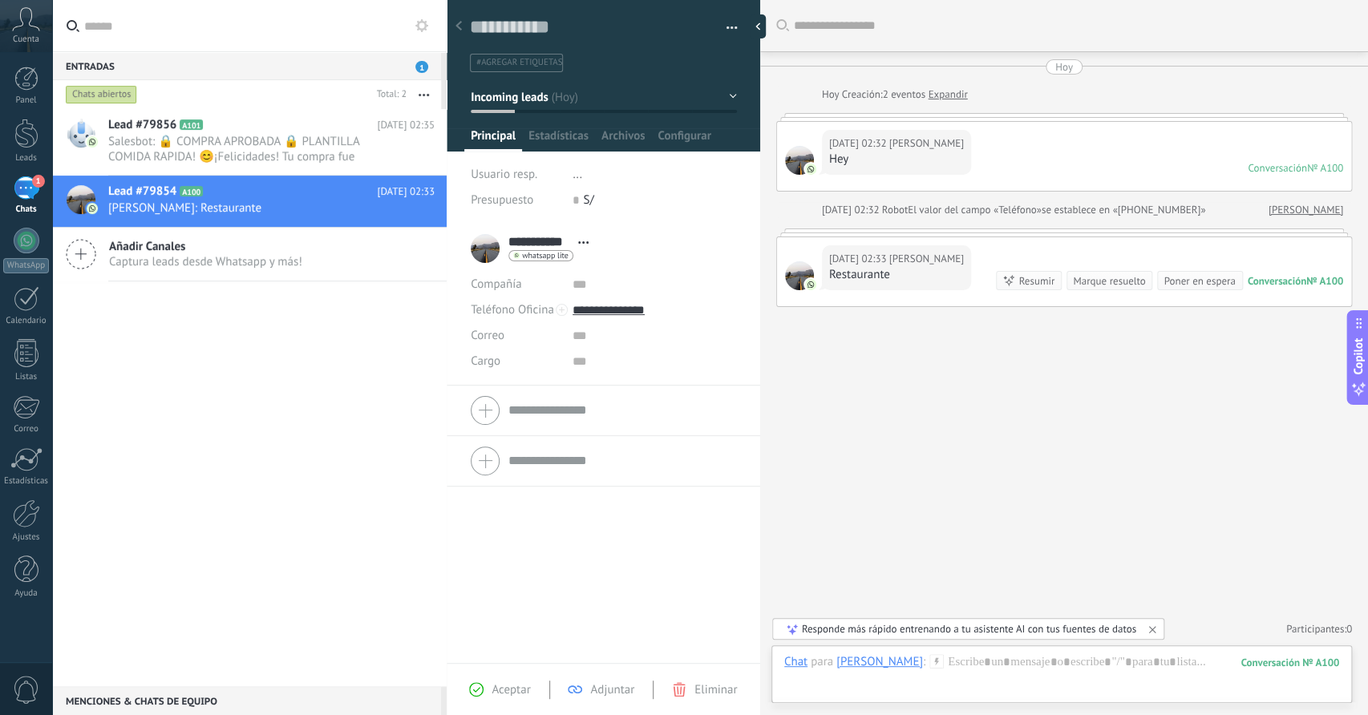
click at [930, 662] on icon at bounding box center [937, 661] width 14 height 14
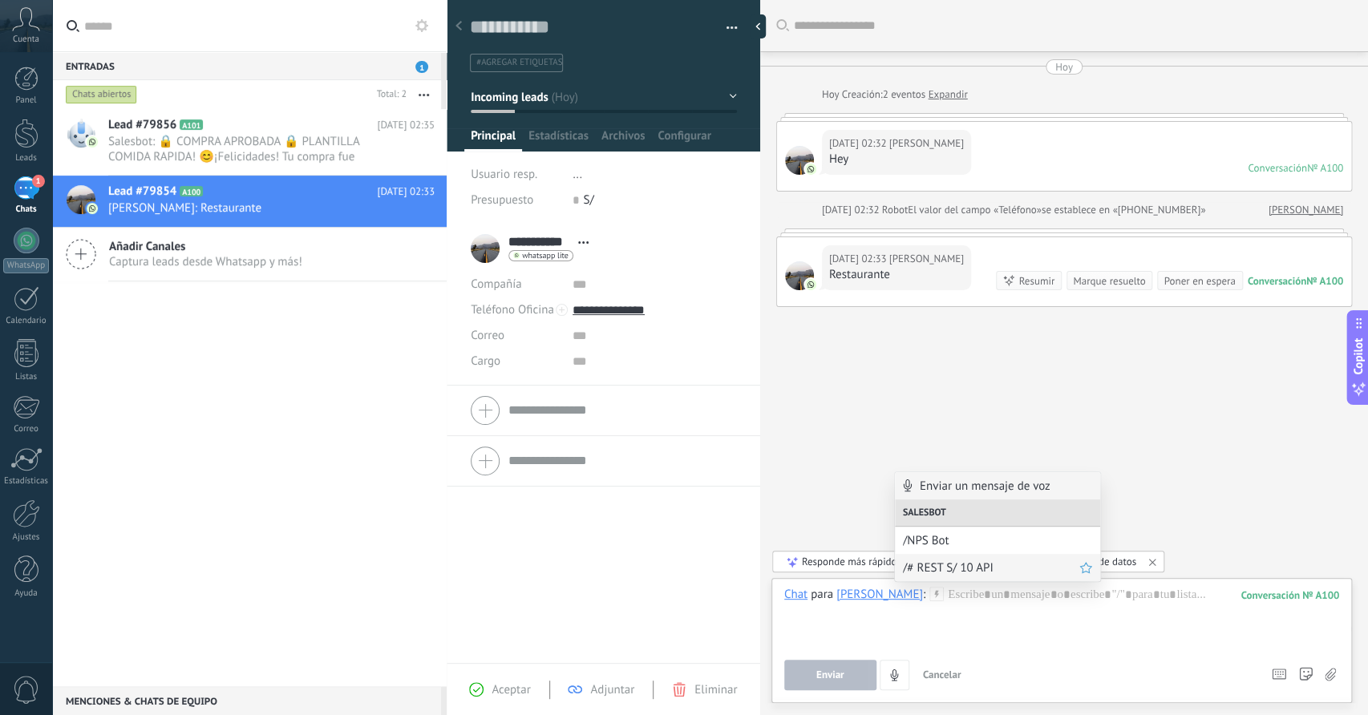
click at [952, 567] on span "/# REST S/ 10 API" at bounding box center [991, 568] width 176 height 15
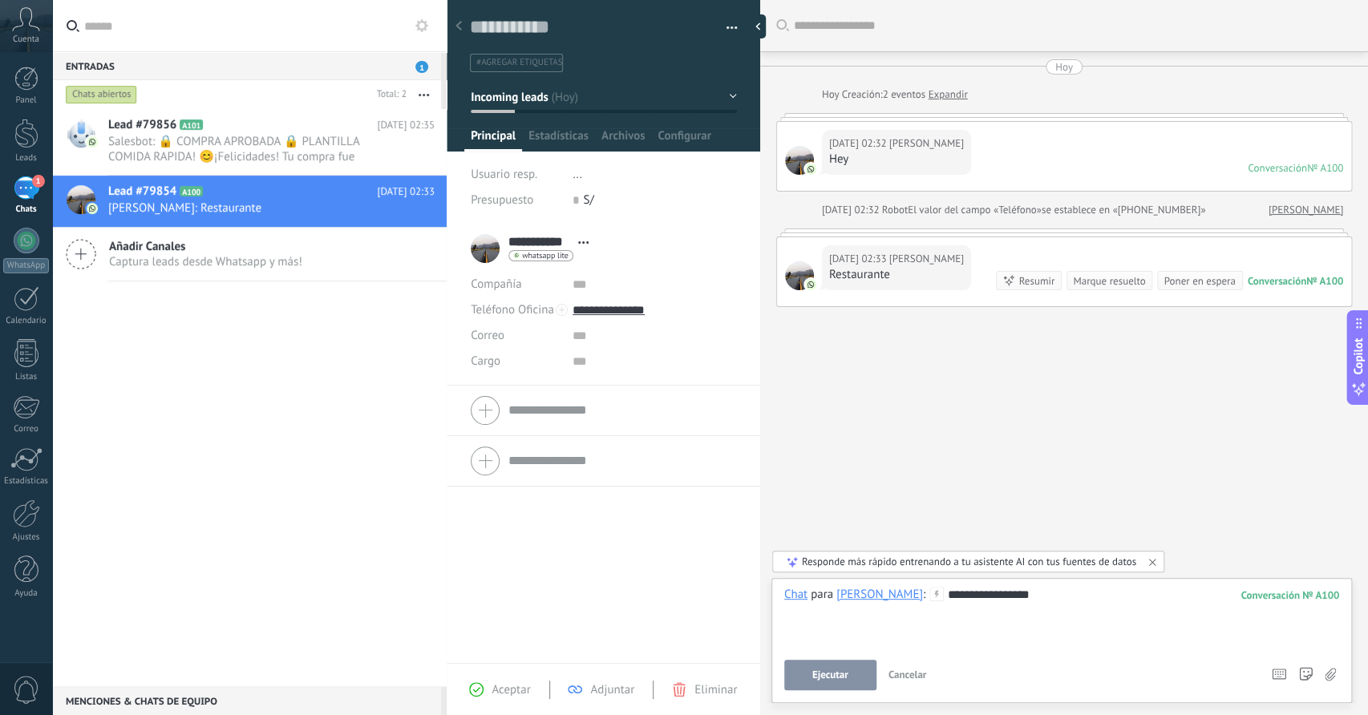
click at [851, 673] on button "Ejecutar" at bounding box center [830, 675] width 92 height 30
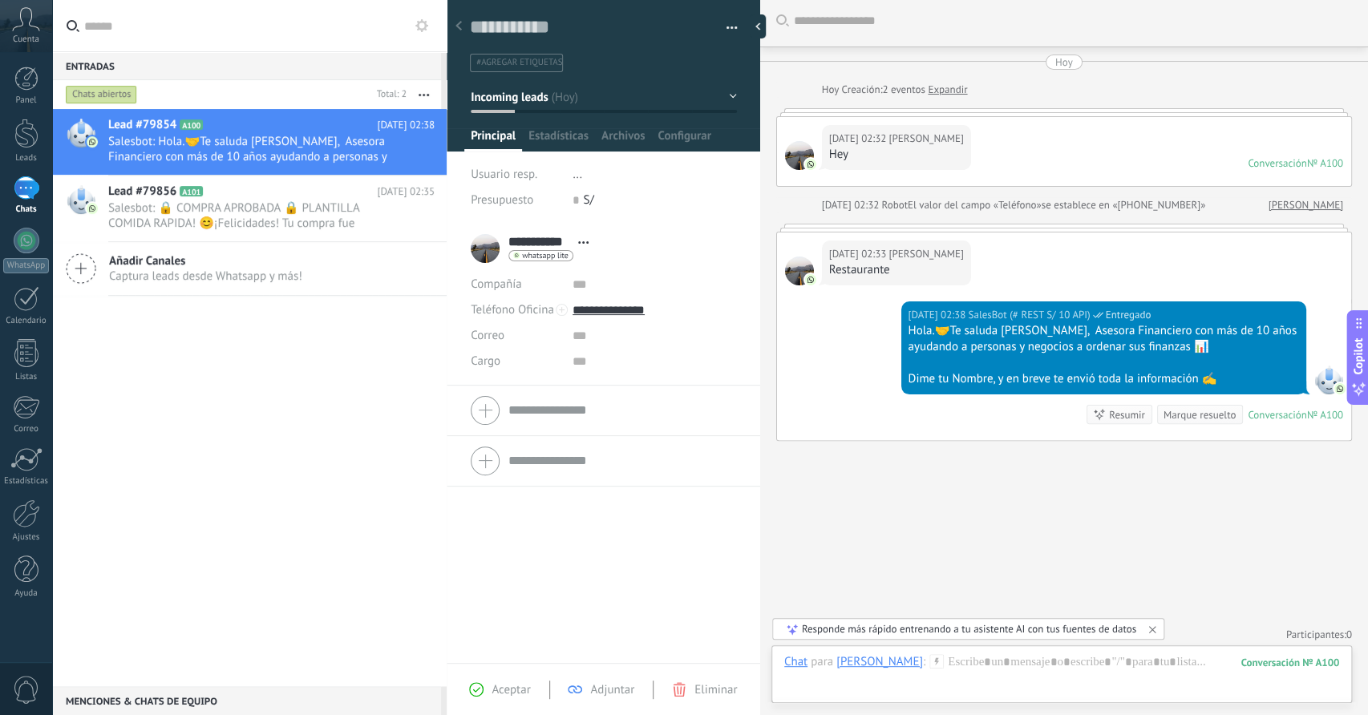
scroll to position [9, 0]
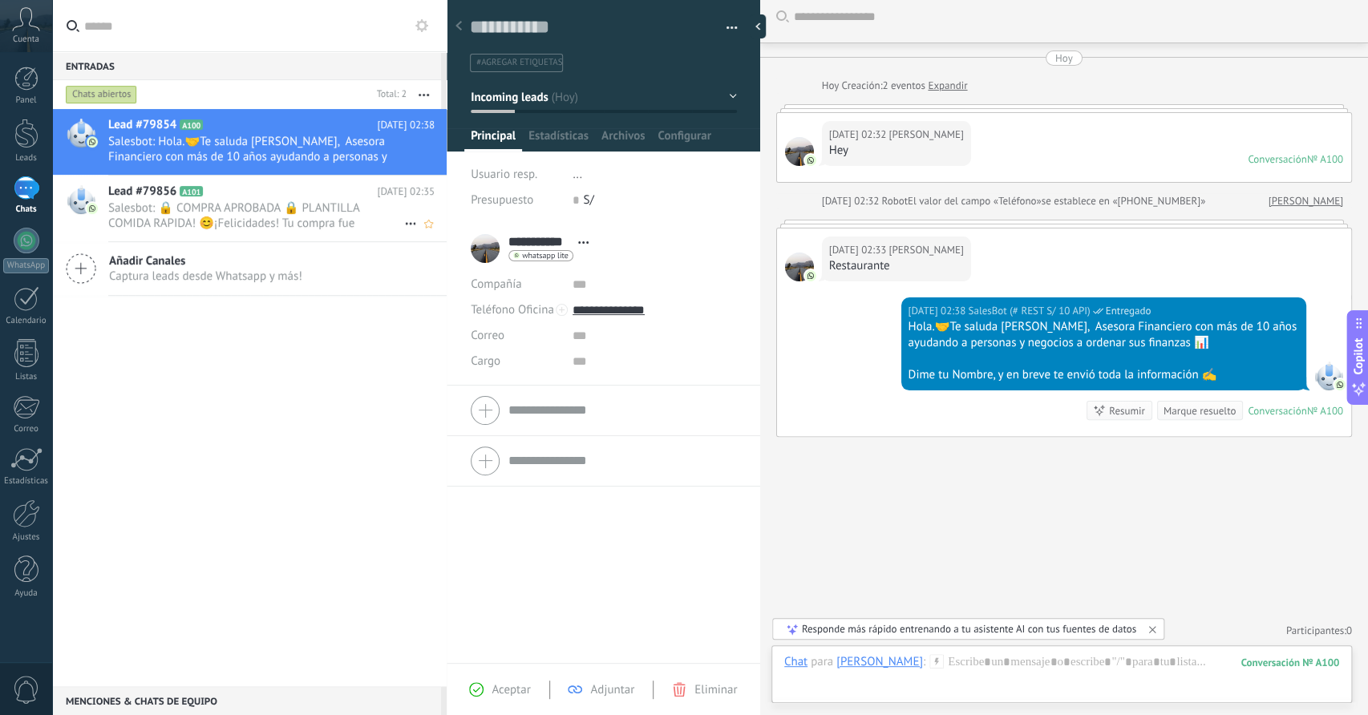
click at [205, 204] on span "Salesbot: 🔒 COMPRA APROBADA 🔒 PLANTILLA COMIDA RAPIDA! 😊¡Felicidades! Tu compra…" at bounding box center [256, 216] width 296 height 30
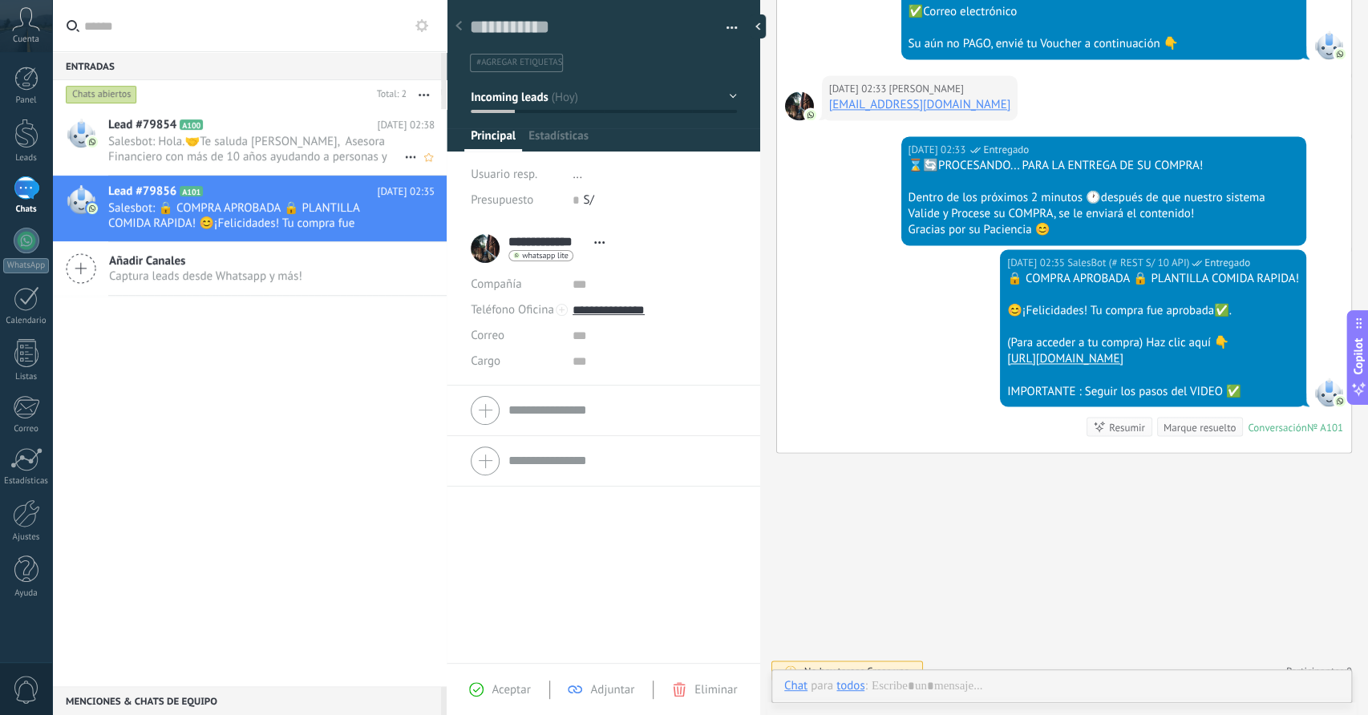
scroll to position [23, 0]
click at [249, 152] on span "Salesbot: Hola.🤝Te saluda Sofía, Asesora Financiero con más de 10 años ayudando…" at bounding box center [256, 149] width 296 height 30
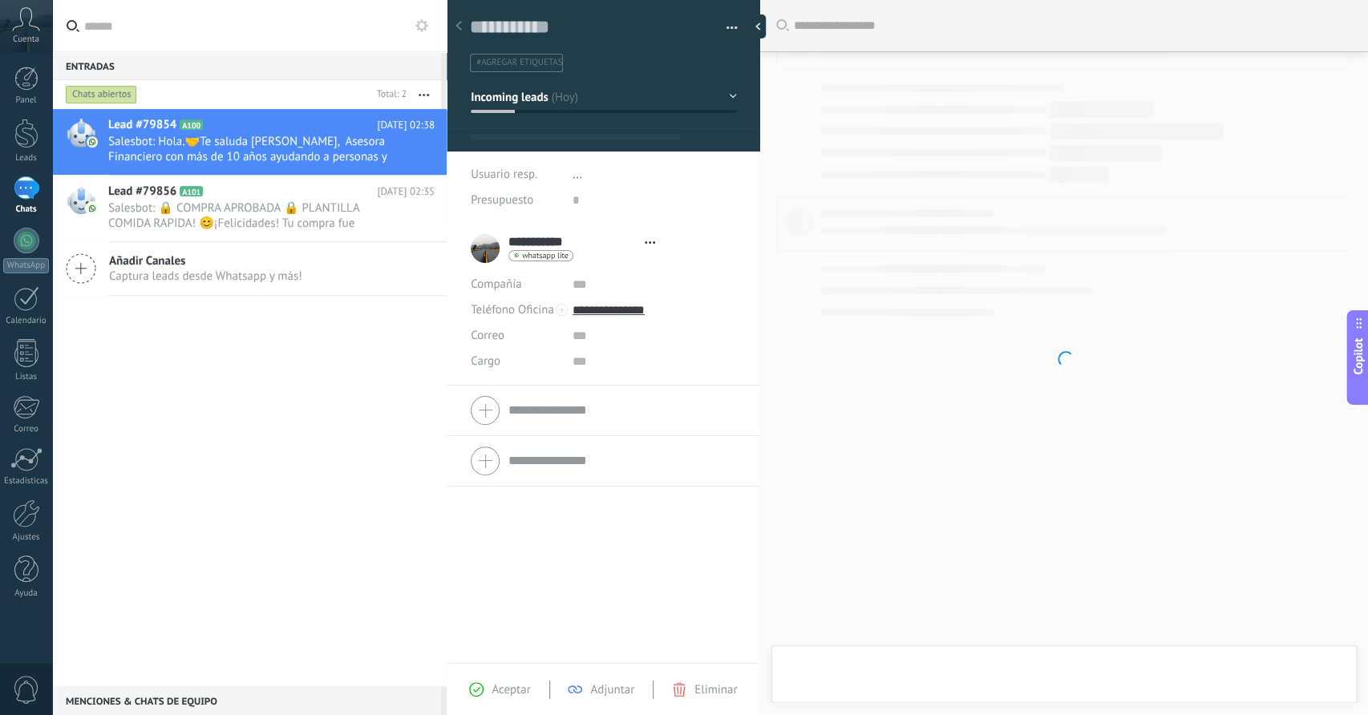
type textarea "**********"
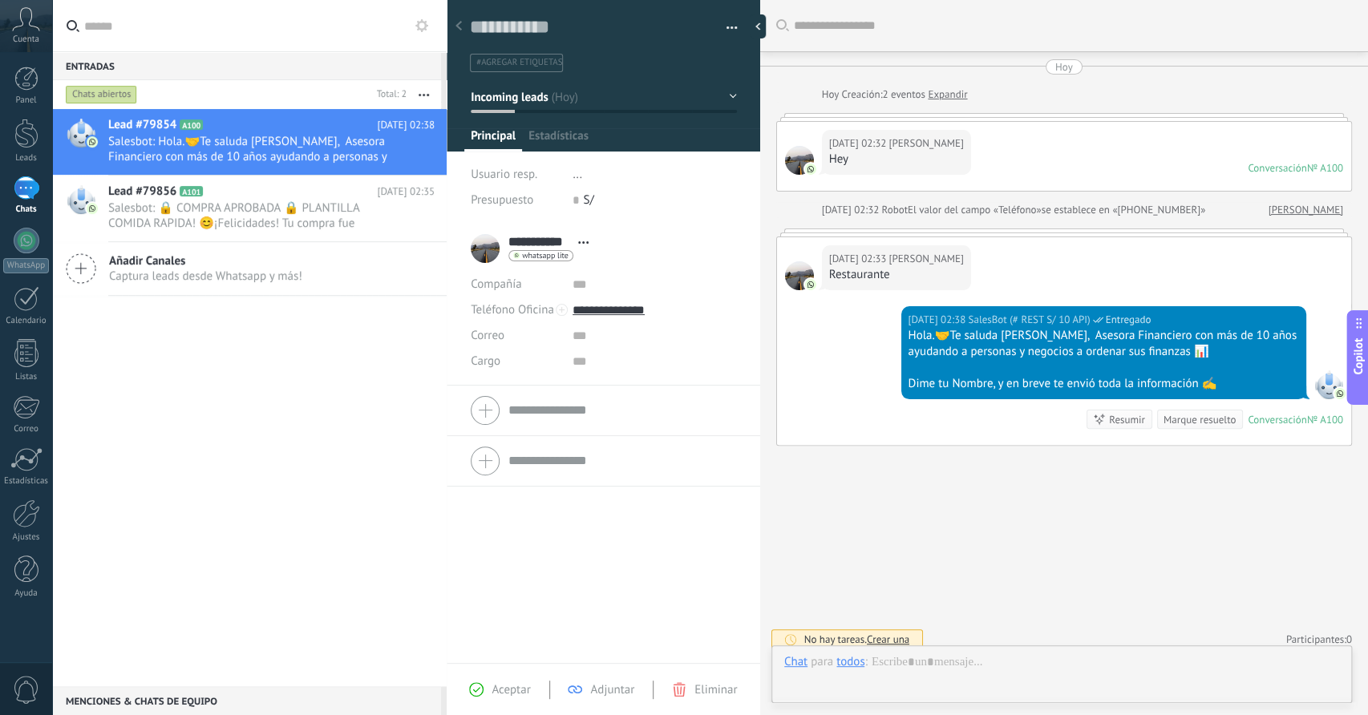
scroll to position [23, 0]
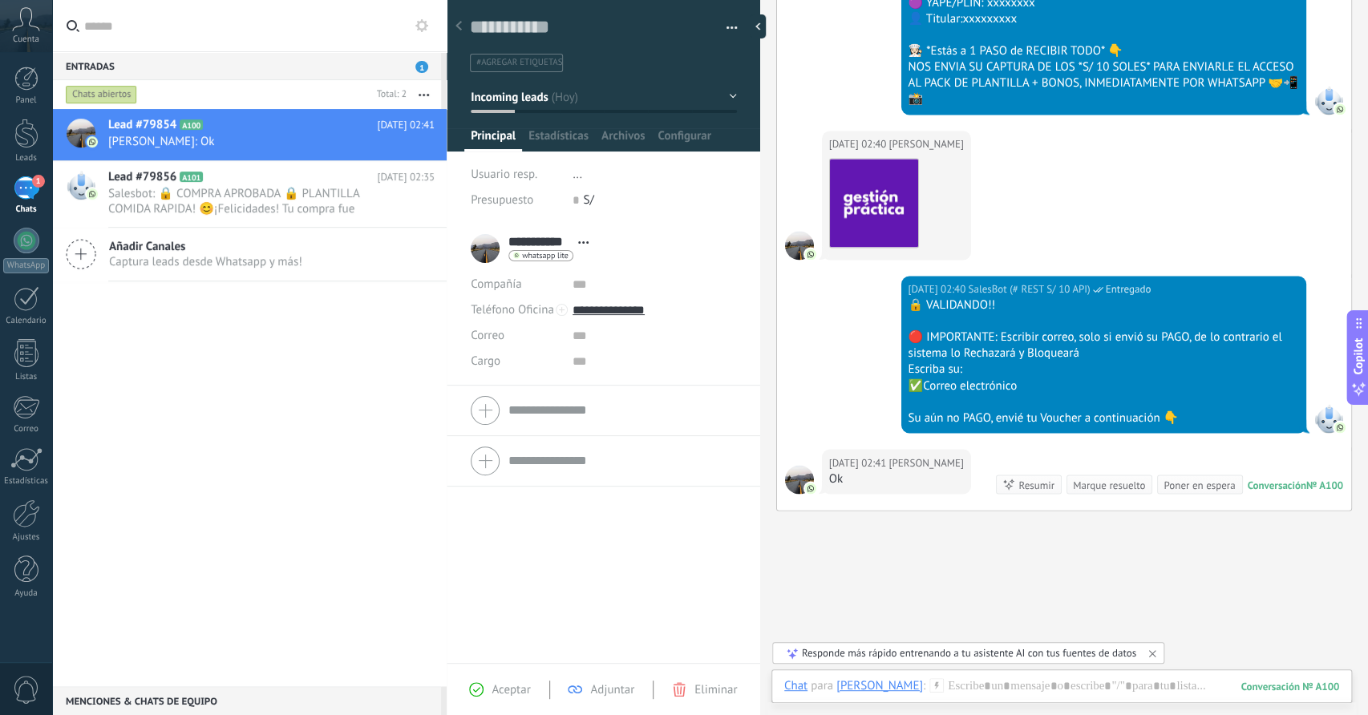
scroll to position [1409, 0]
